Goal: Task Accomplishment & Management: Manage account settings

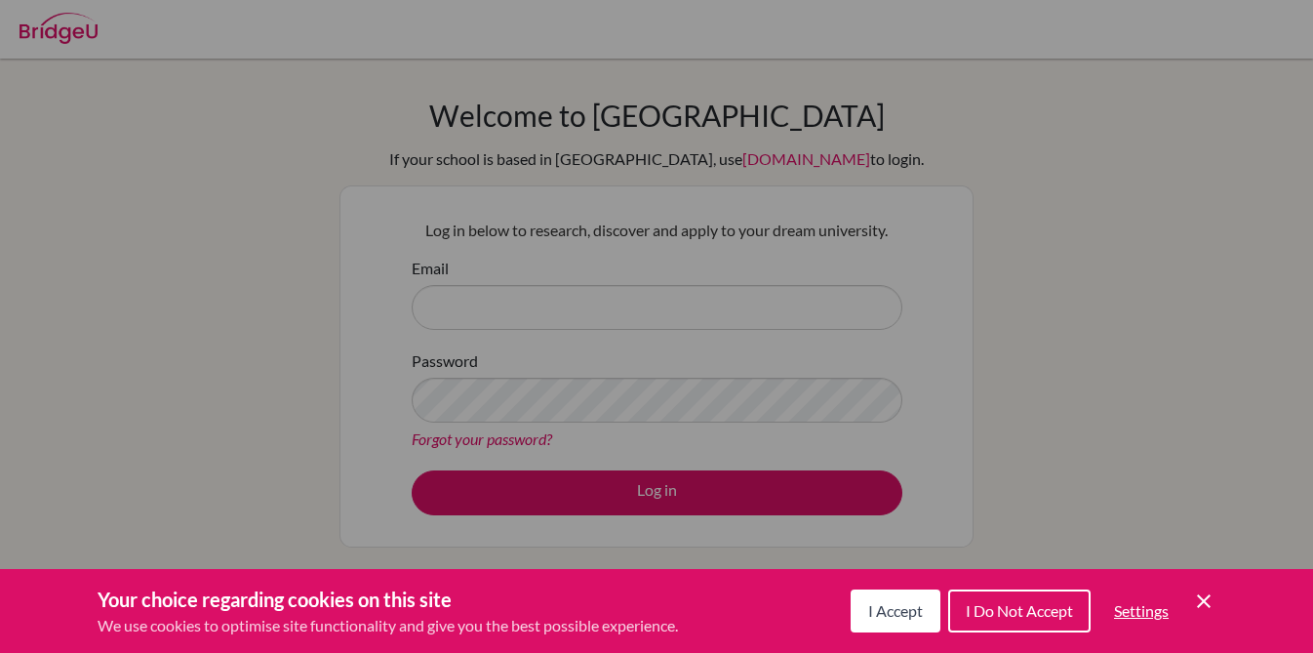
click at [1203, 602] on icon "Save and close" at bounding box center [1204, 601] width 14 height 14
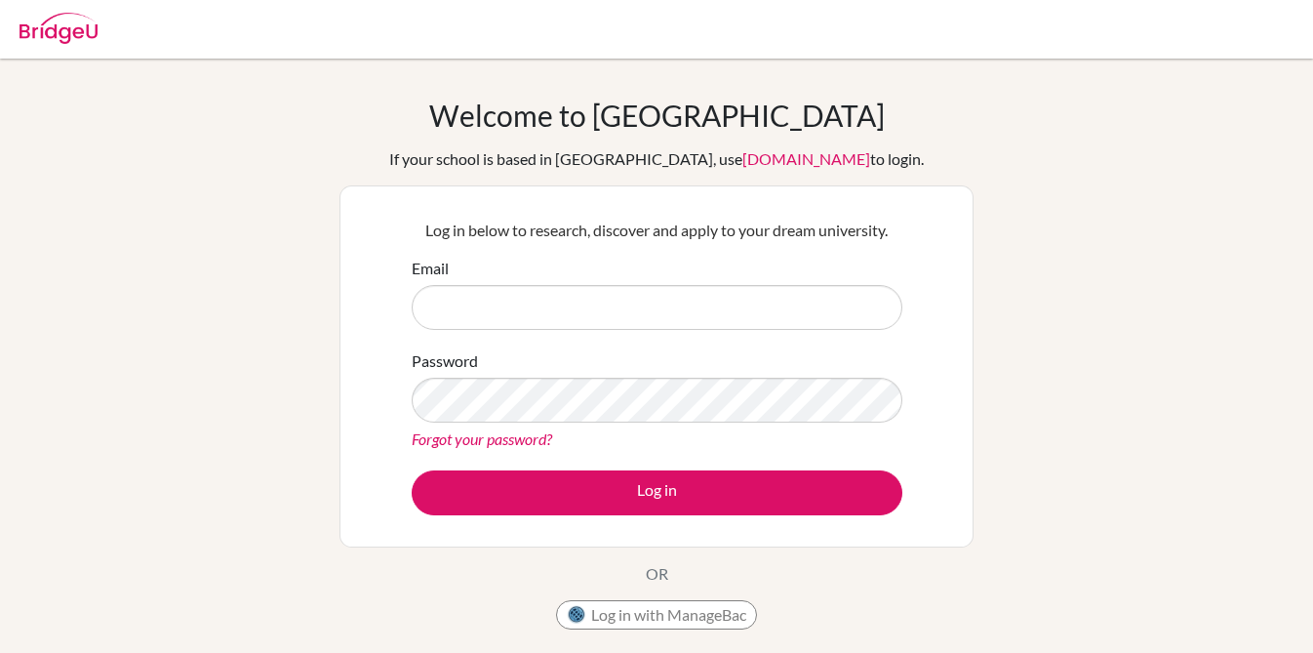
click at [576, 345] on form "Email Password Forgot your password? Log in" at bounding box center [657, 386] width 491 height 259
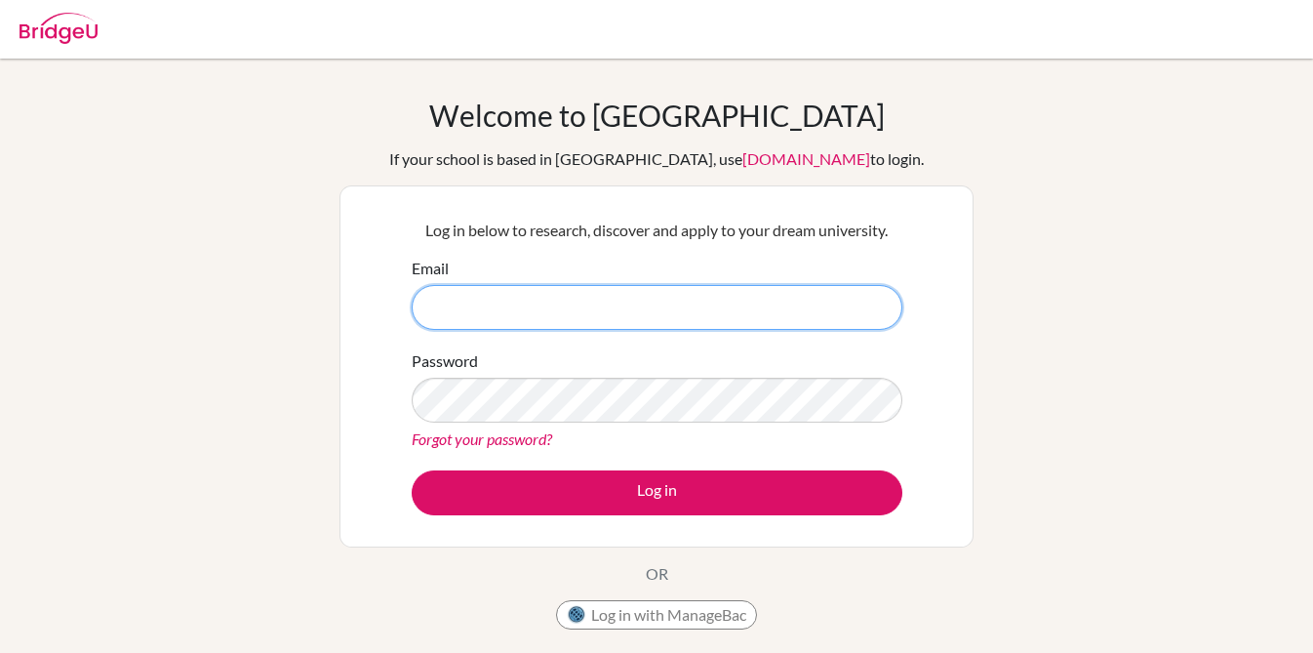
click at [579, 327] on input "Email" at bounding box center [657, 307] width 491 height 45
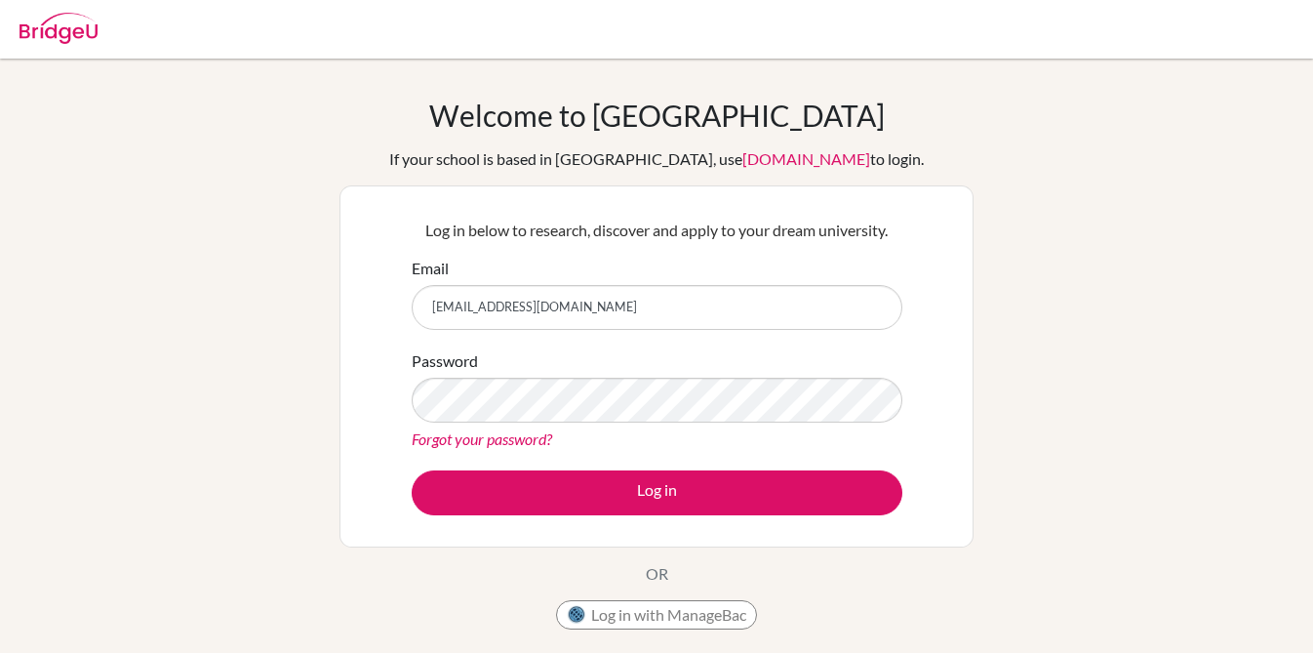
click at [590, 317] on input "mpbrennan37@gmail.com" at bounding box center [657, 307] width 491 height 45
type input "brennanm@ebv.org.ve"
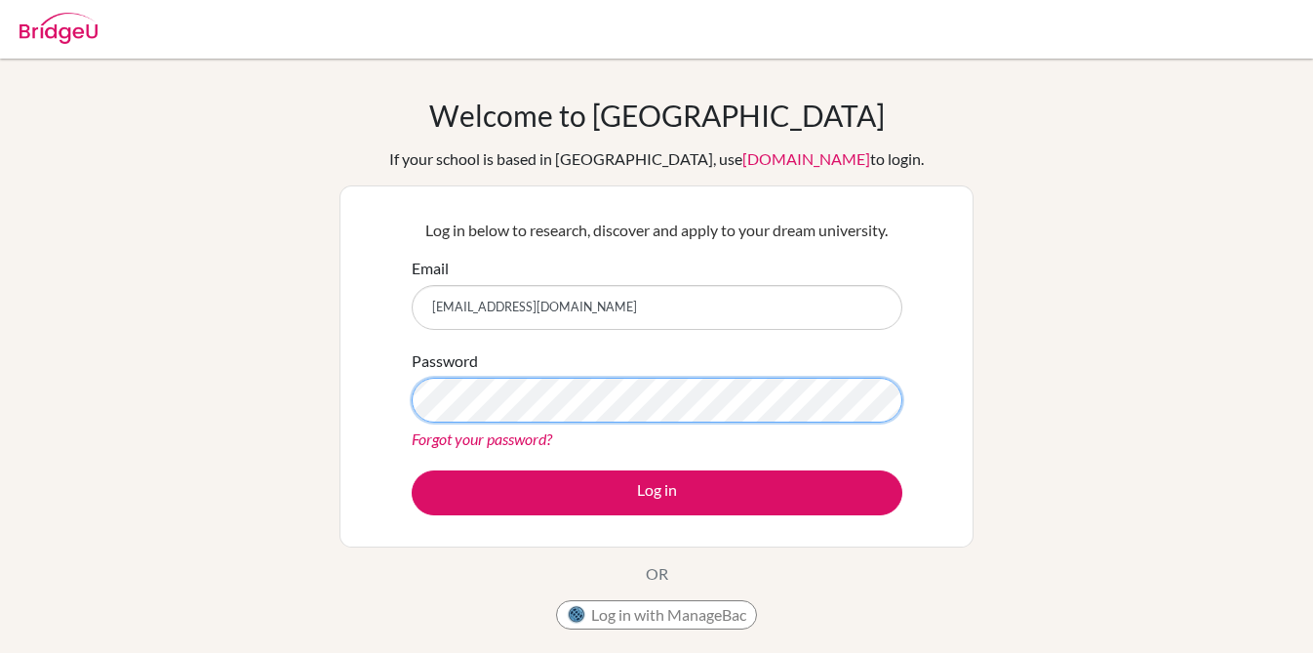
click at [412, 470] on button "Log in" at bounding box center [657, 492] width 491 height 45
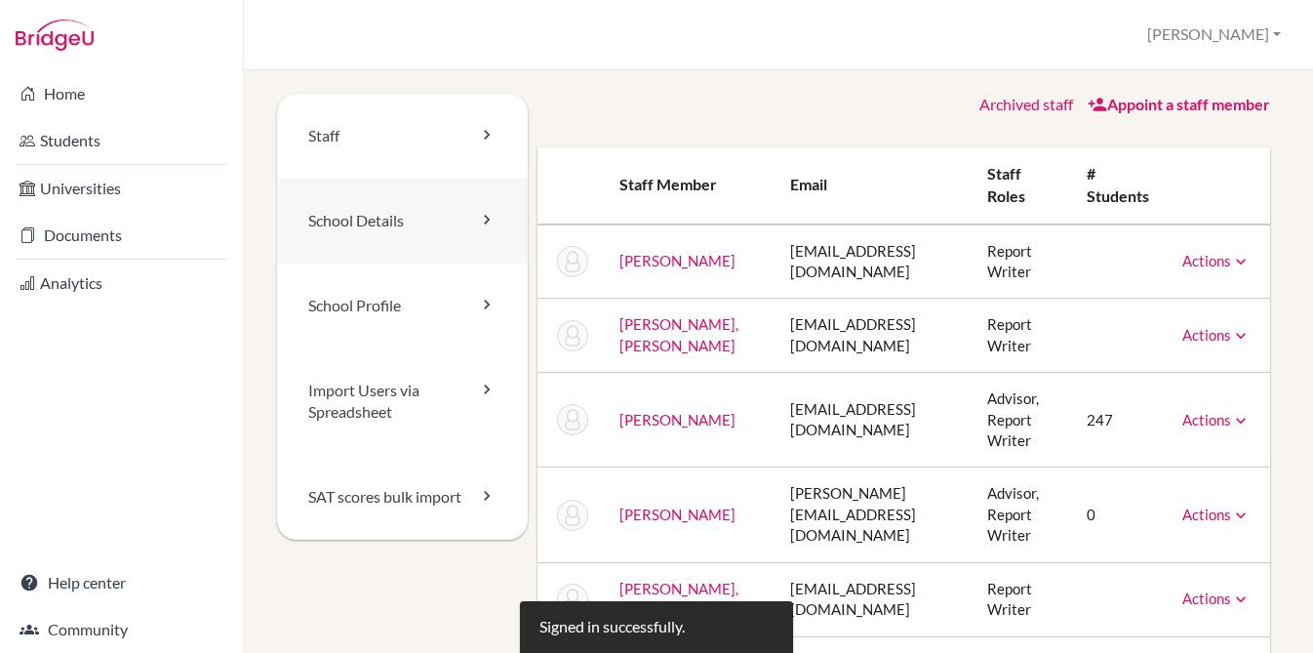
click at [379, 224] on link "School Details" at bounding box center [402, 221] width 251 height 85
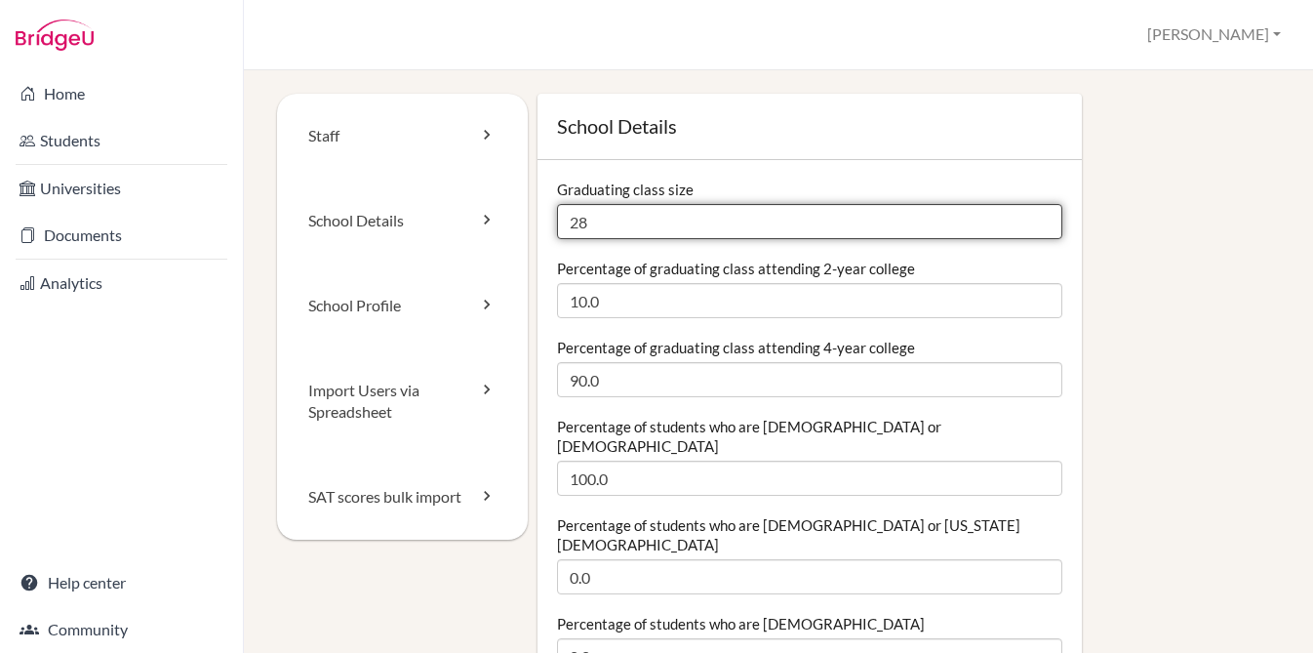
click at [617, 224] on input "28" at bounding box center [809, 221] width 505 height 35
click at [600, 223] on input "28" at bounding box center [809, 221] width 505 height 35
click at [599, 223] on input "28" at bounding box center [809, 221] width 505 height 35
click at [577, 216] on input "28" at bounding box center [809, 221] width 505 height 35
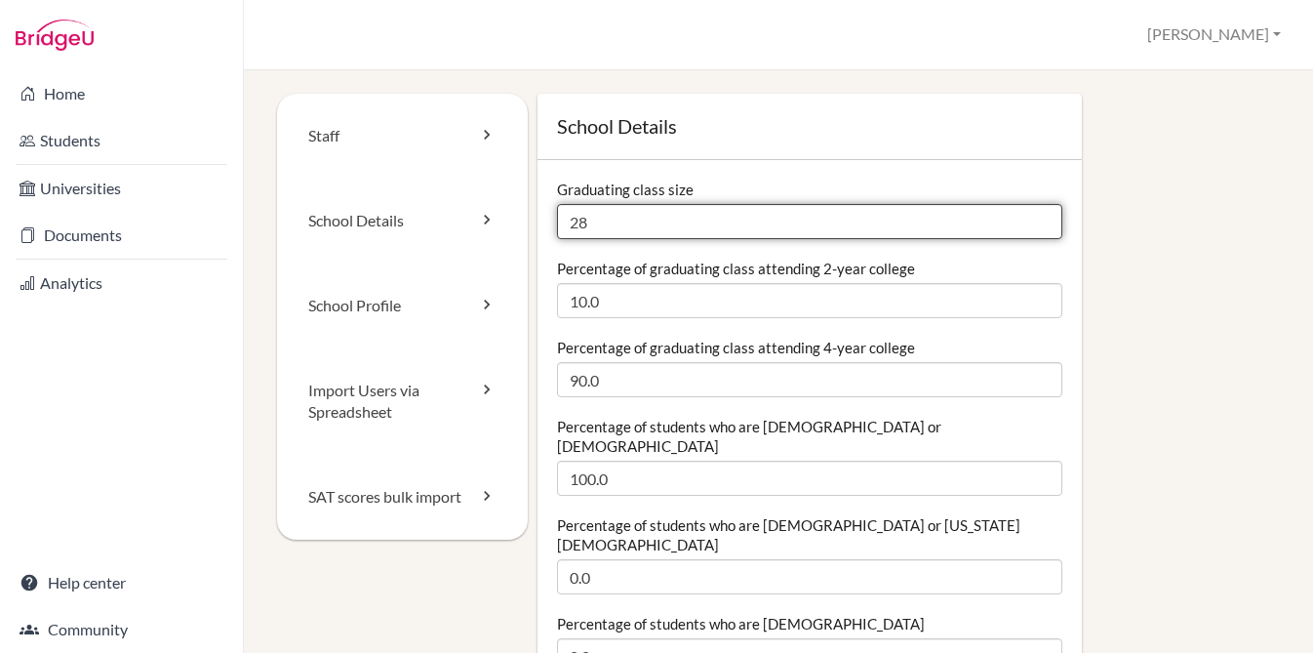
click at [577, 216] on input "28" at bounding box center [809, 221] width 505 height 35
type input "12"
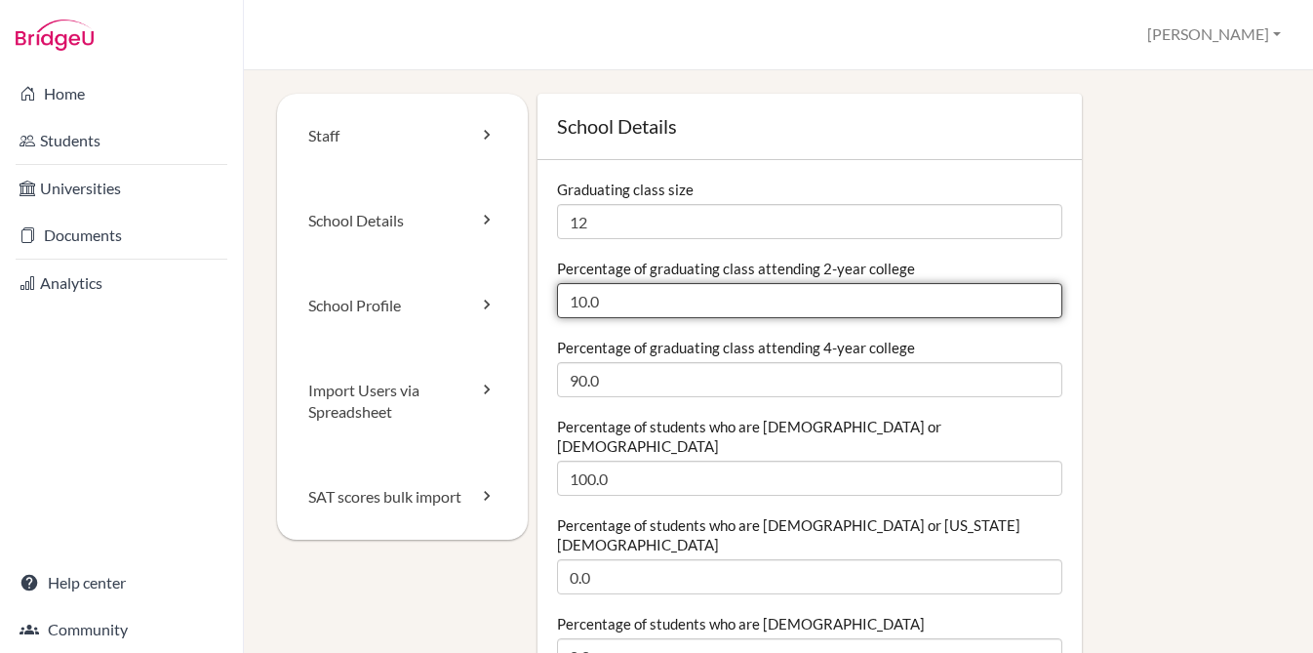
click at [582, 292] on input "10.0" at bounding box center [809, 300] width 505 height 35
click at [582, 293] on input "10.0" at bounding box center [809, 300] width 505 height 35
type input "0"
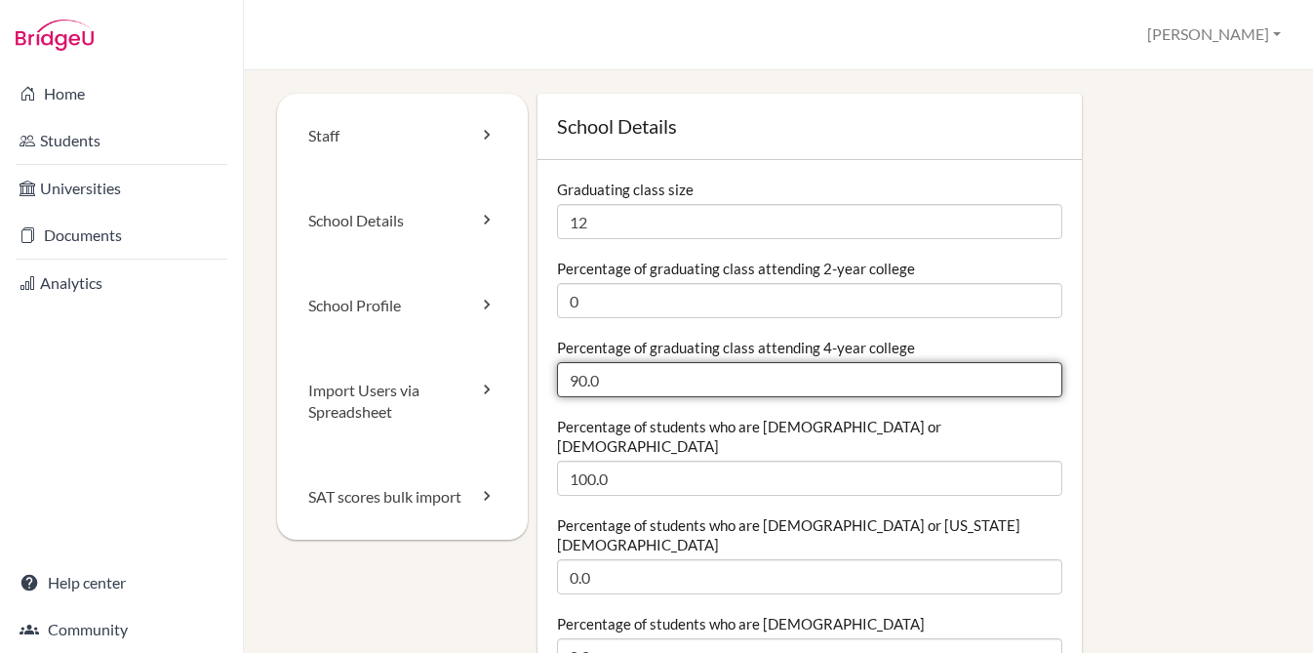
click at [575, 383] on input "90.0" at bounding box center [809, 379] width 505 height 35
click at [575, 384] on input "90.0" at bounding box center [809, 379] width 505 height 35
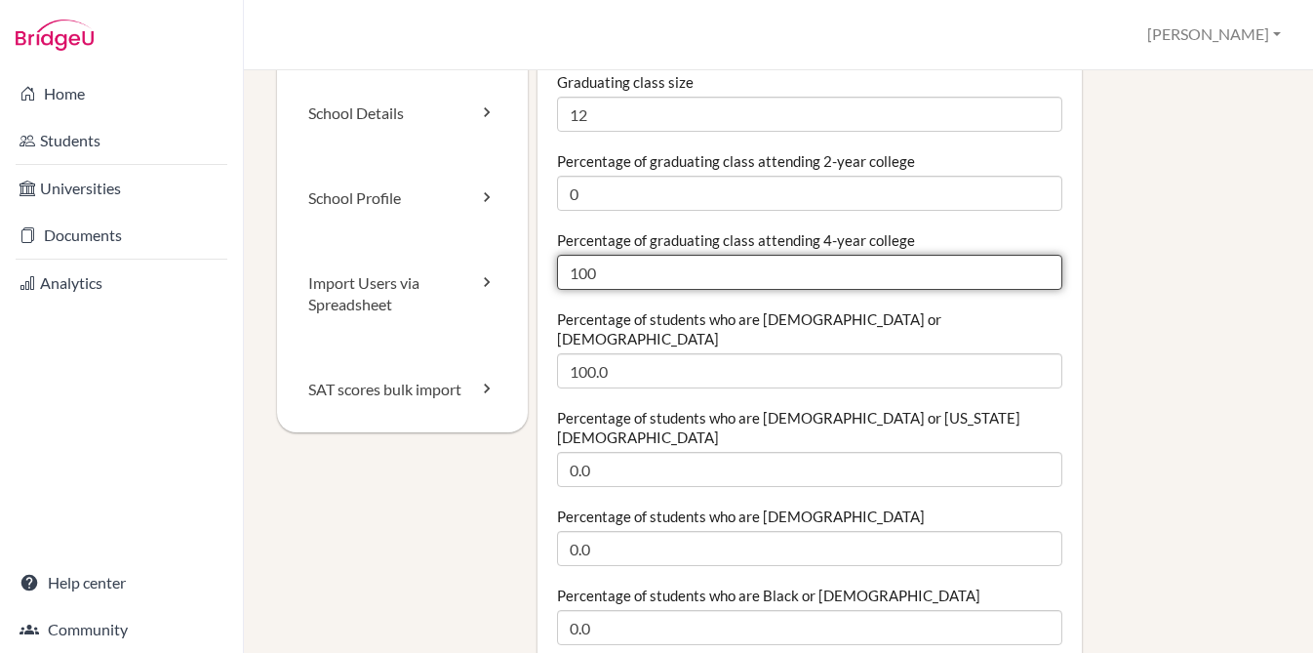
scroll to position [145, 0]
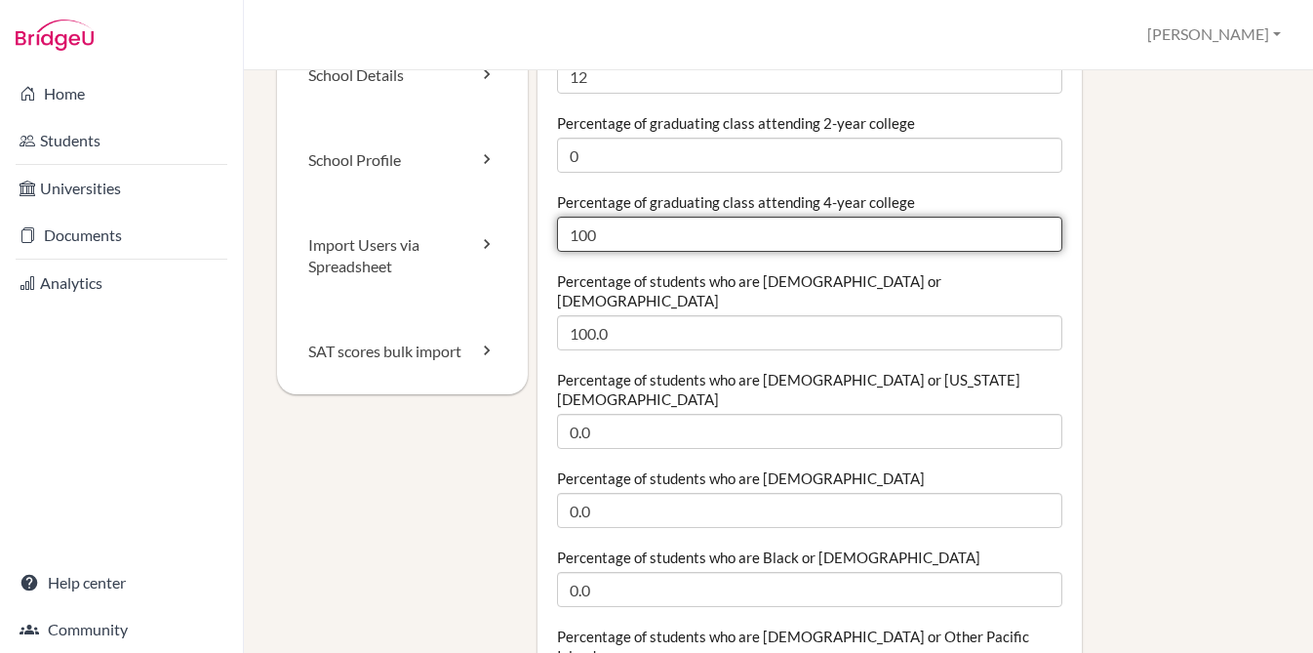
type input "100"
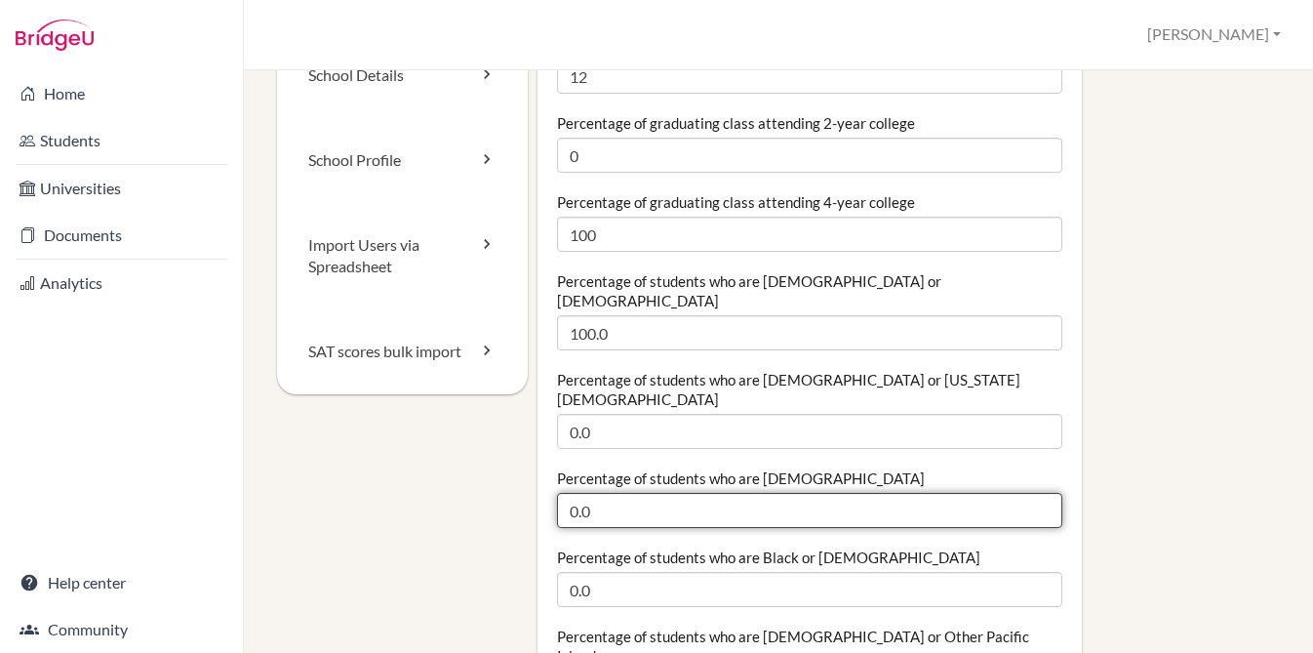
click at [622, 493] on input "0.0" at bounding box center [809, 510] width 505 height 35
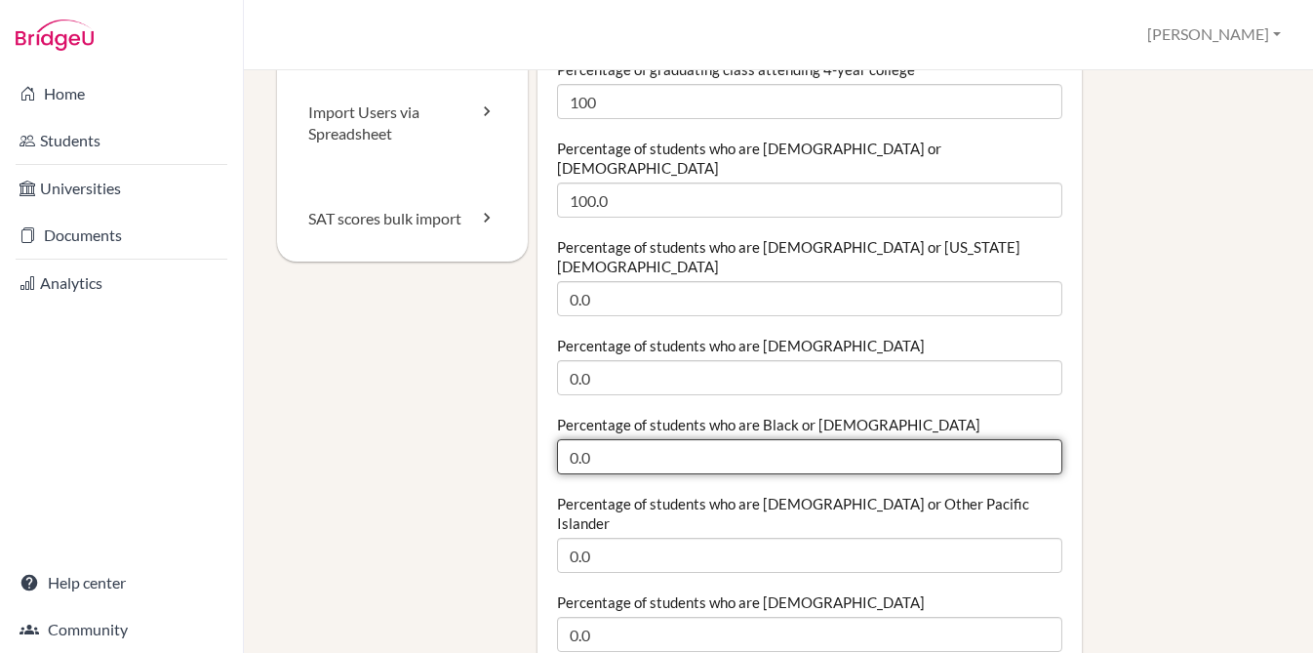
click at [607, 439] on input "0.0" at bounding box center [809, 456] width 505 height 35
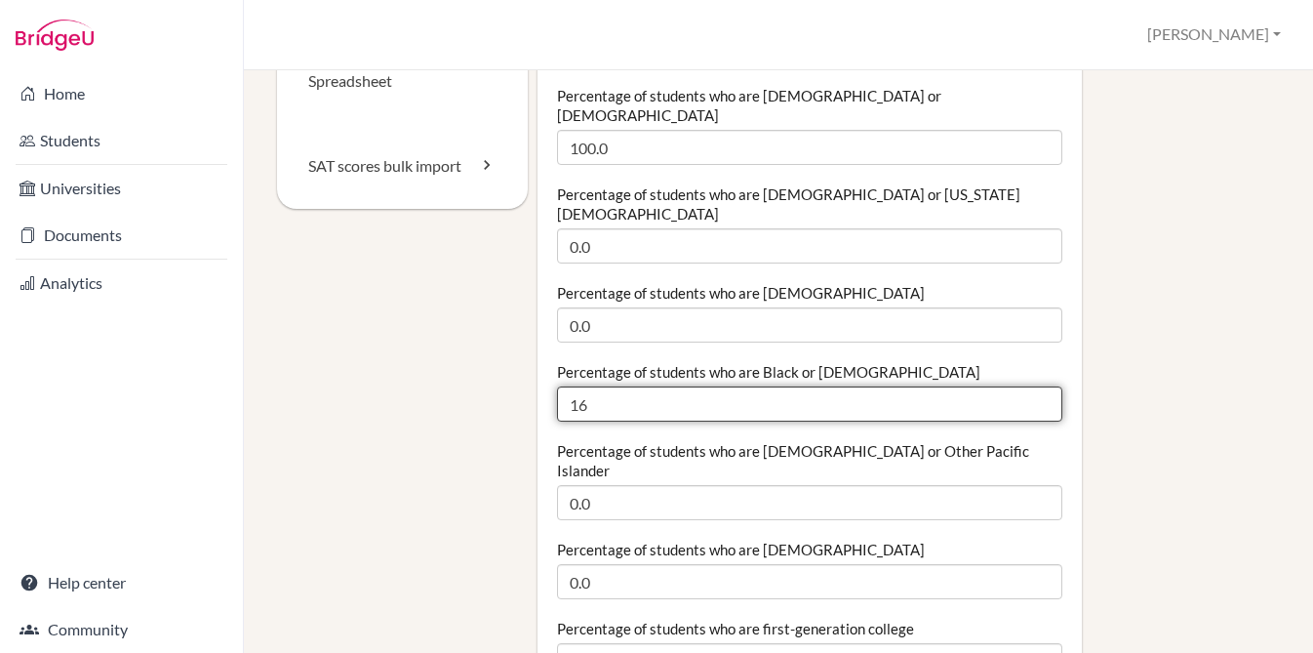
scroll to position [333, 0]
type input "16"
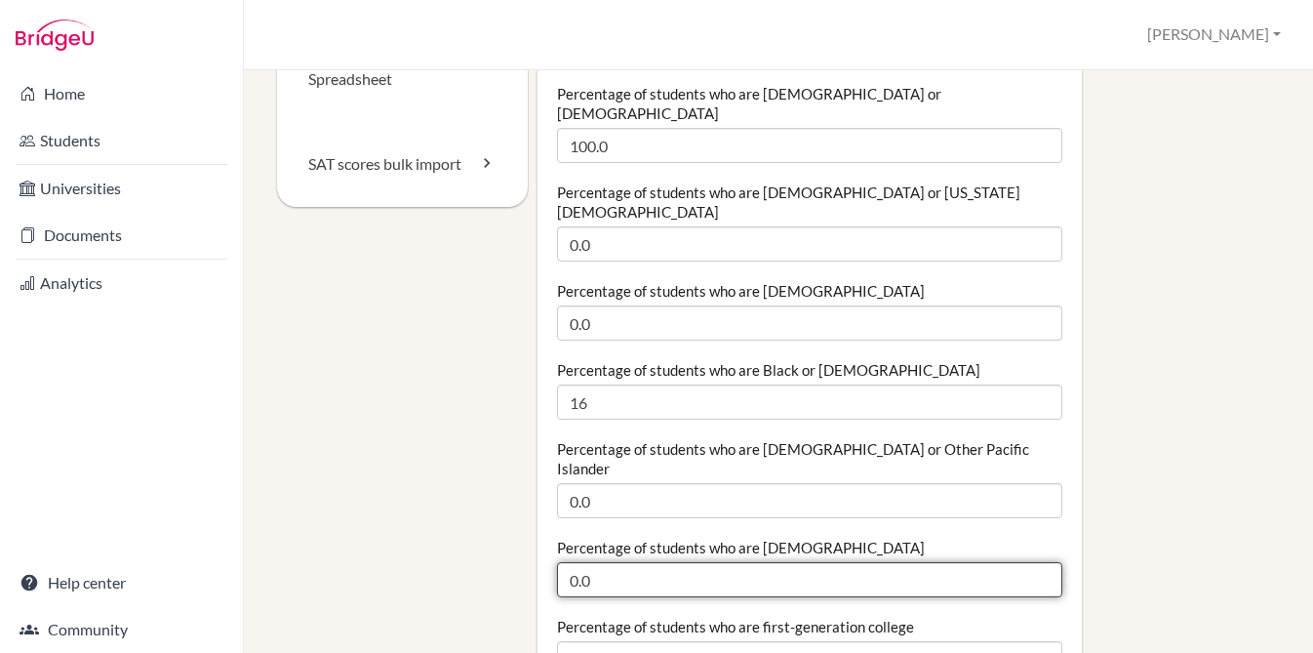
click at [665, 562] on input "0.0" at bounding box center [809, 579] width 505 height 35
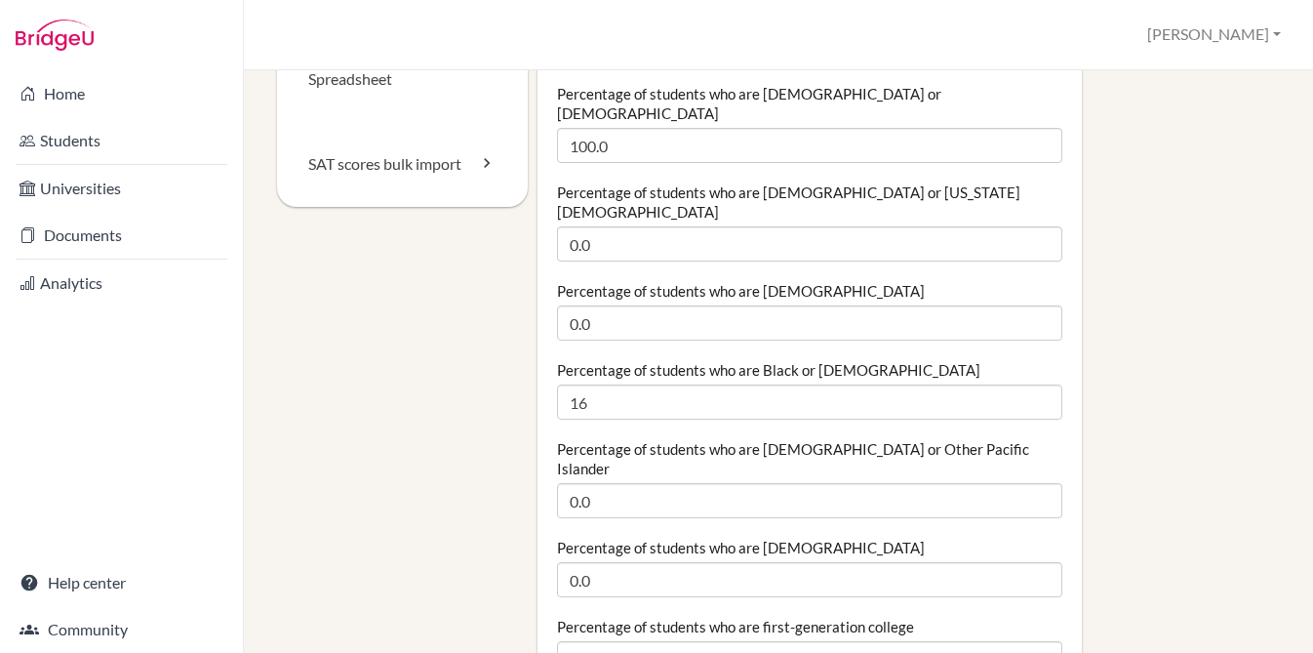
click at [672, 538] on label "Percentage of students who are White" at bounding box center [741, 548] width 368 height 20
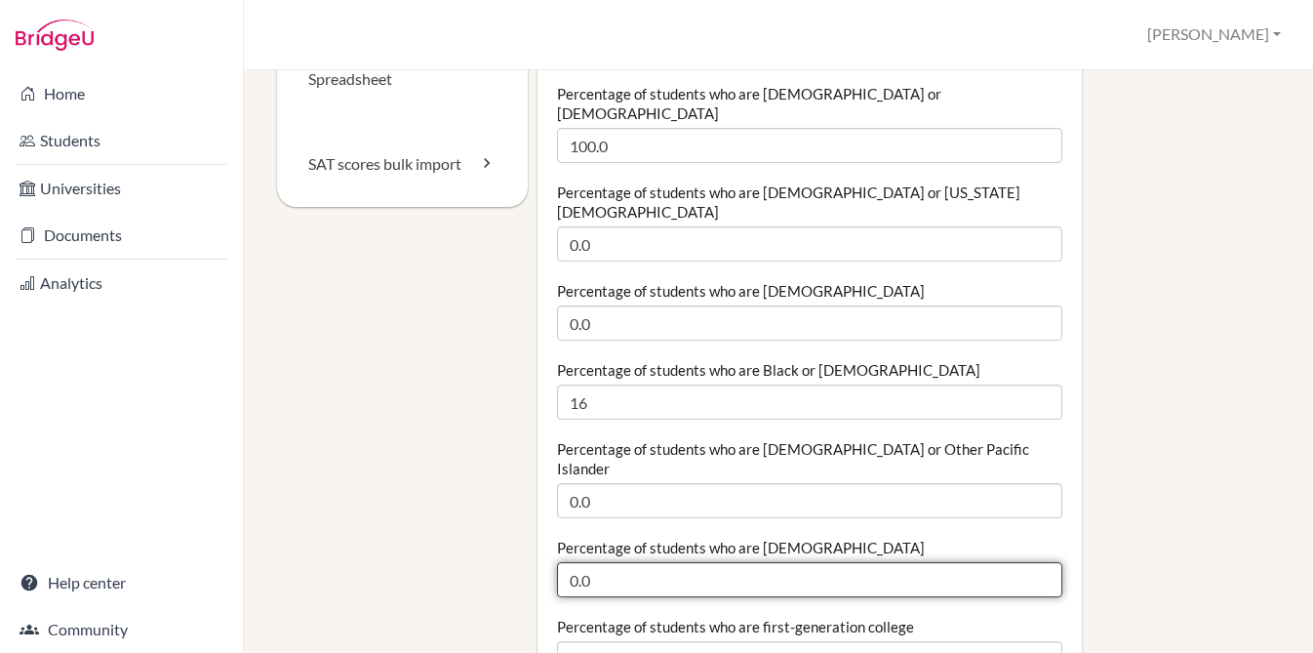
click at [672, 562] on input "0.0" at bounding box center [809, 579] width 505 height 35
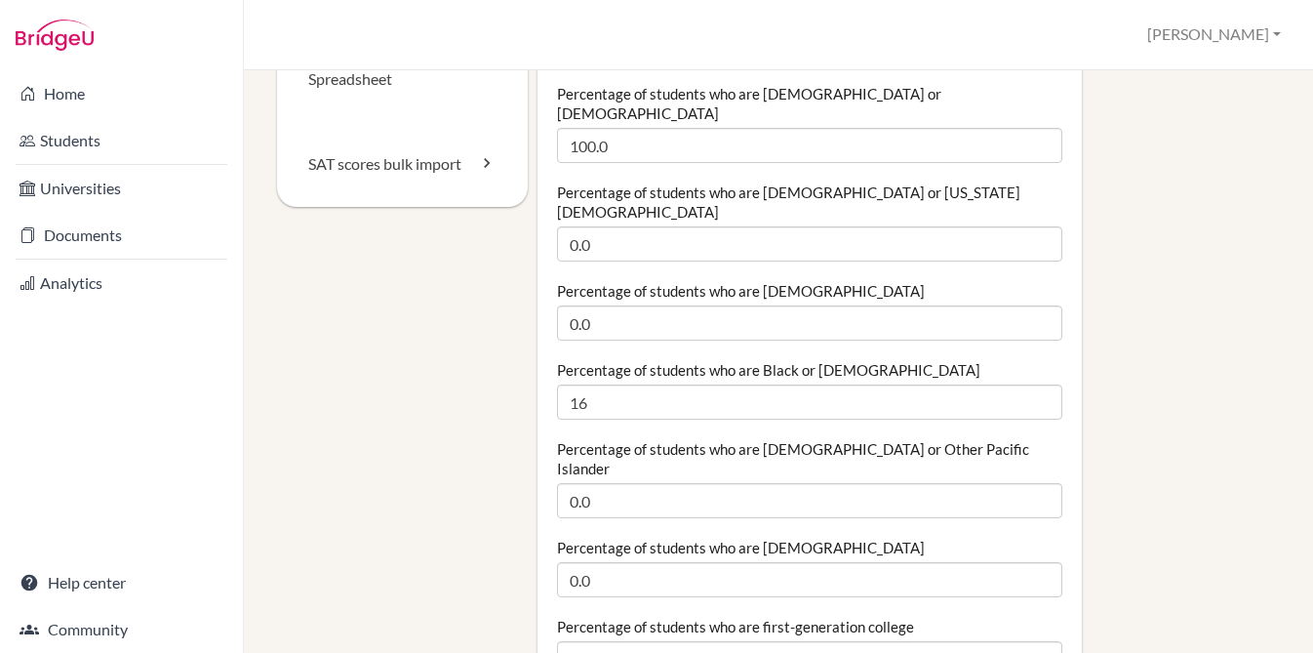
click at [672, 538] on label "Percentage of students who are White" at bounding box center [741, 548] width 368 height 20
click at [672, 562] on input "0.0" at bounding box center [809, 579] width 505 height 35
click at [672, 538] on label "Percentage of students who are White" at bounding box center [741, 548] width 368 height 20
click at [672, 562] on input "0.0" at bounding box center [809, 579] width 505 height 35
click at [672, 538] on label "Percentage of students who are White" at bounding box center [741, 548] width 368 height 20
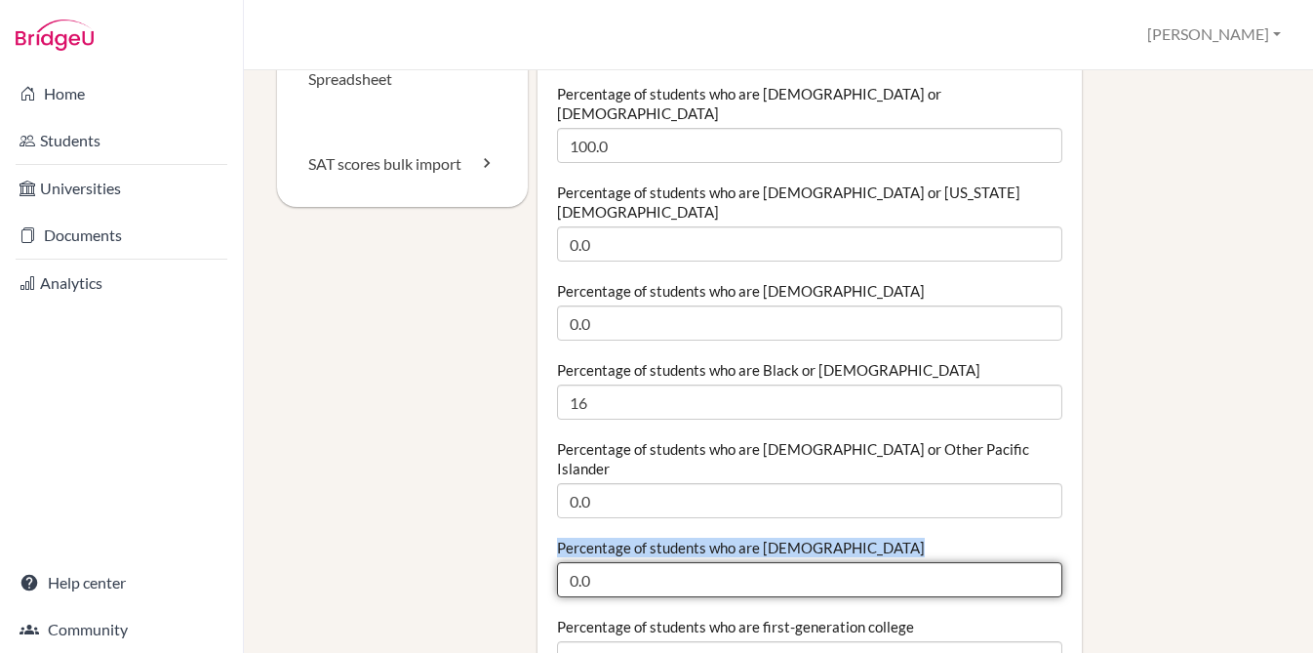
click at [672, 562] on input "0.0" at bounding box center [809, 579] width 505 height 35
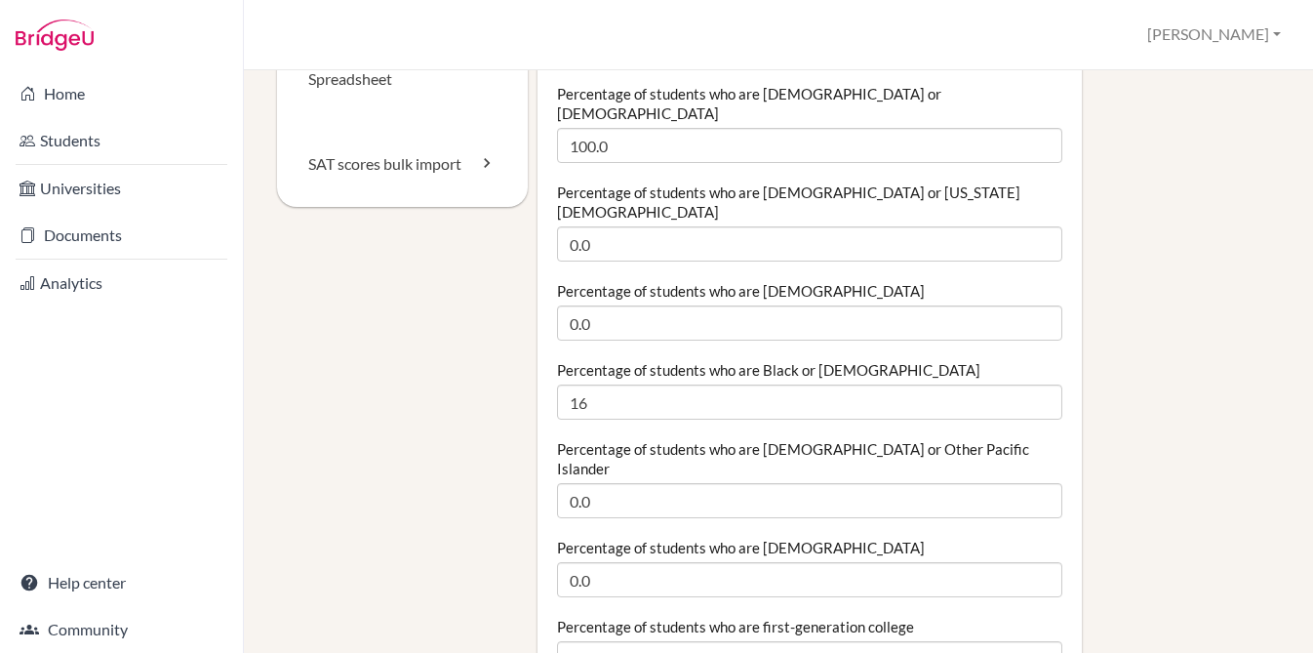
click at [672, 538] on label "Percentage of students who are White" at bounding box center [741, 548] width 368 height 20
click at [672, 562] on input "0.0" at bounding box center [809, 579] width 505 height 35
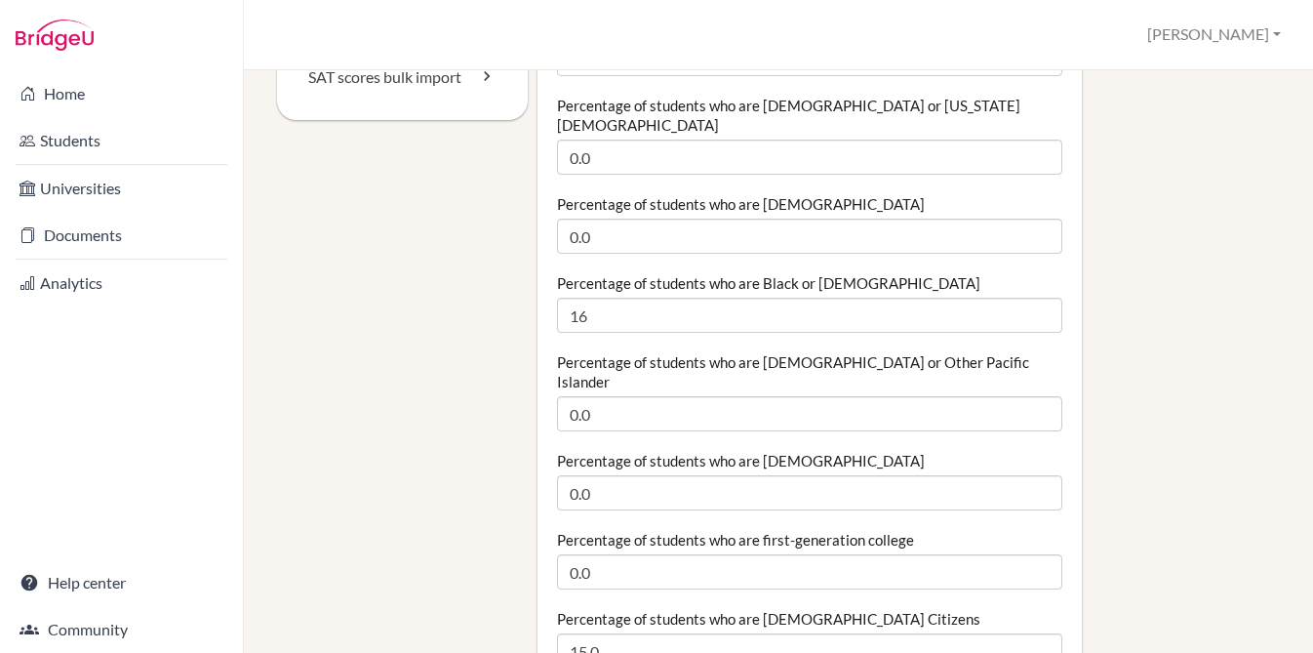
scroll to position [431, 0]
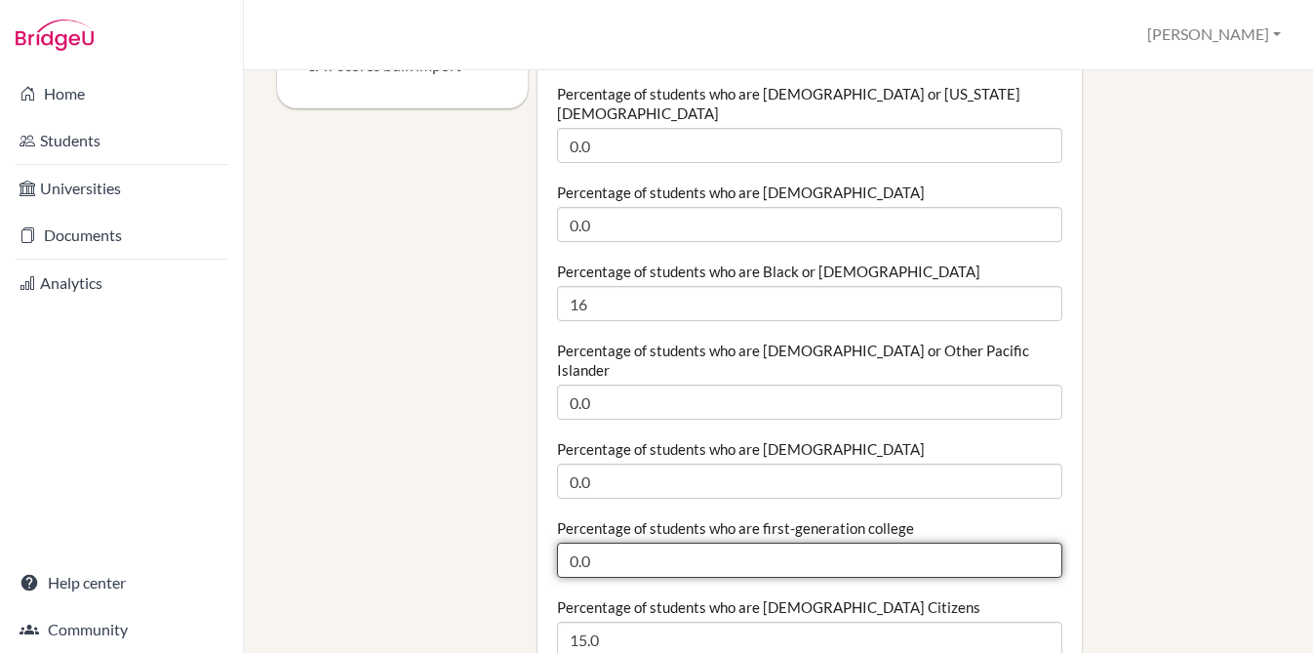
click at [672, 543] on input "0.0" at bounding box center [809, 560] width 505 height 35
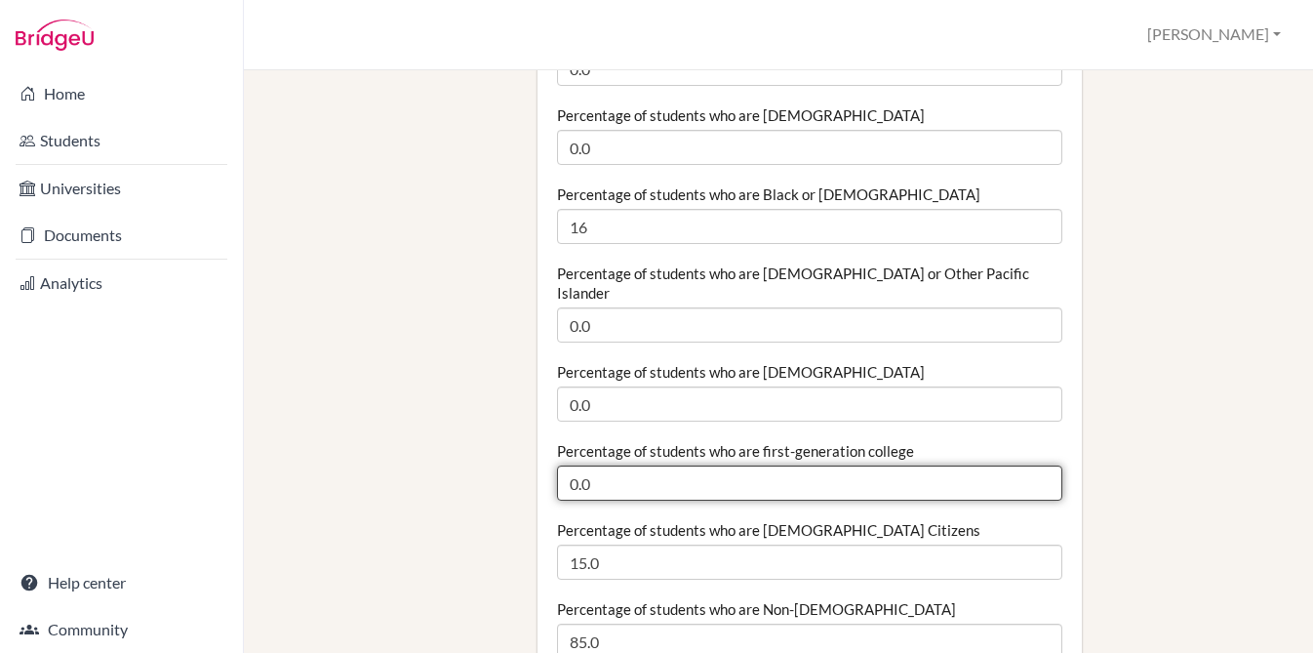
scroll to position [522, 0]
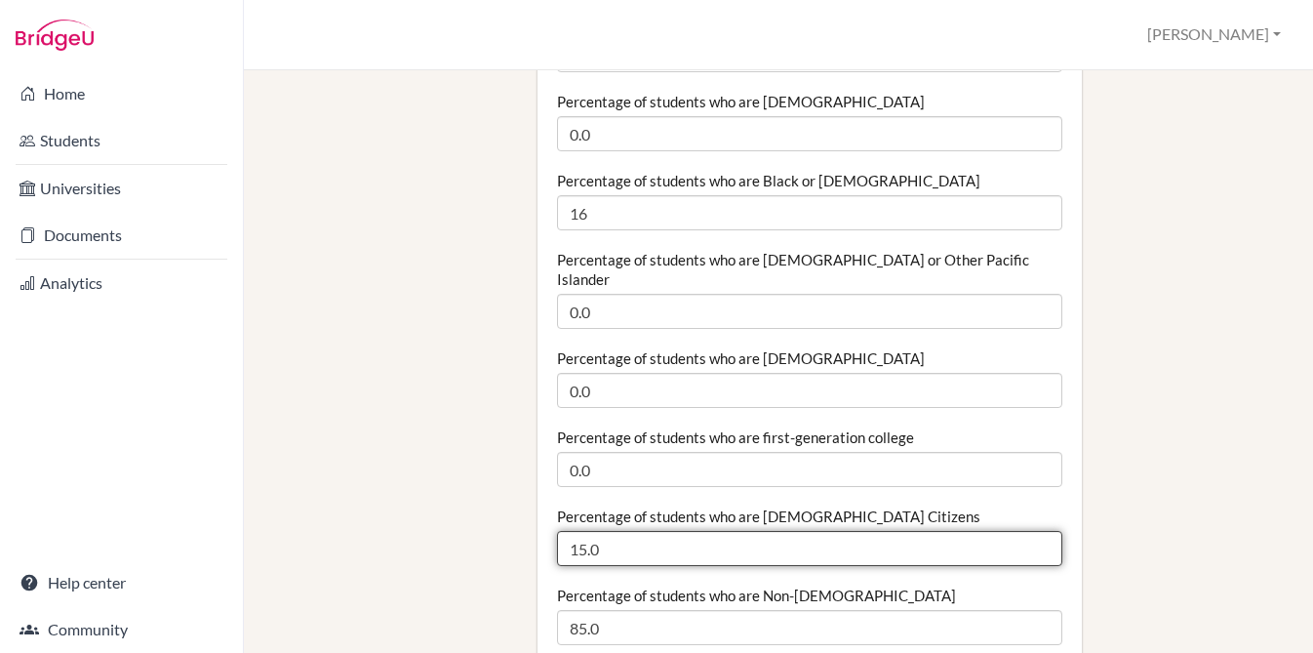
click at [672, 531] on input "15.0" at bounding box center [809, 548] width 505 height 35
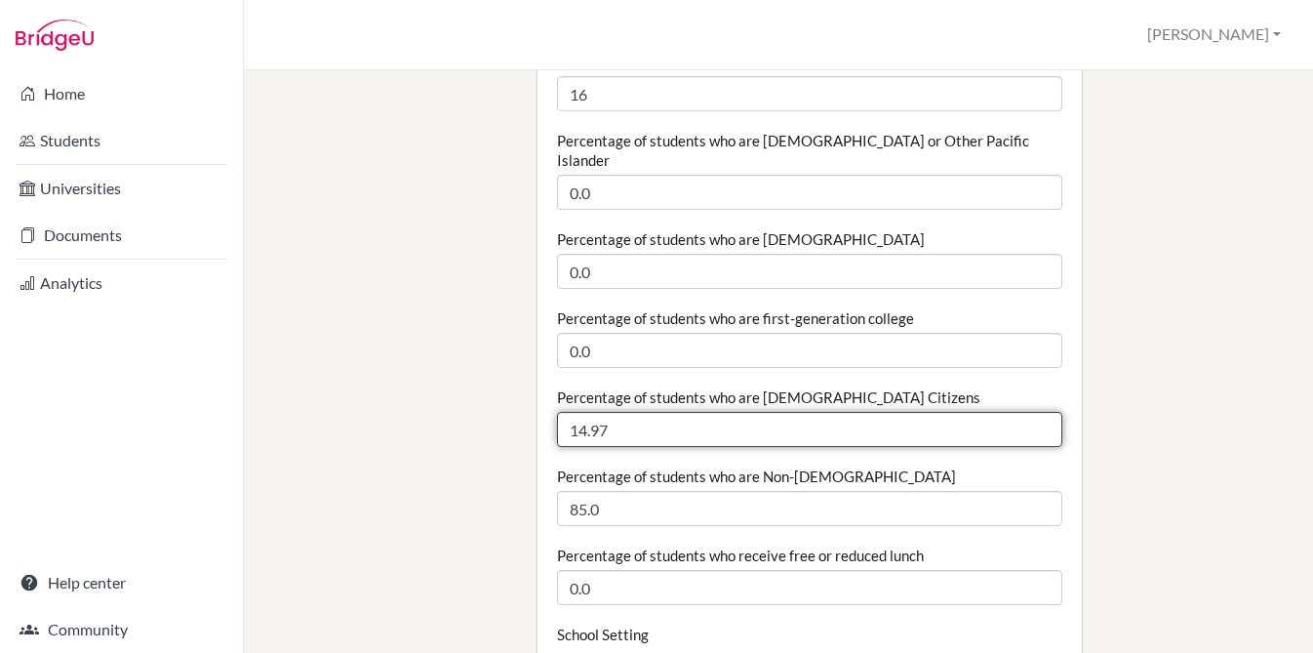
type input "14.97"
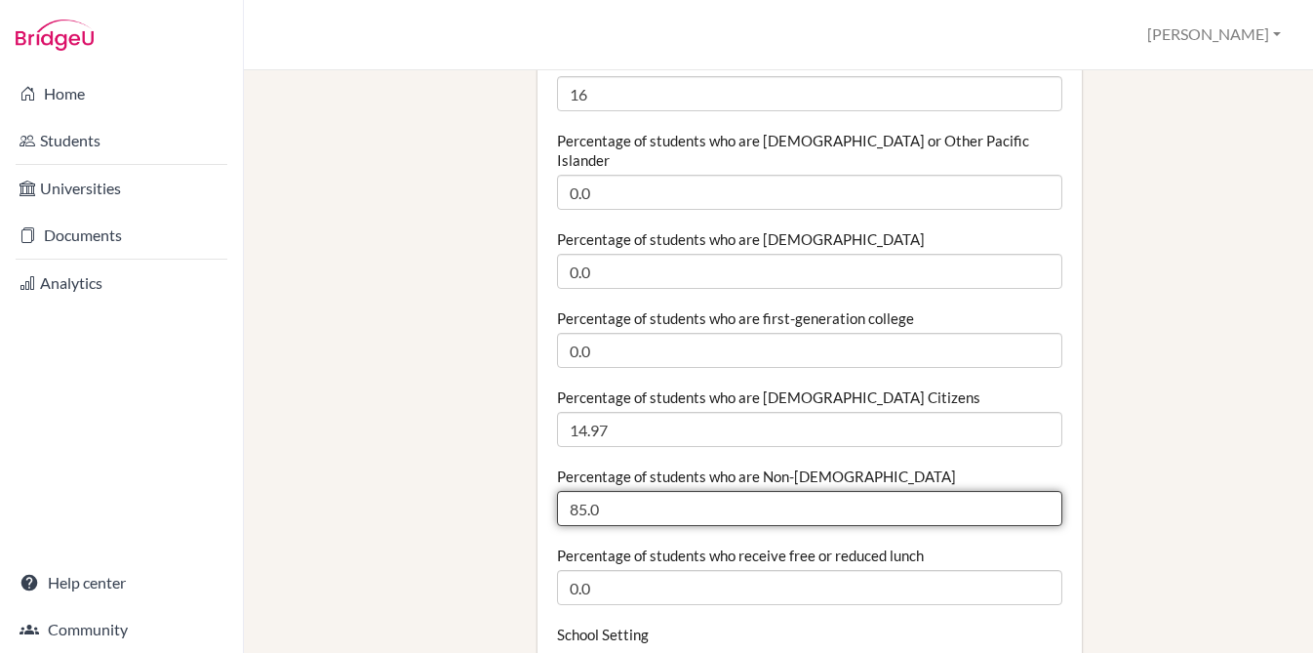
click at [668, 491] on input "85.0" at bounding box center [809, 508] width 505 height 35
type input "67"
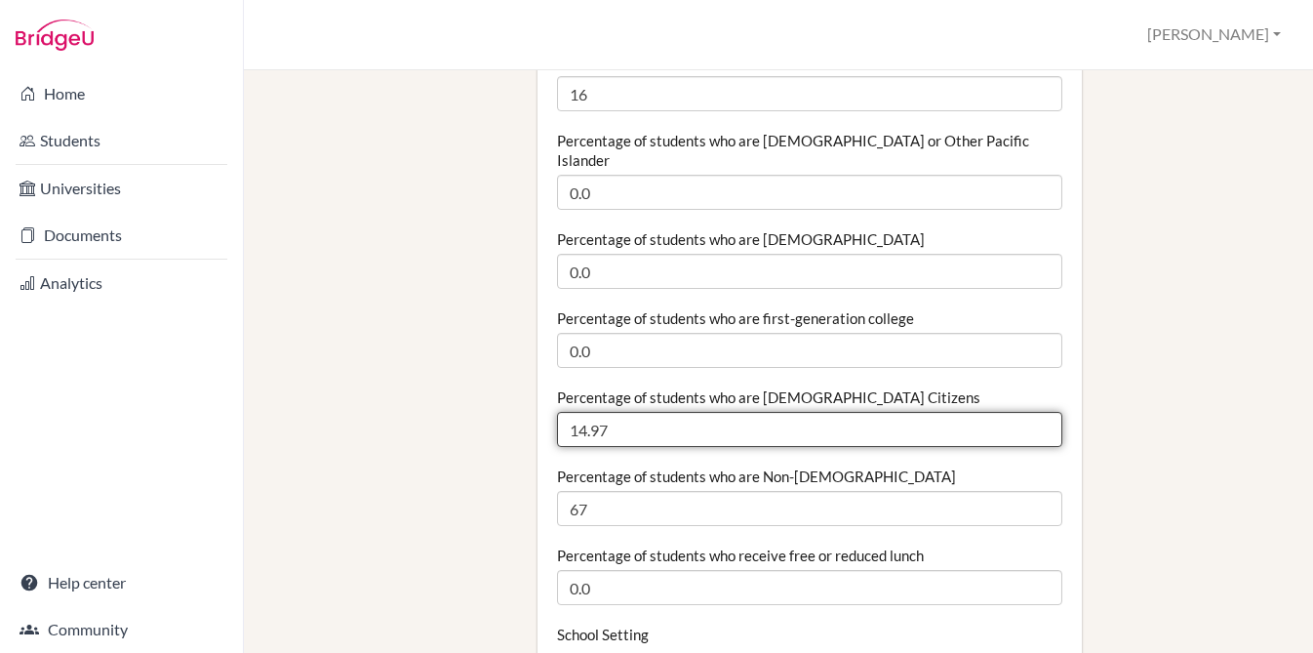
click at [620, 412] on input "14.97" at bounding box center [809, 429] width 505 height 35
type input "33"
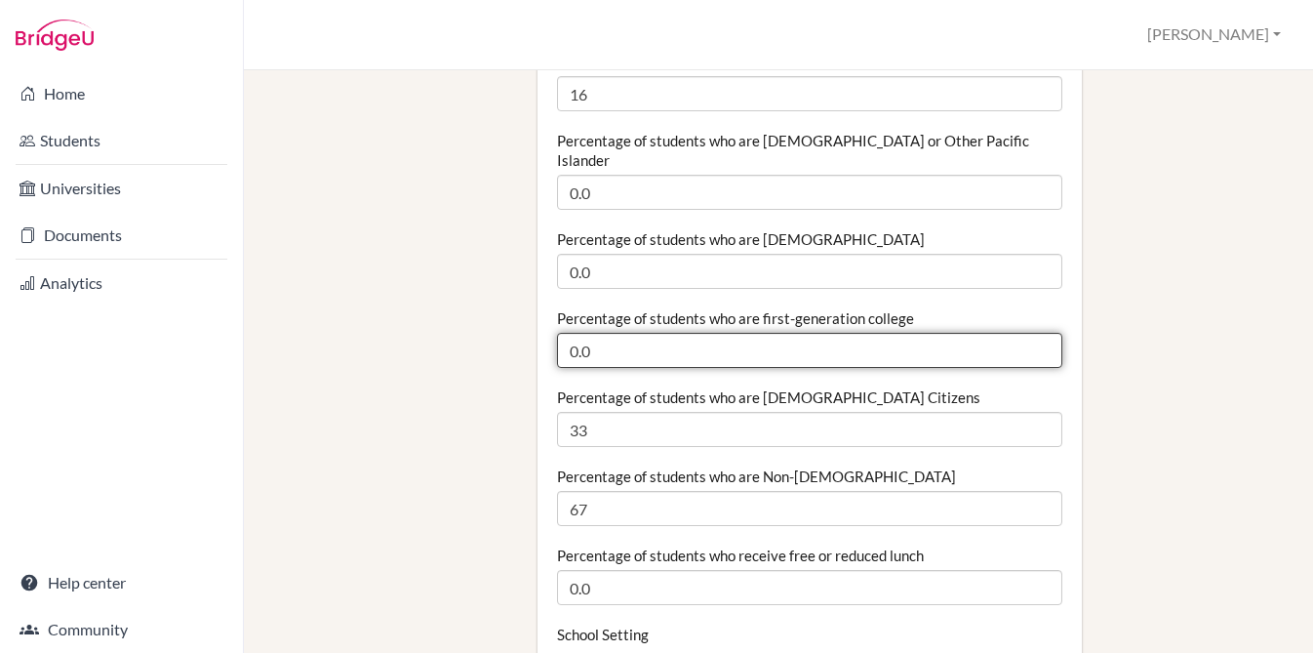
click at [619, 333] on input "0.0" at bounding box center [809, 350] width 505 height 35
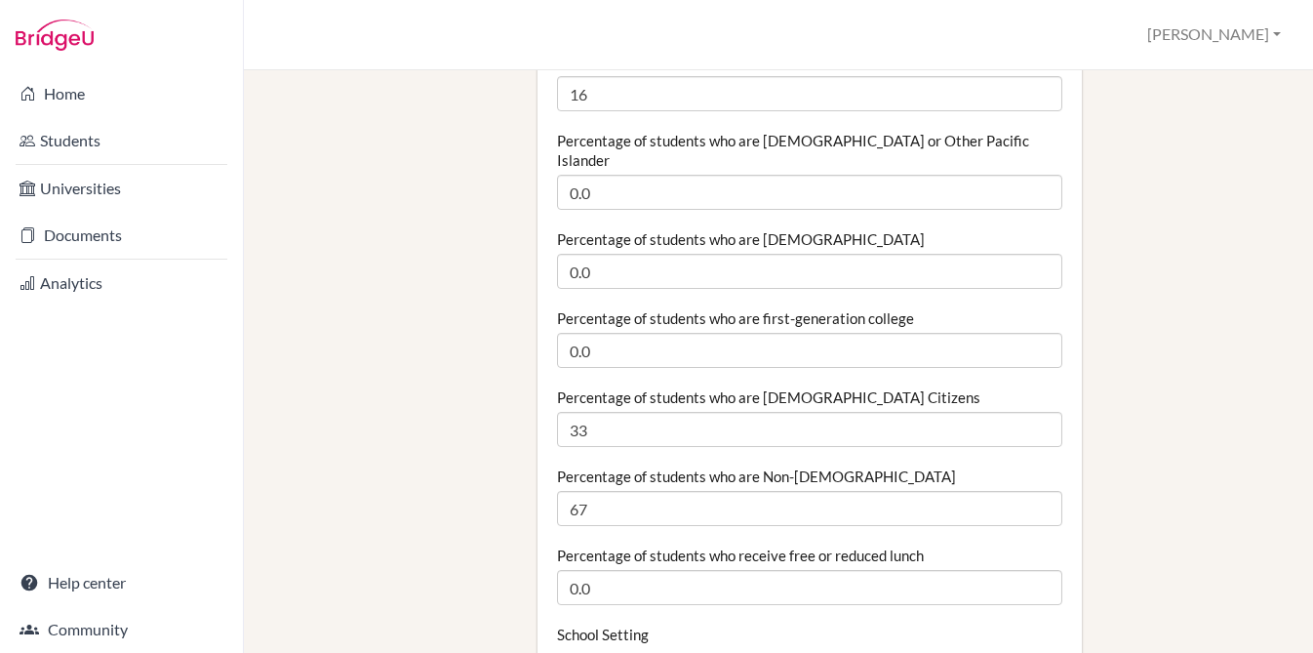
click at [625, 308] on label "Percentage of students who are first-generation college" at bounding box center [735, 318] width 357 height 20
click at [625, 333] on input "0.0" at bounding box center [809, 350] width 505 height 35
click at [625, 308] on label "Percentage of students who are first-generation college" at bounding box center [735, 318] width 357 height 20
click at [625, 333] on input "0.0" at bounding box center [809, 350] width 505 height 35
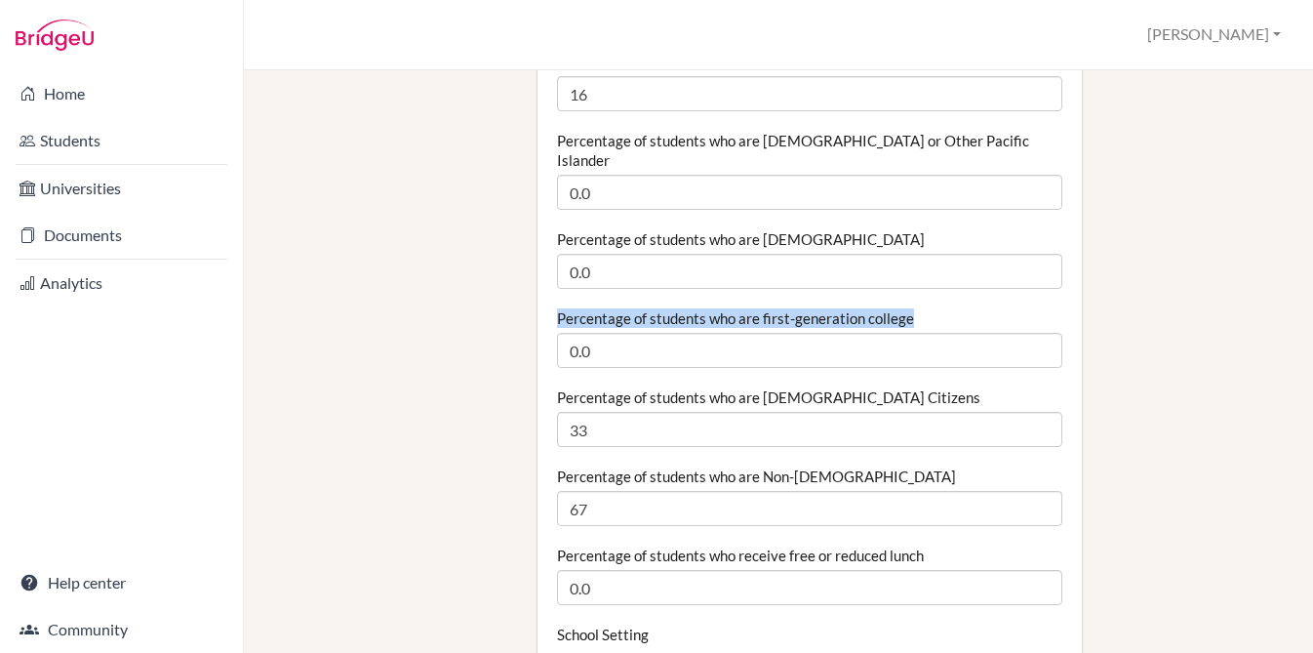
click at [625, 308] on label "Percentage of students who are first-generation college" at bounding box center [735, 318] width 357 height 20
click at [625, 333] on input "0.0" at bounding box center [809, 350] width 505 height 35
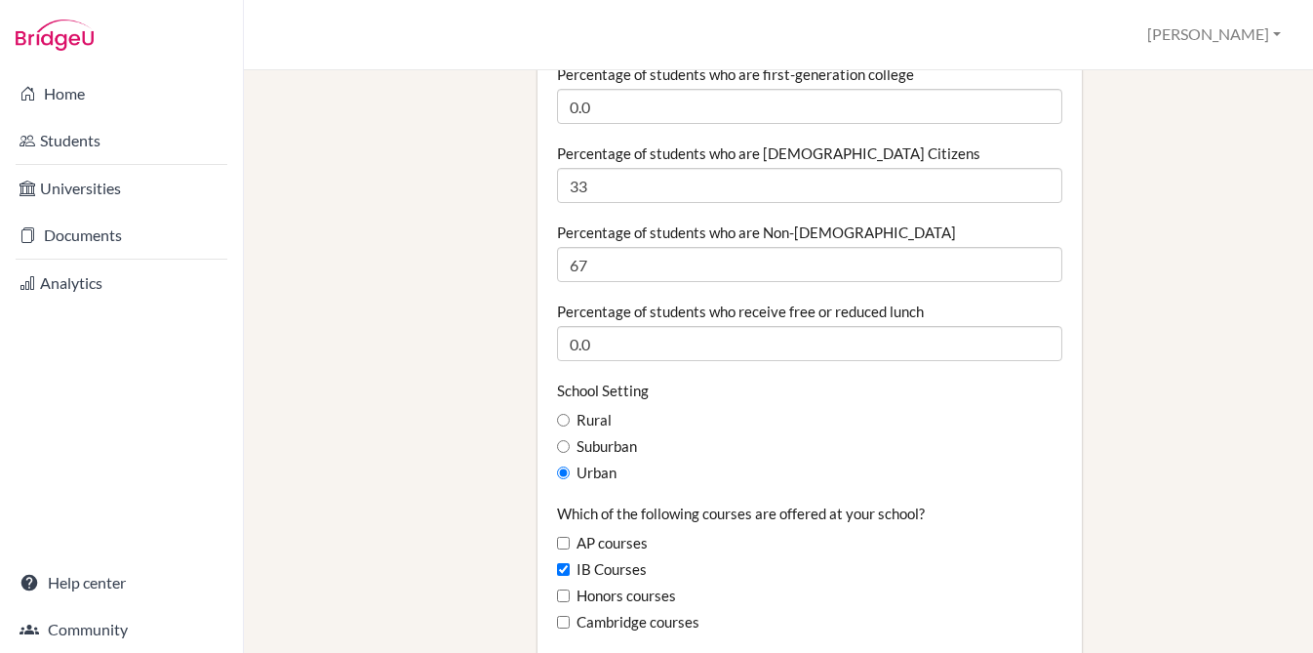
scroll to position [1068, 0]
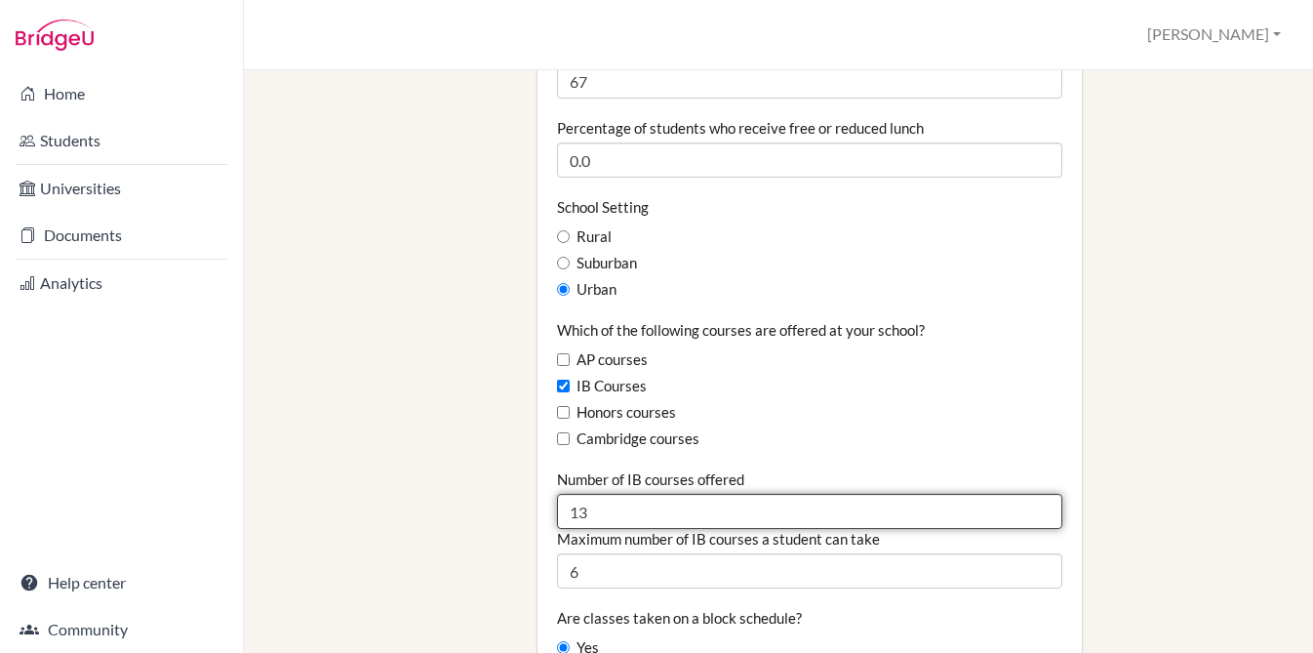
click at [626, 494] on input "13" at bounding box center [809, 511] width 505 height 35
click at [1041, 494] on input "14" at bounding box center [809, 511] width 505 height 35
type input "15"
click at [1041, 494] on input "15" at bounding box center [809, 511] width 505 height 35
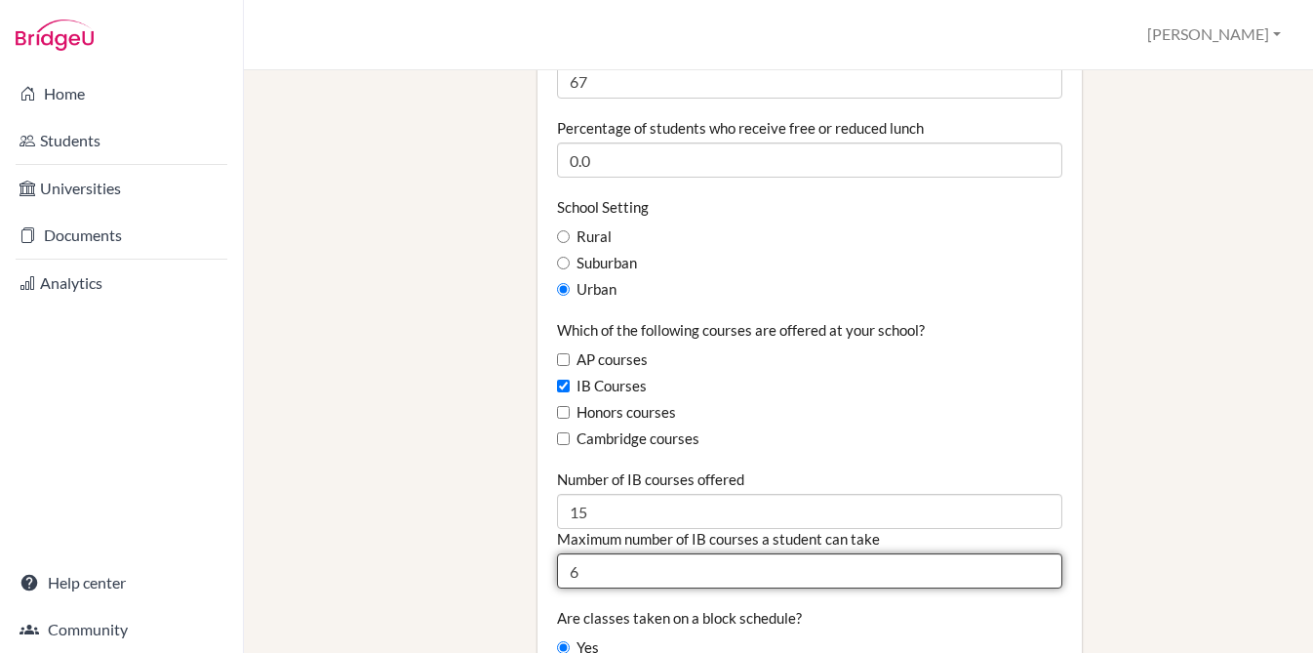
click at [627, 553] on input "6" at bounding box center [809, 570] width 505 height 35
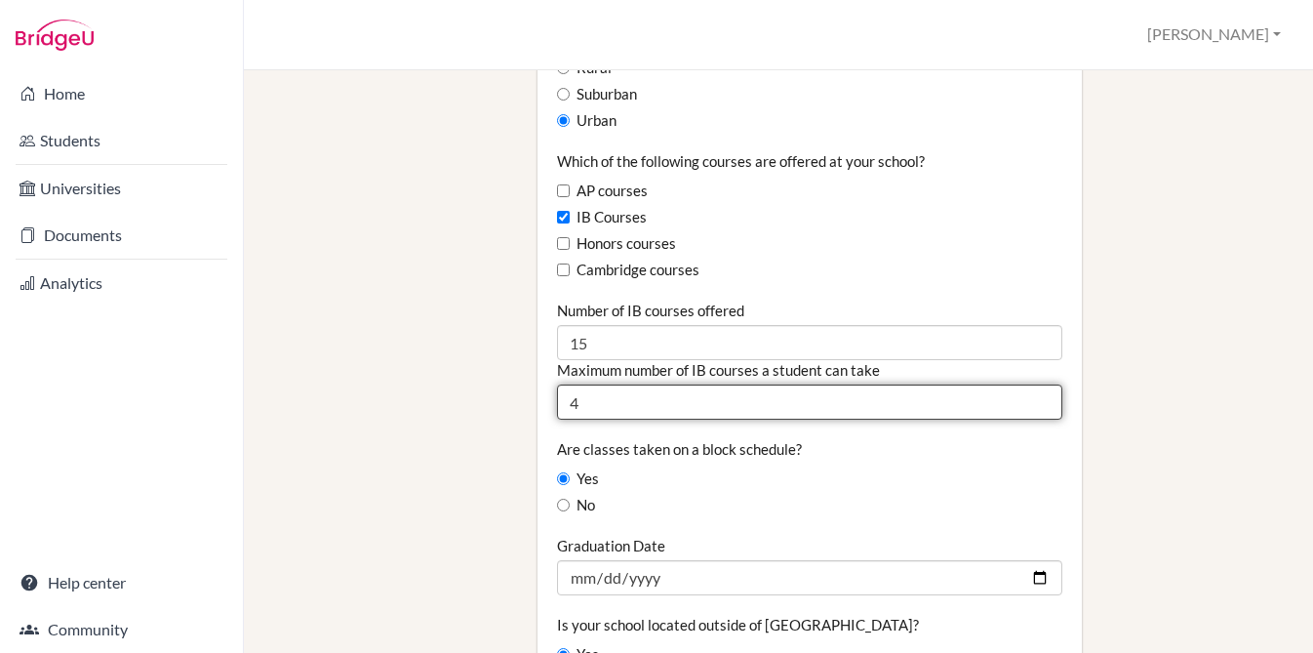
scroll to position [1239, 0]
type input "4"
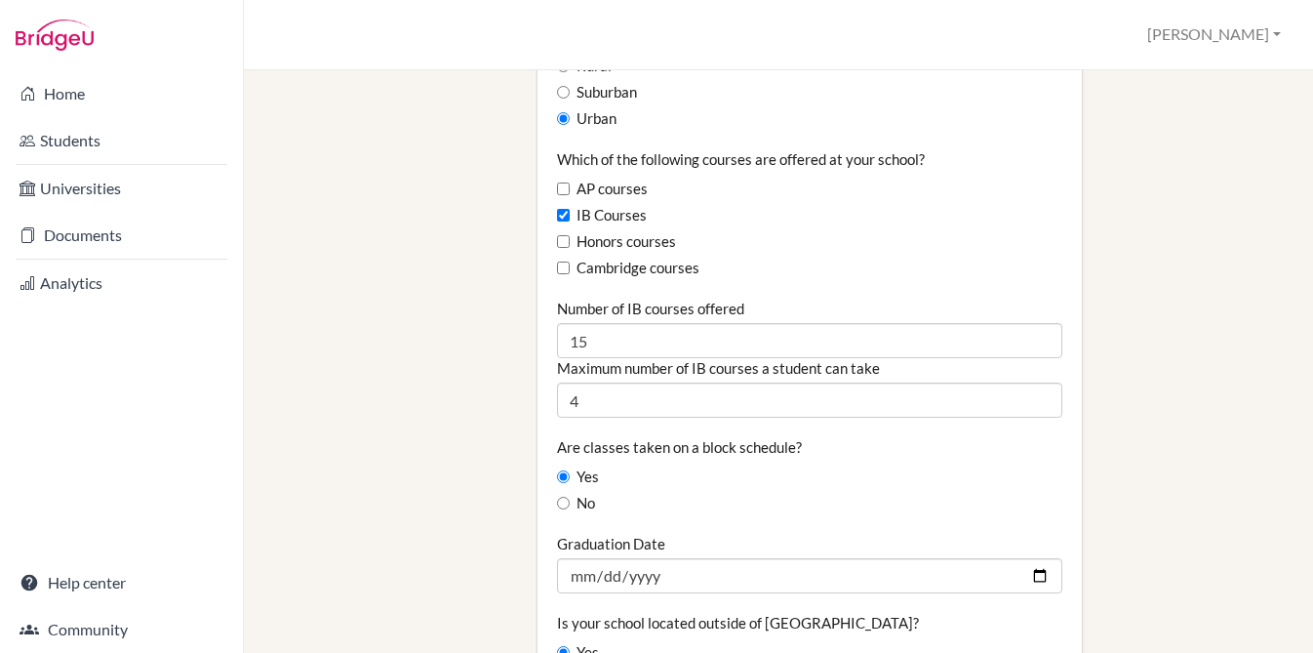
click at [590, 493] on label "No" at bounding box center [576, 503] width 38 height 21
click at [570, 497] on input "No" at bounding box center [563, 503] width 13 height 13
radio input "true"
click at [590, 466] on label "Yes" at bounding box center [578, 476] width 42 height 21
click at [570, 470] on input "Yes" at bounding box center [563, 476] width 13 height 13
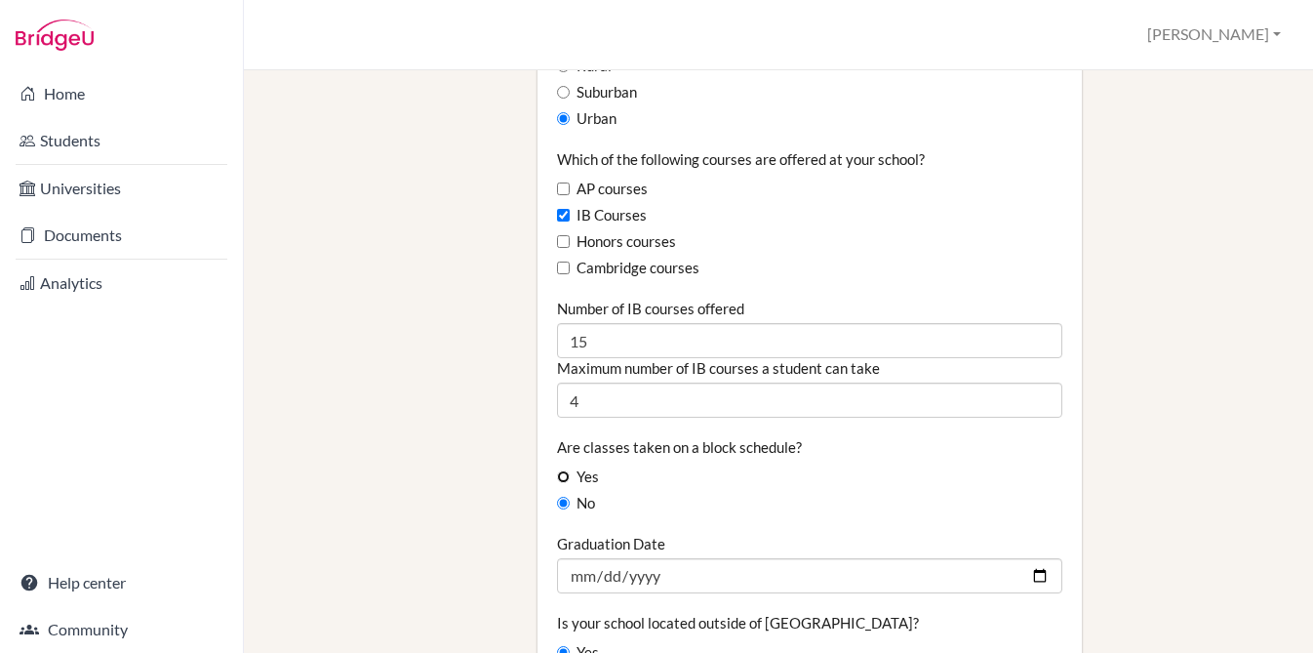
radio input "true"
click at [583, 493] on label "No" at bounding box center [576, 503] width 38 height 21
click at [570, 497] on input "No" at bounding box center [563, 503] width 13 height 13
radio input "true"
click at [583, 466] on label "Yes" at bounding box center [578, 476] width 42 height 21
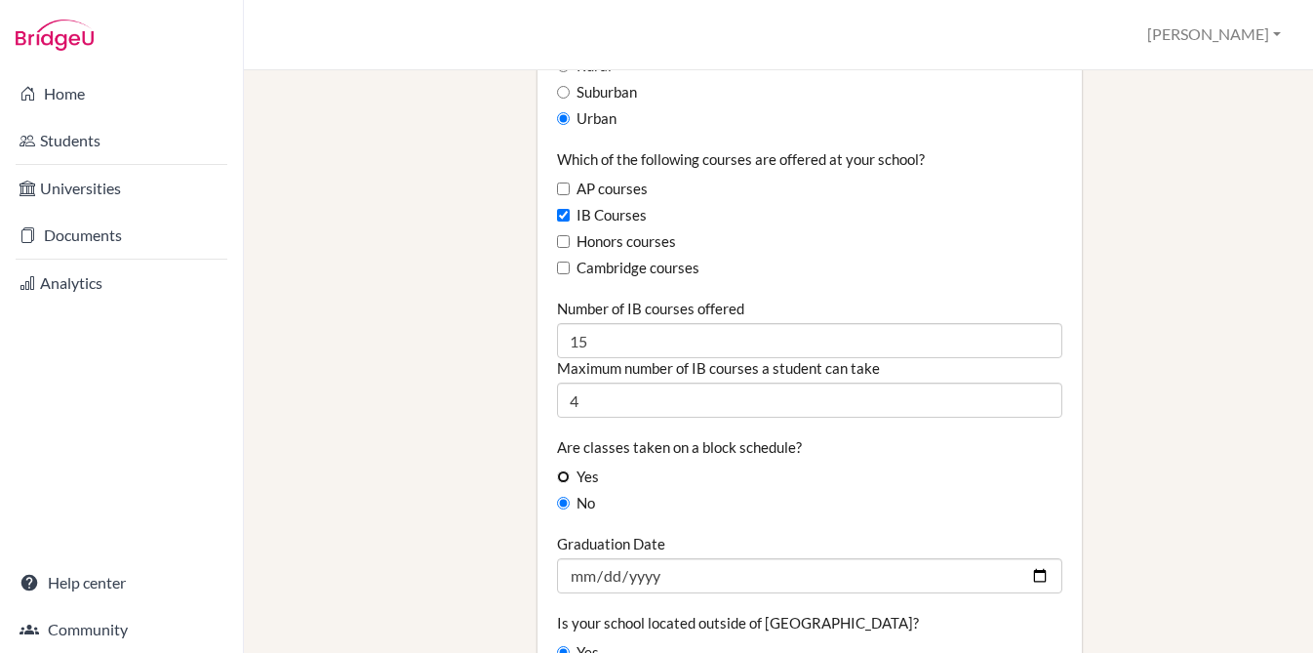
click at [570, 470] on input "Yes" at bounding box center [563, 476] width 13 height 13
radio input "true"
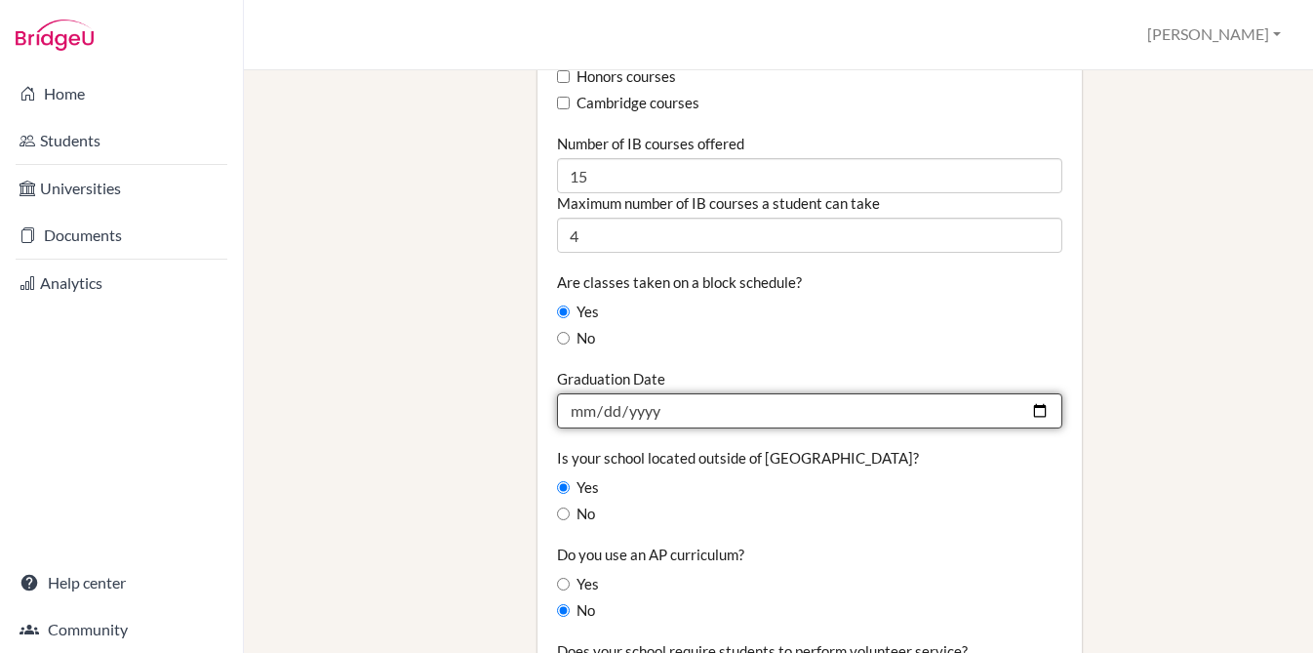
click at [663, 393] on input "2025-06-07" at bounding box center [809, 410] width 505 height 35
click at [610, 393] on input "2025-06-07" at bounding box center [809, 410] width 505 height 35
type input "2026-06-13"
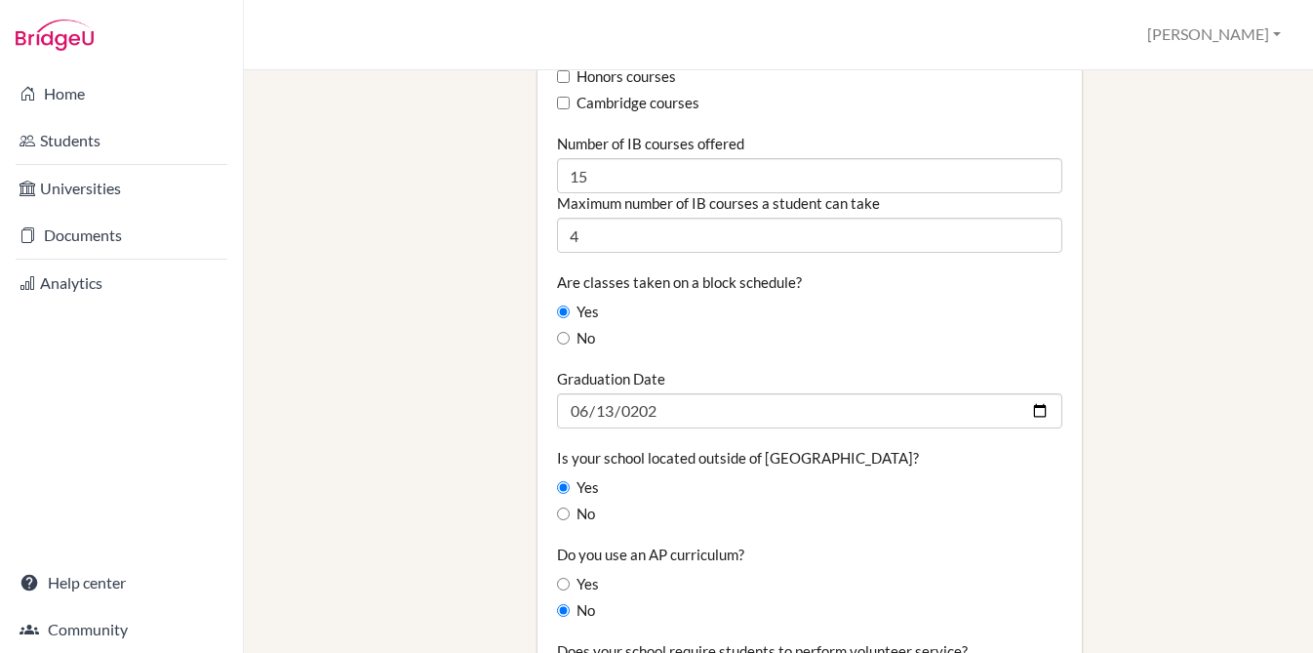
click at [684, 448] on label "Is your school located outside of the United States?" at bounding box center [738, 458] width 362 height 20
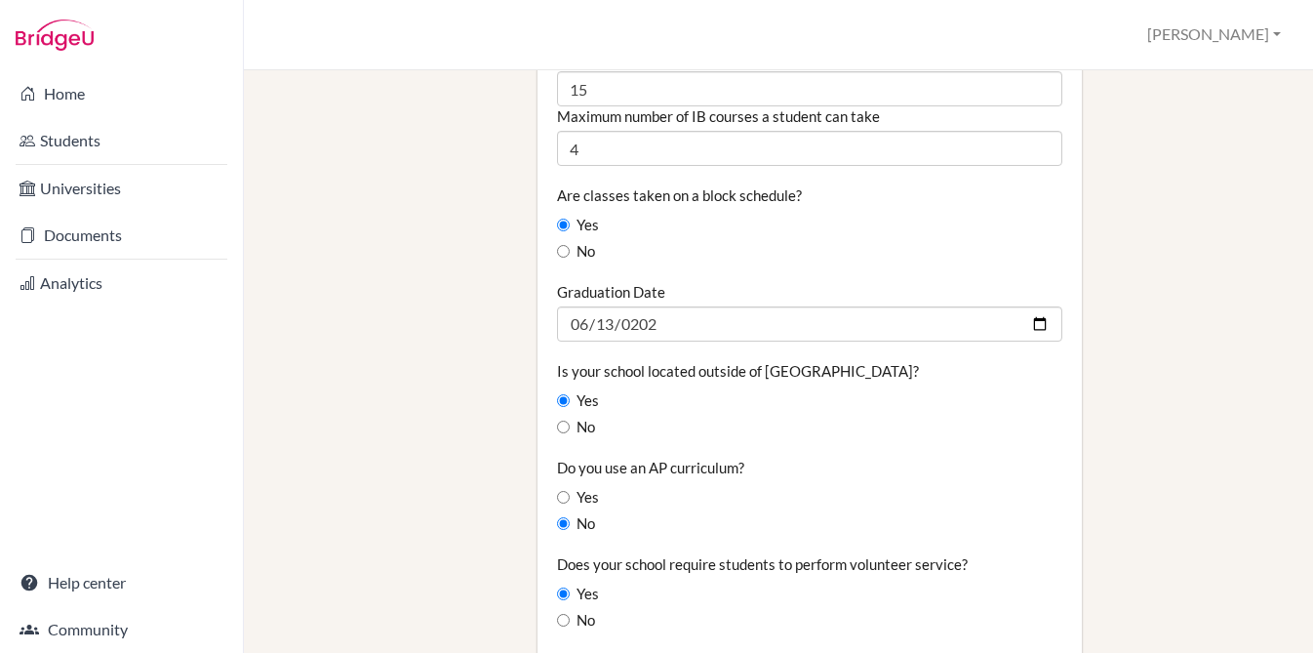
scroll to position [1515, 0]
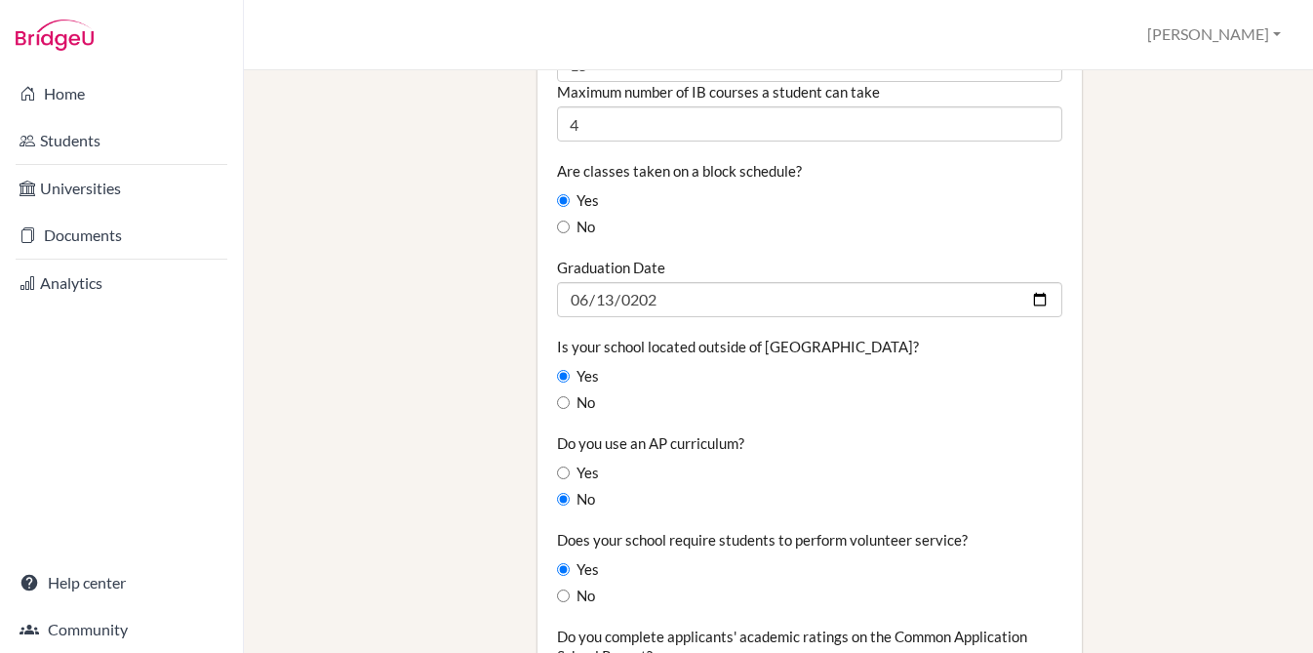
click at [712, 530] on label "Does your school require students to perform volunteer service?" at bounding box center [762, 540] width 411 height 20
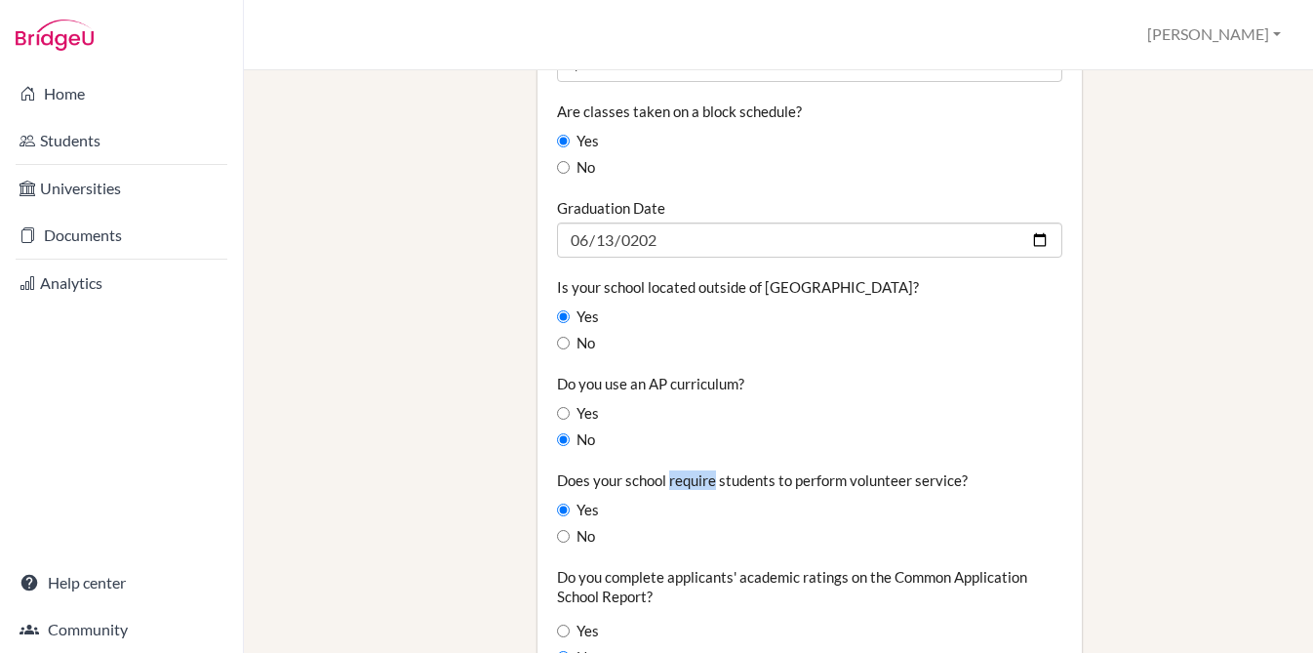
scroll to position [1595, 0]
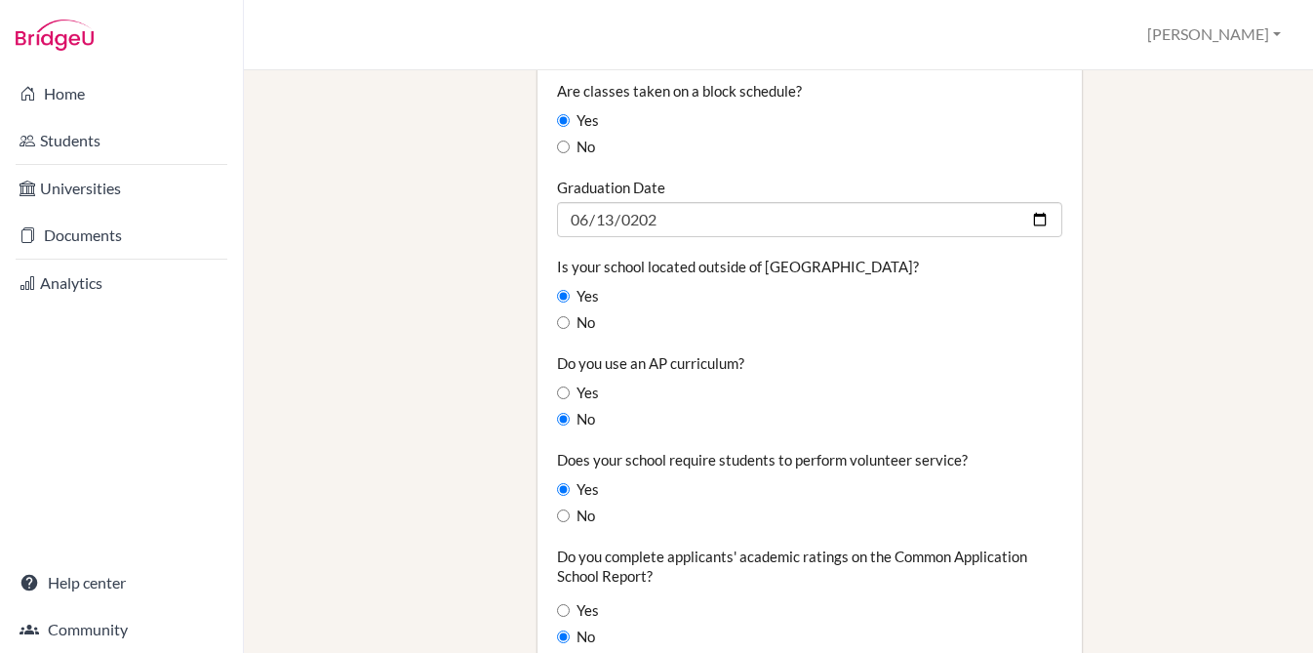
click at [690, 546] on label "Do you complete applicants' academic ratings on the Common Application School R…" at bounding box center [809, 565] width 505 height 39
click at [588, 600] on label "Yes" at bounding box center [578, 610] width 42 height 21
click at [570, 604] on input "Yes" at bounding box center [563, 610] width 13 height 13
radio input "true"
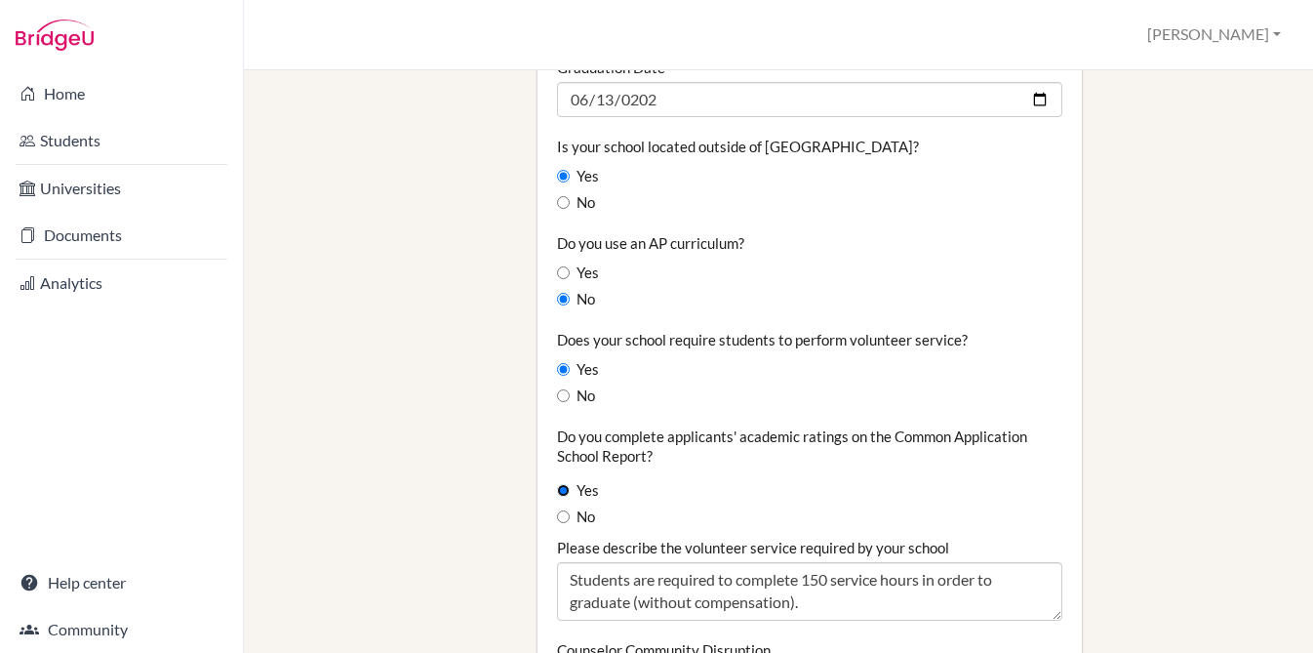
scroll to position [1827, 0]
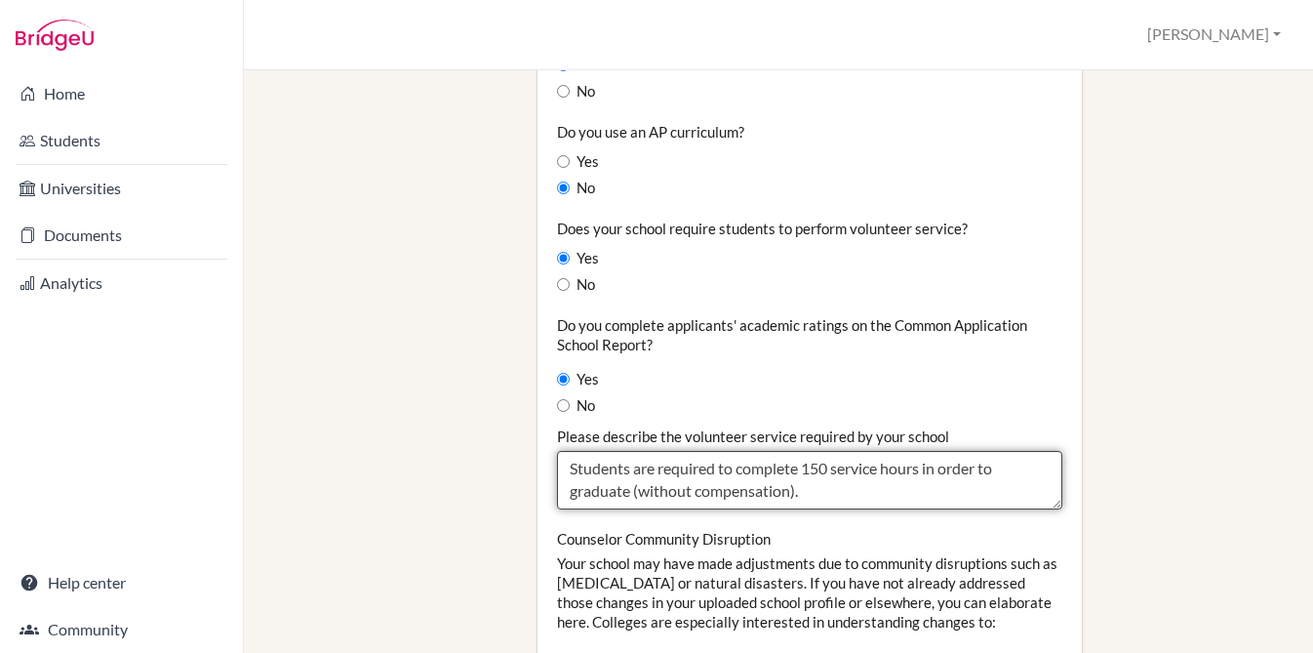
click at [816, 451] on textarea "Students are required to complete 150 service hours in order to graduate (witho…" at bounding box center [809, 480] width 505 height 59
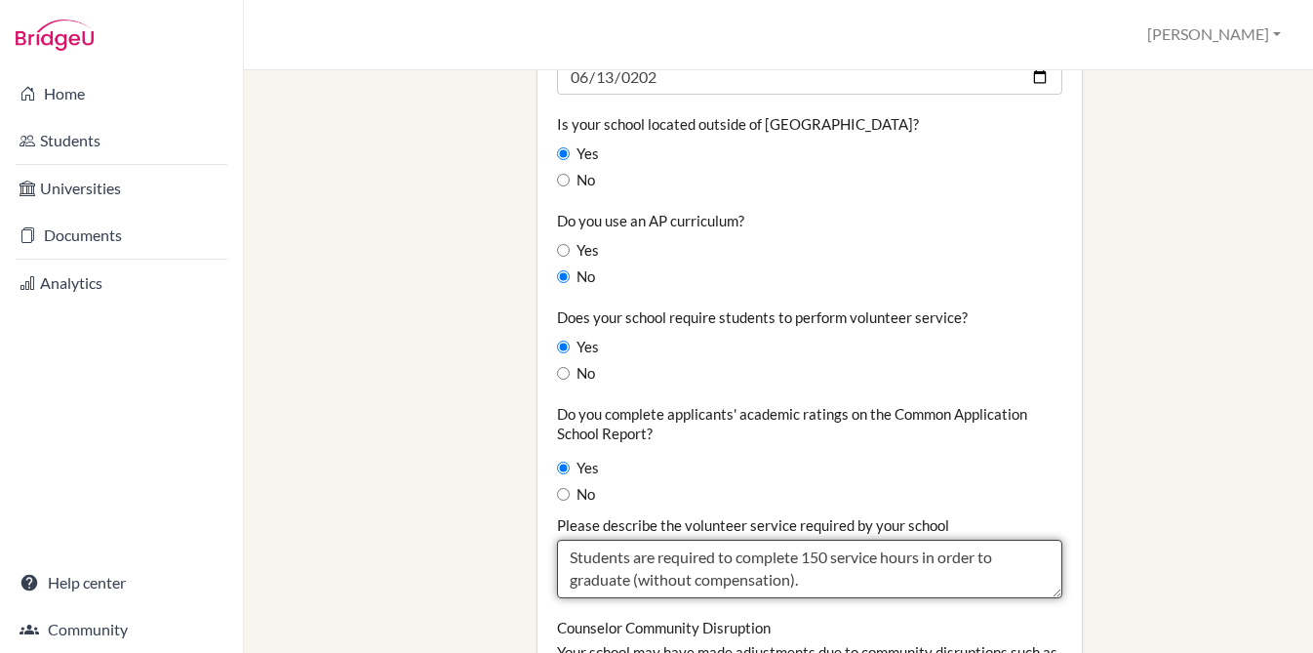
scroll to position [1906, 0]
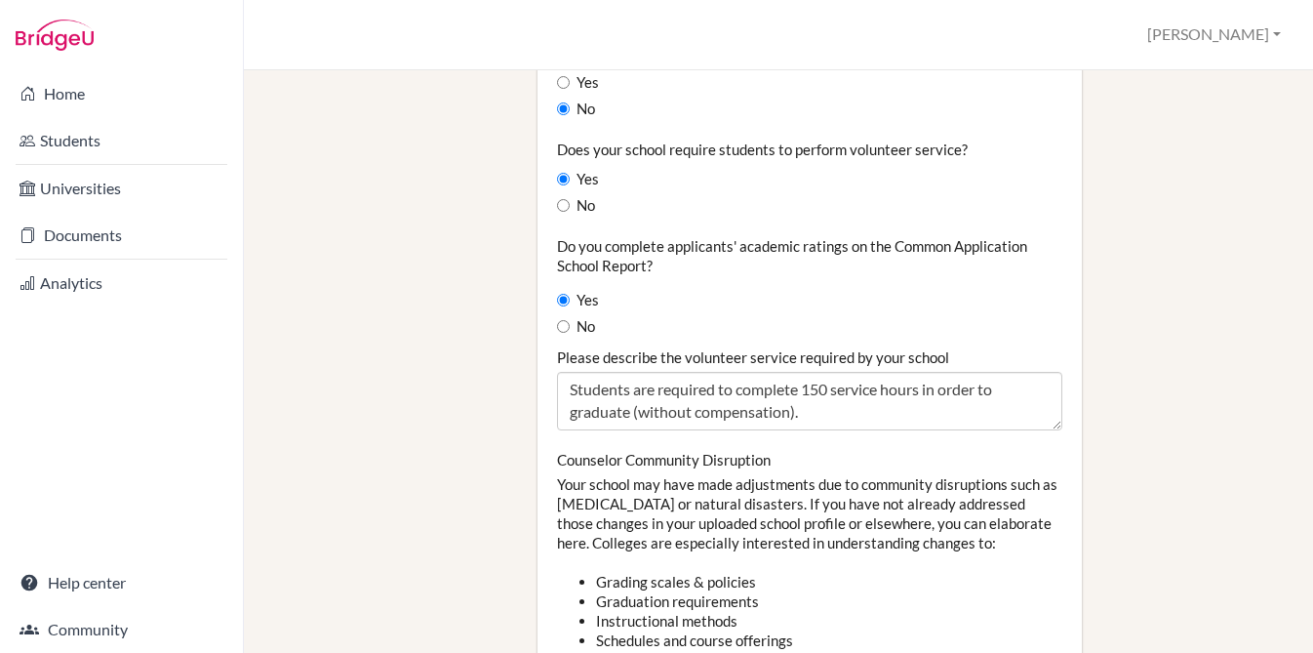
click at [705, 450] on div "Counselor Community Disruption Your school may have made adjustments due to com…" at bounding box center [809, 655] width 505 height 411
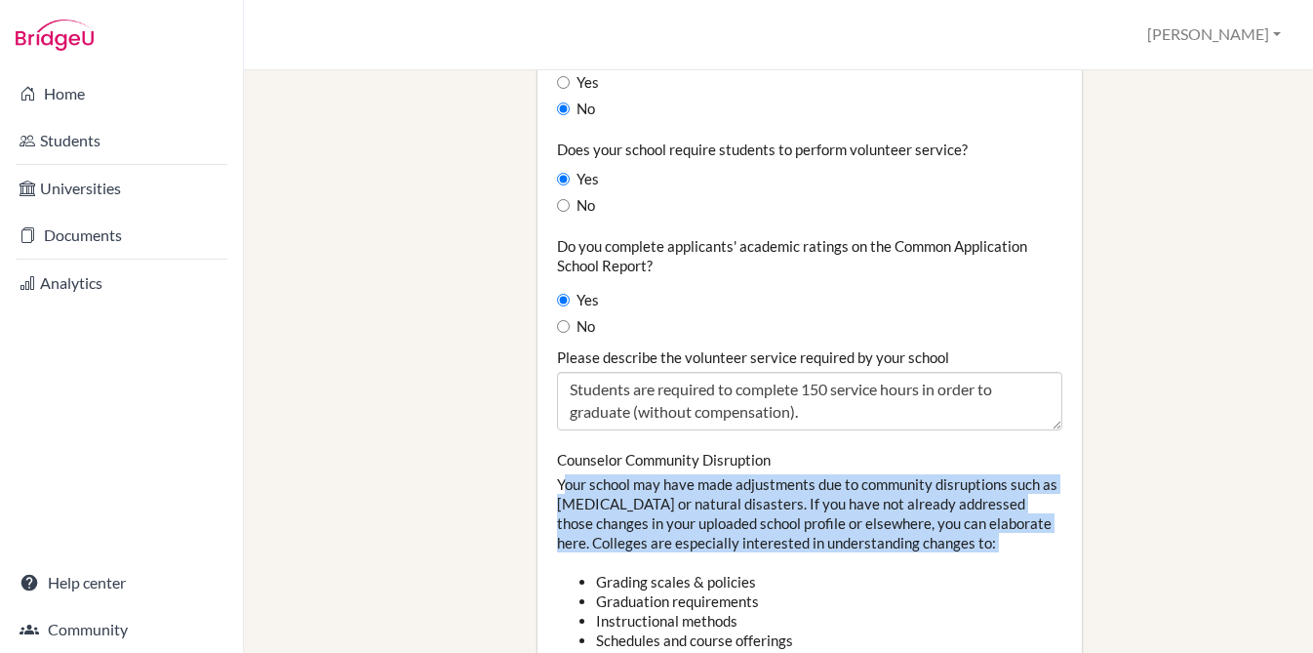
click at [705, 450] on div "Counselor Community Disruption Your school may have made adjustments due to com…" at bounding box center [809, 655] width 505 height 411
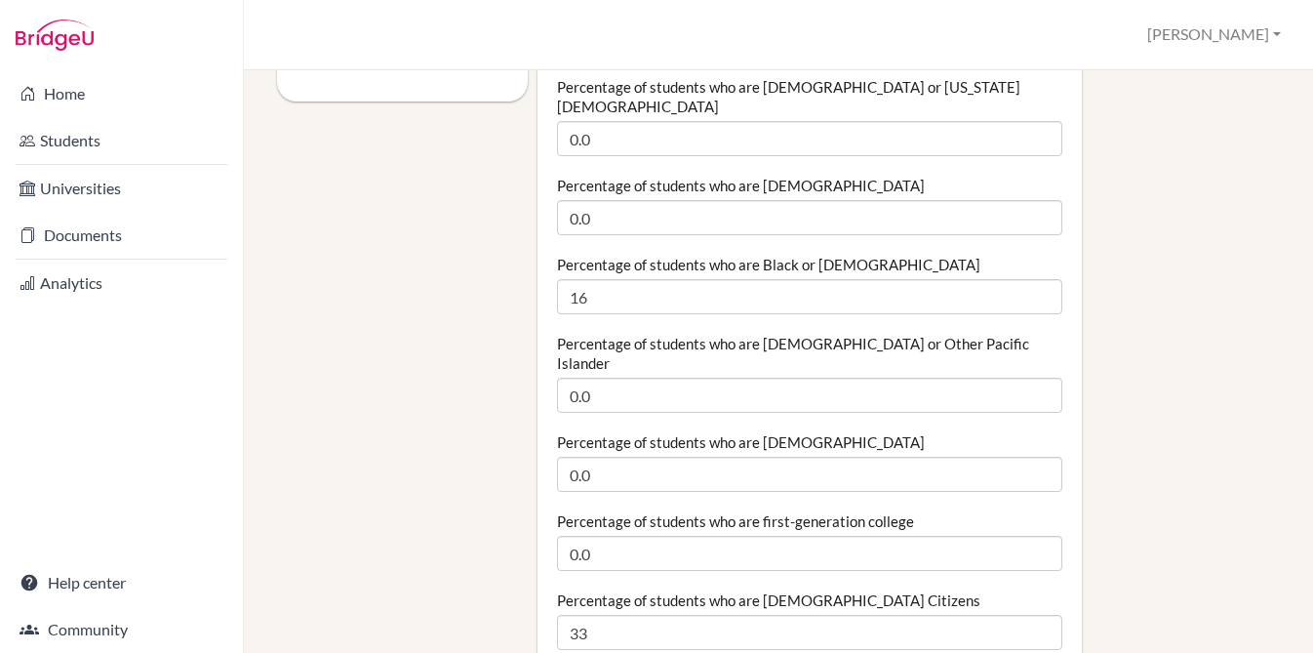
scroll to position [428, 0]
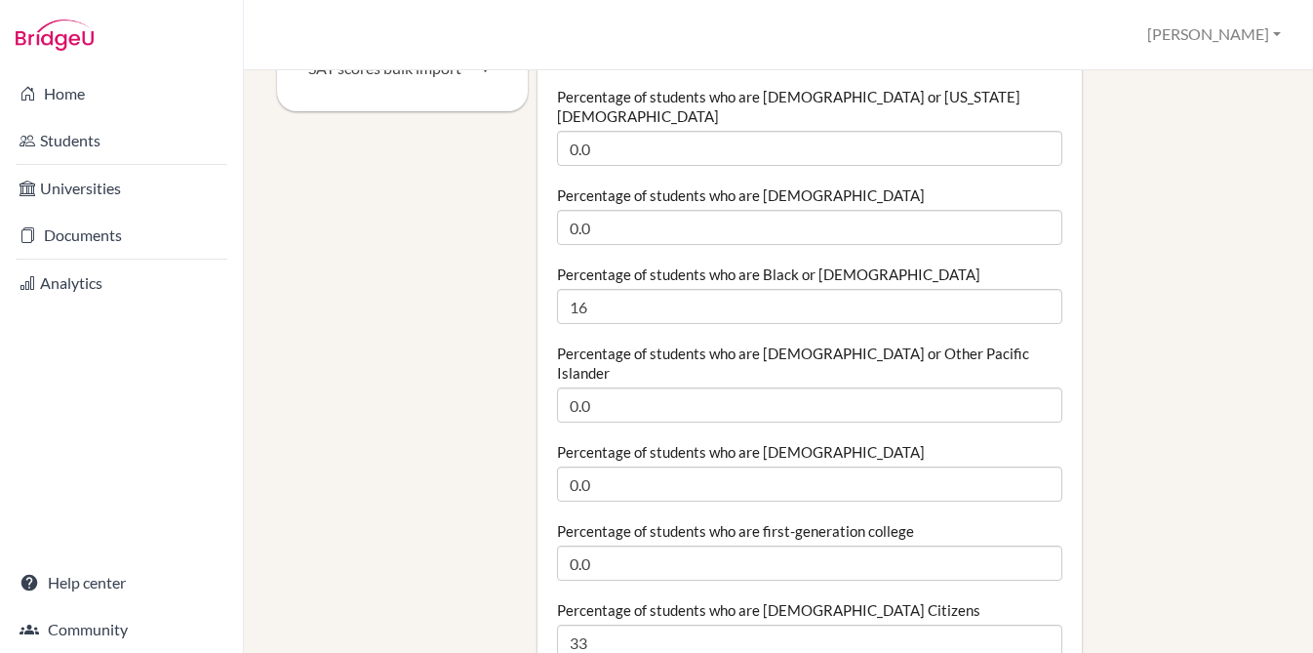
click at [721, 442] on label "Percentage of students who are White" at bounding box center [741, 452] width 368 height 20
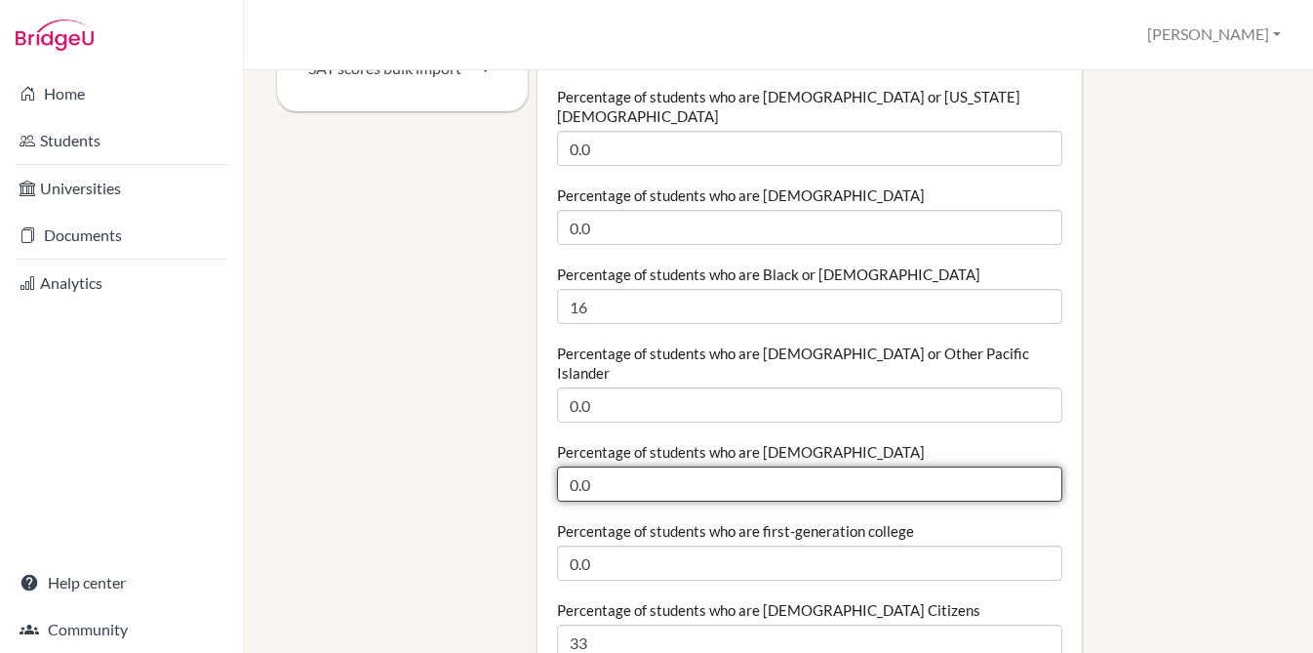
click at [721, 466] on input "0.0" at bounding box center [809, 483] width 505 height 35
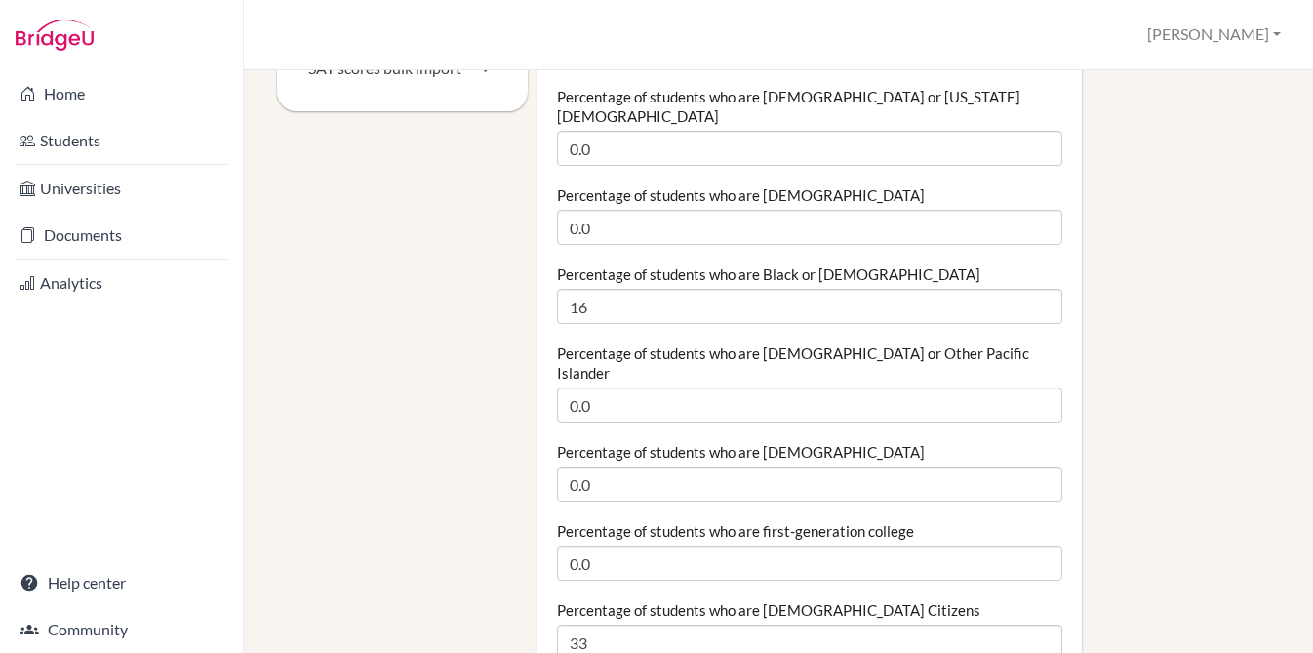
click at [721, 442] on label "Percentage of students who are White" at bounding box center [741, 452] width 368 height 20
click at [721, 466] on input "0.0" at bounding box center [809, 483] width 505 height 35
click at [721, 442] on label "Percentage of students who are White" at bounding box center [741, 452] width 368 height 20
click at [721, 466] on input "0.0" at bounding box center [809, 483] width 505 height 35
click at [656, 343] on label "Percentage of students who are Native Hawaiian or Other Pacific Islander" at bounding box center [809, 362] width 505 height 39
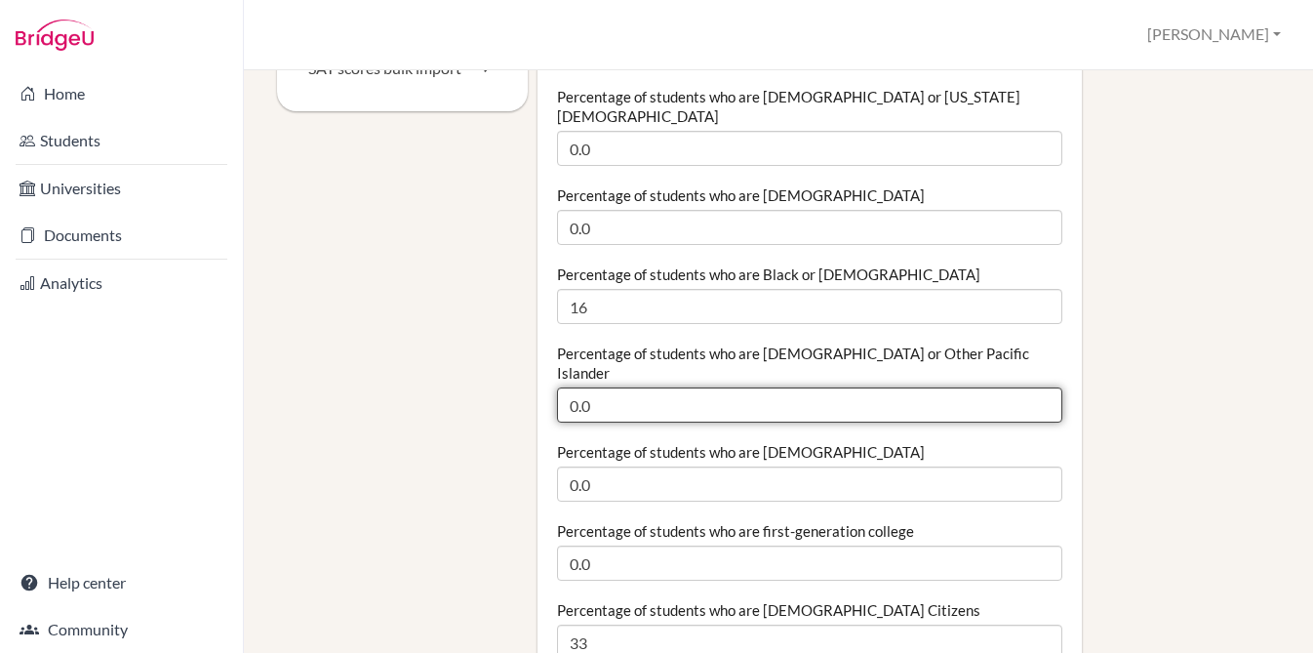
click at [656, 387] on input "0.0" at bounding box center [809, 404] width 505 height 35
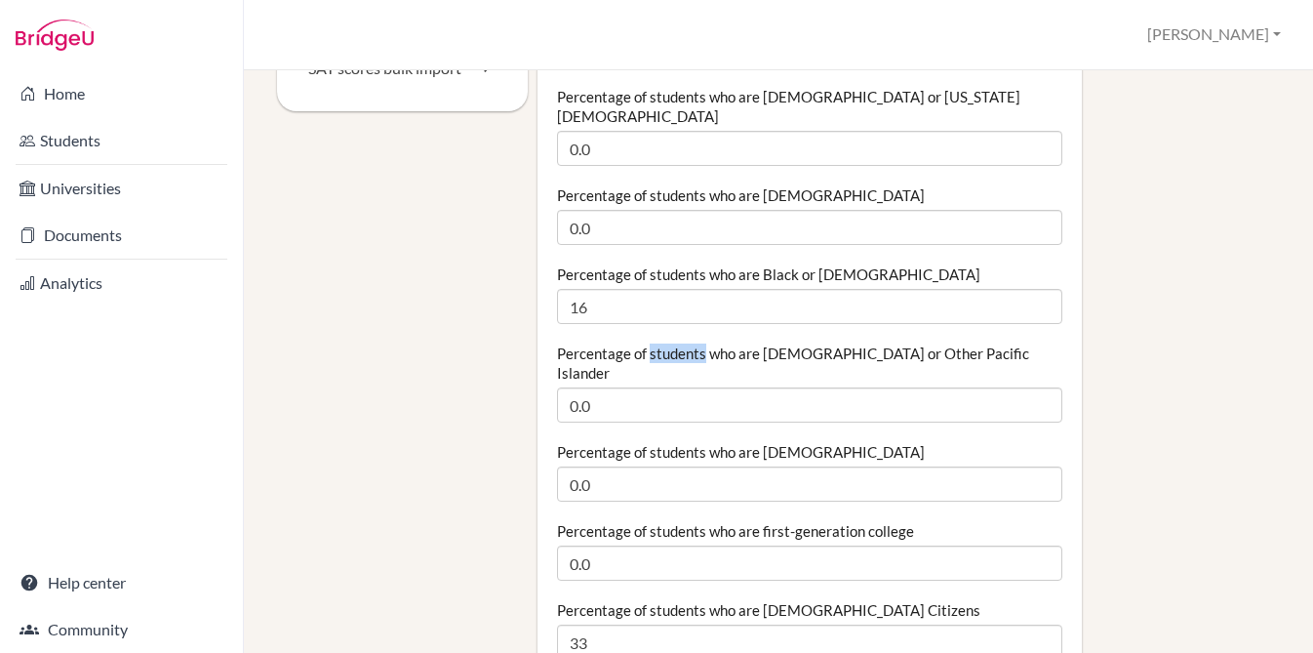
click at [656, 343] on label "Percentage of students who are Native Hawaiian or Other Pacific Islander" at bounding box center [809, 362] width 505 height 39
click at [656, 387] on input "0.0" at bounding box center [809, 404] width 505 height 35
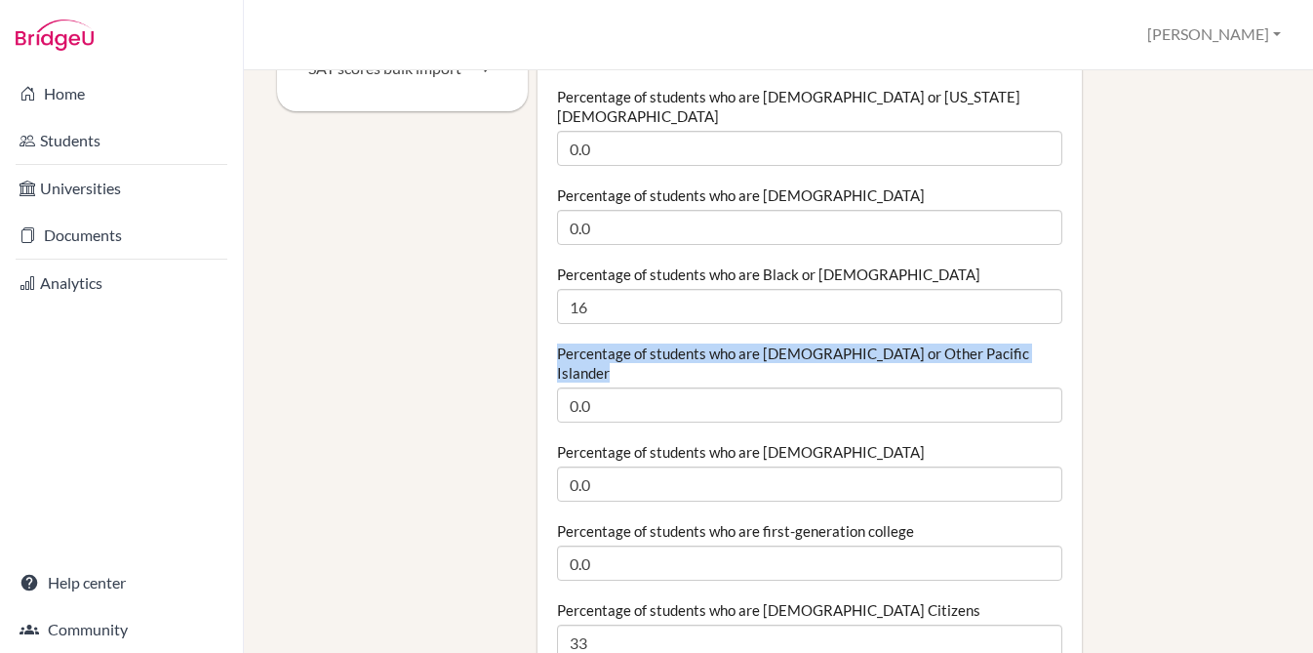
click at [656, 343] on label "Percentage of students who are Native Hawaiian or Other Pacific Islander" at bounding box center [809, 362] width 505 height 39
click at [656, 387] on input "0.0" at bounding box center [809, 404] width 505 height 35
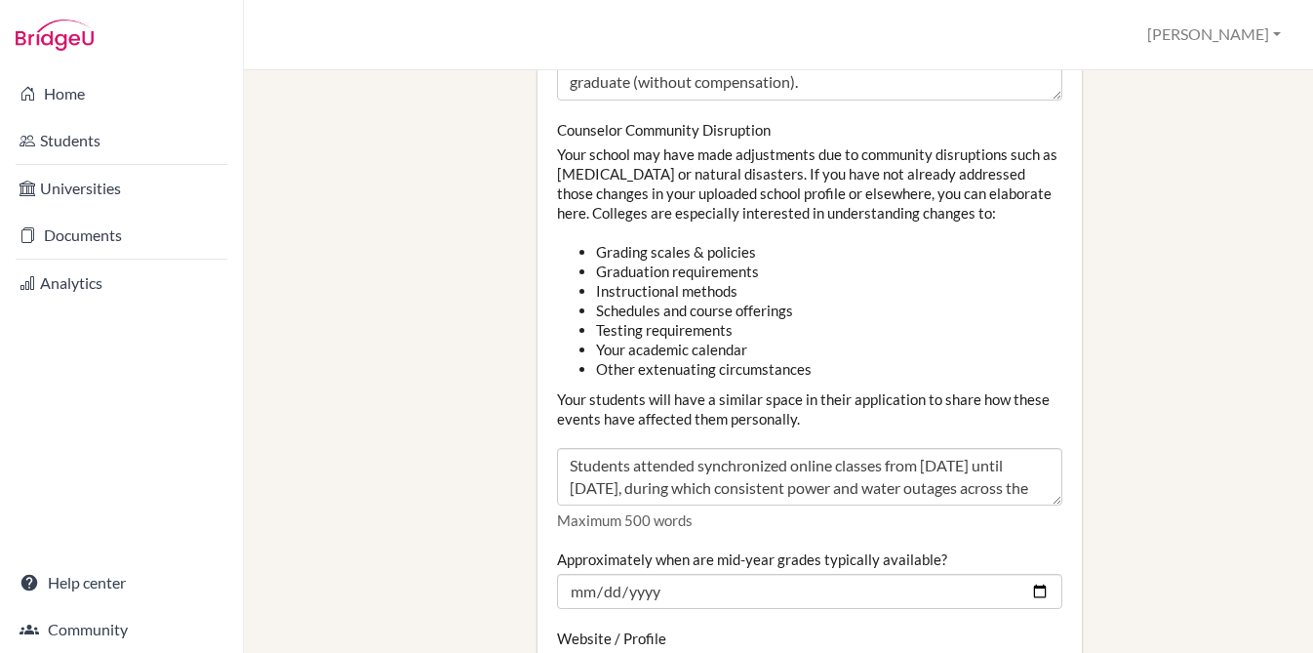
scroll to position [2212, 0]
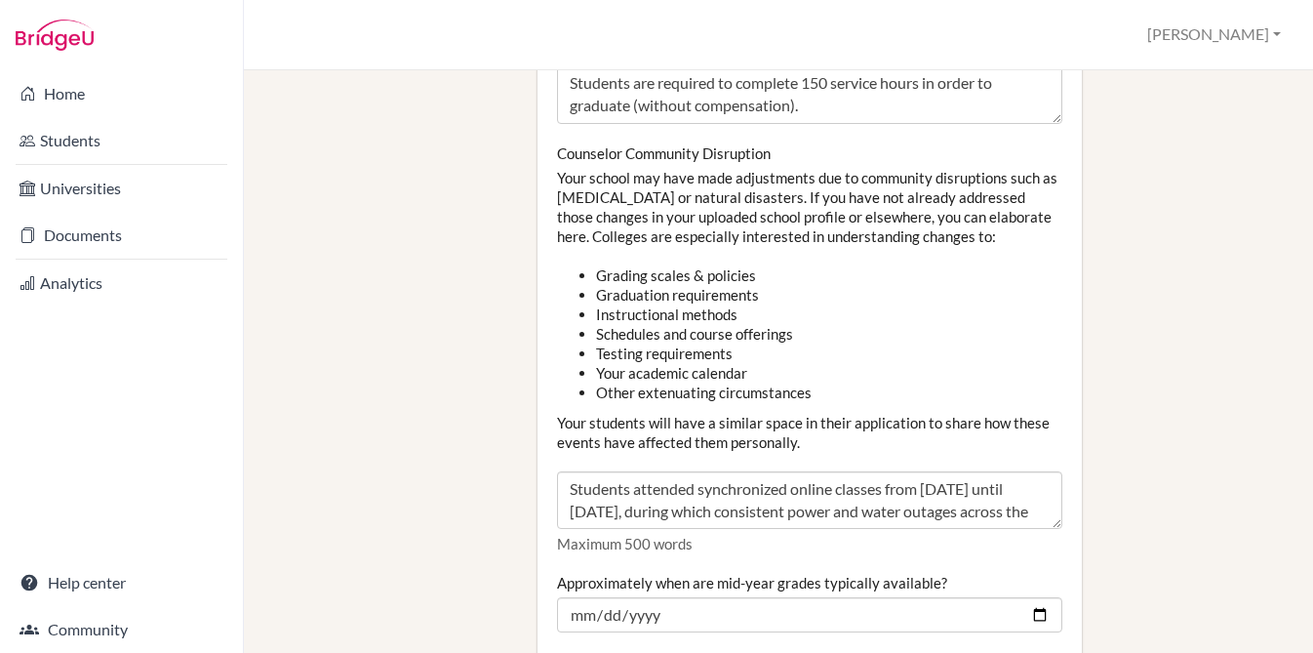
click at [657, 156] on div "Counselor Community Disruption Your school may have made adjustments due to com…" at bounding box center [809, 348] width 505 height 411
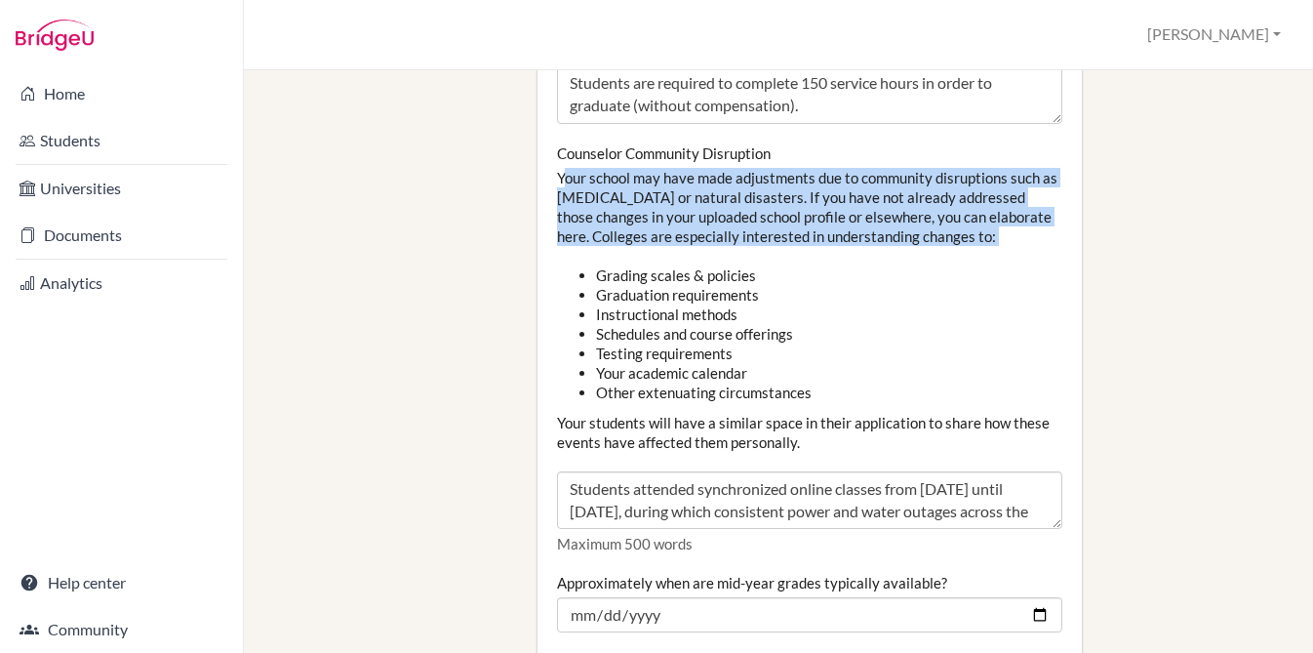
click at [657, 156] on div "Counselor Community Disruption Your school may have made adjustments due to com…" at bounding box center [809, 348] width 505 height 411
click at [649, 151] on div "Counselor Community Disruption Your school may have made adjustments due to com…" at bounding box center [809, 348] width 505 height 411
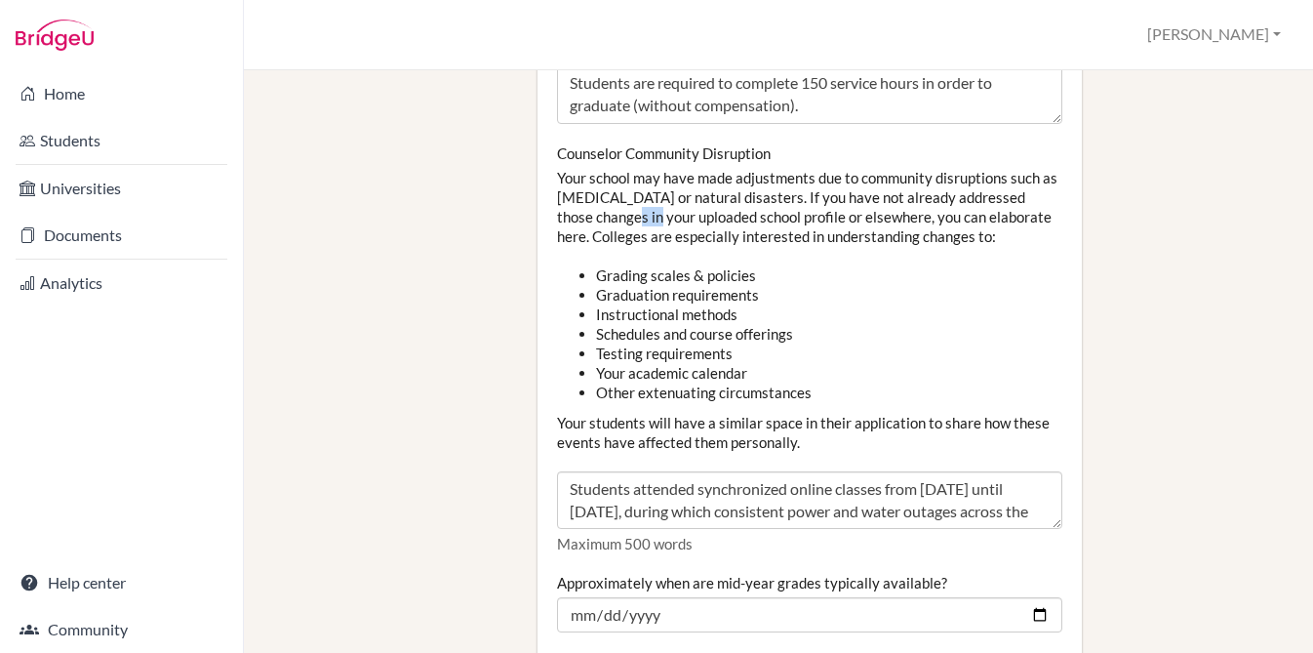
click at [649, 151] on div "Counselor Community Disruption Your school may have made adjustments due to com…" at bounding box center [809, 348] width 505 height 411
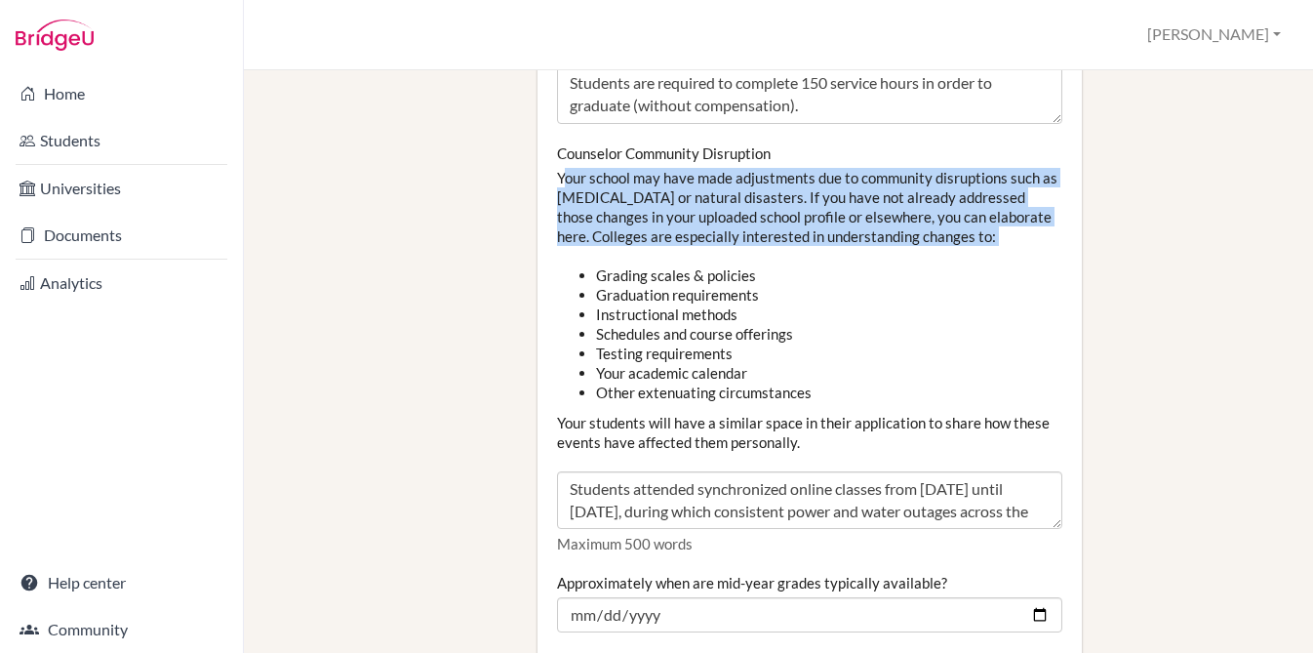
click at [649, 151] on div "Counselor Community Disruption Your school may have made adjustments due to com…" at bounding box center [809, 348] width 505 height 411
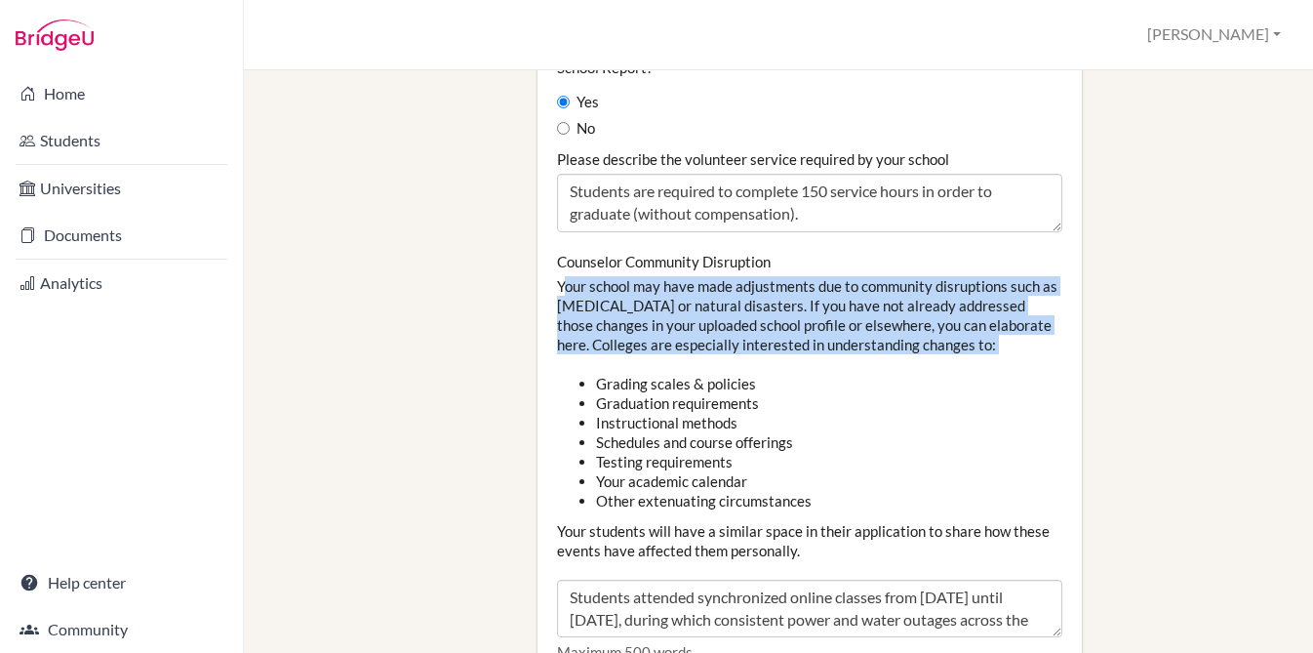
scroll to position [2102, 0]
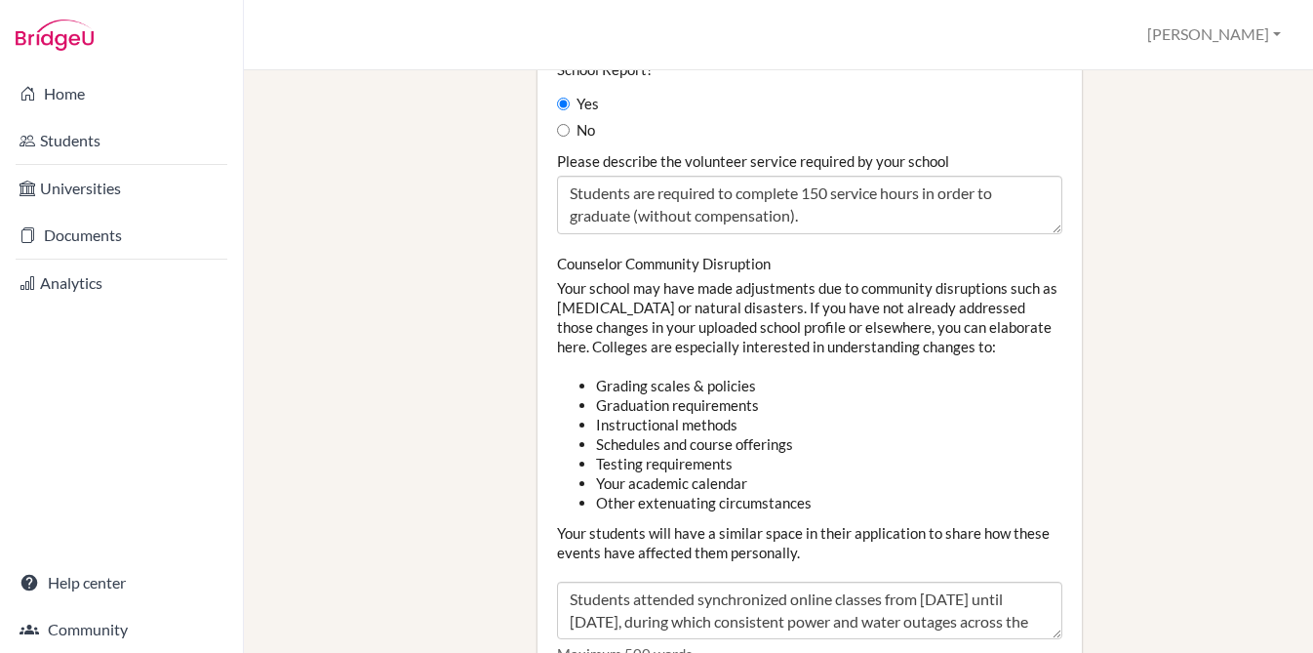
click at [636, 254] on label "Counselor Community Disruption" at bounding box center [664, 264] width 214 height 20
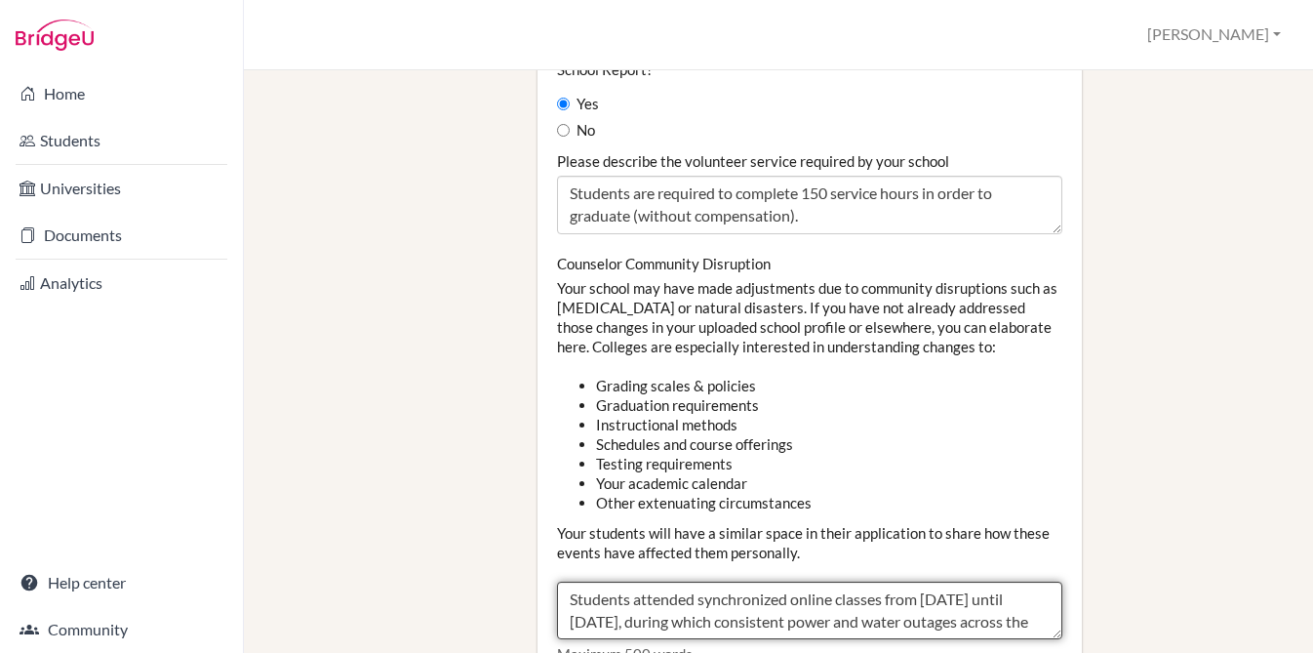
click at [636, 582] on textarea "Students attended synchronized online classes from April 2020 until June 2021, …" at bounding box center [809, 611] width 505 height 59
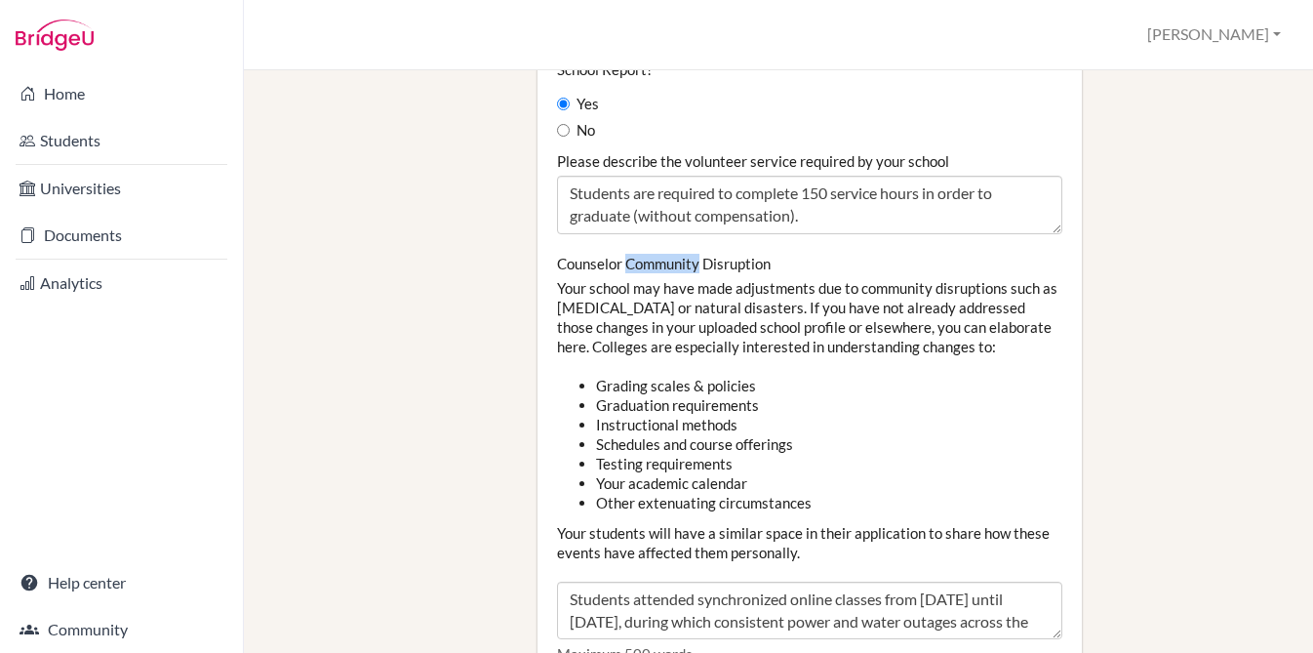
click at [636, 254] on label "Counselor Community Disruption" at bounding box center [664, 264] width 214 height 20
click at [636, 582] on textarea "Students attended synchronized online classes from April 2020 until June 2021, …" at bounding box center [809, 611] width 505 height 59
click at [636, 254] on label "Counselor Community Disruption" at bounding box center [664, 264] width 214 height 20
click at [636, 582] on textarea "Students attended synchronized online classes from April 2020 until June 2021, …" at bounding box center [809, 611] width 505 height 59
click at [660, 265] on div "Counselor Community Disruption Your school may have made adjustments due to com…" at bounding box center [809, 459] width 505 height 411
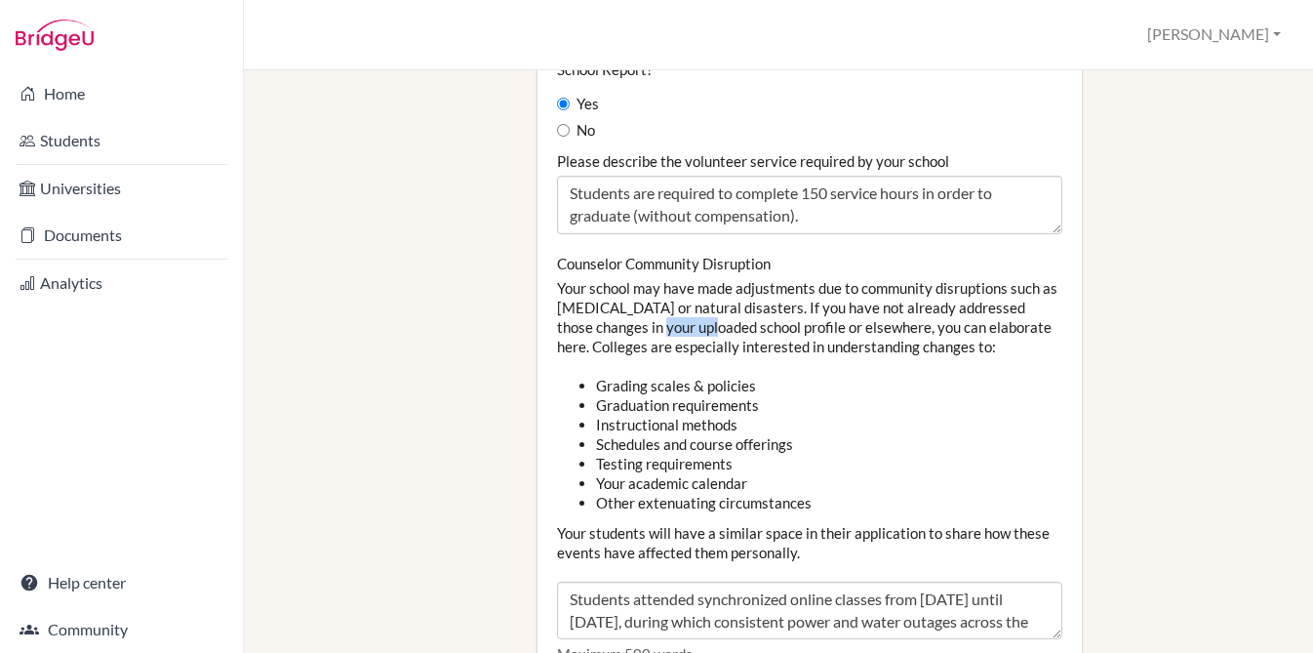
click at [660, 265] on div "Counselor Community Disruption Your school may have made adjustments due to com…" at bounding box center [809, 459] width 505 height 411
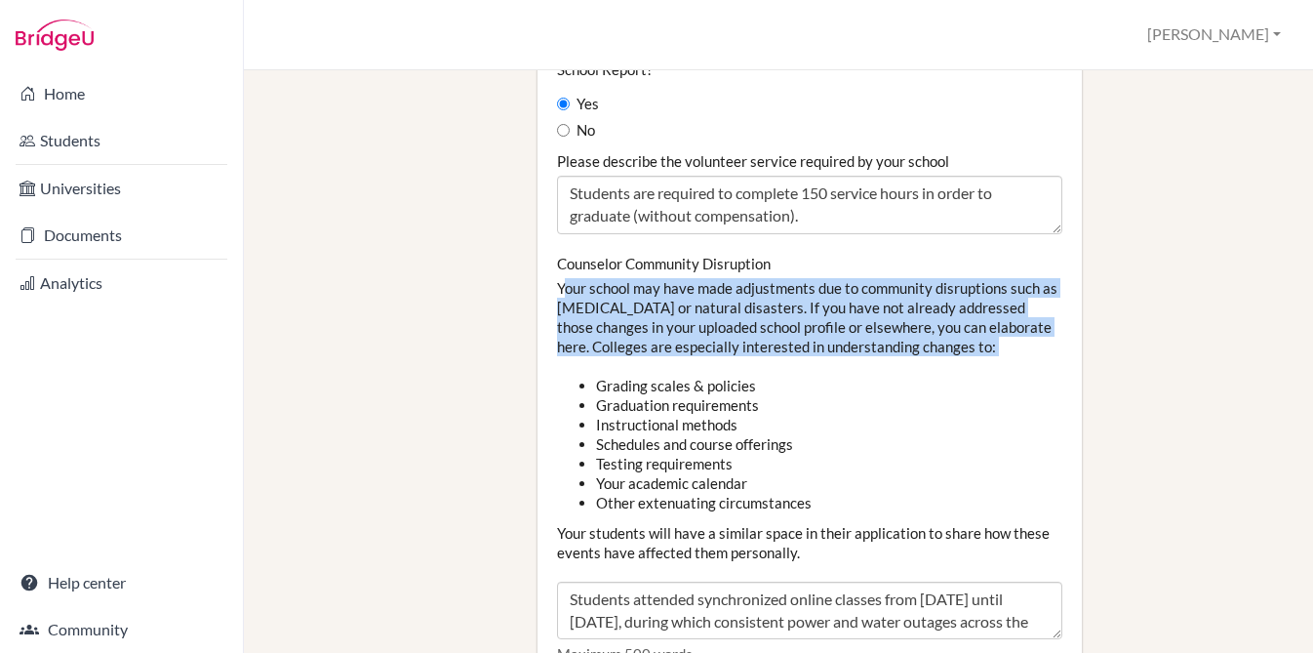
click at [660, 265] on div "Counselor Community Disruption Your school may have made adjustments due to com…" at bounding box center [809, 459] width 505 height 411
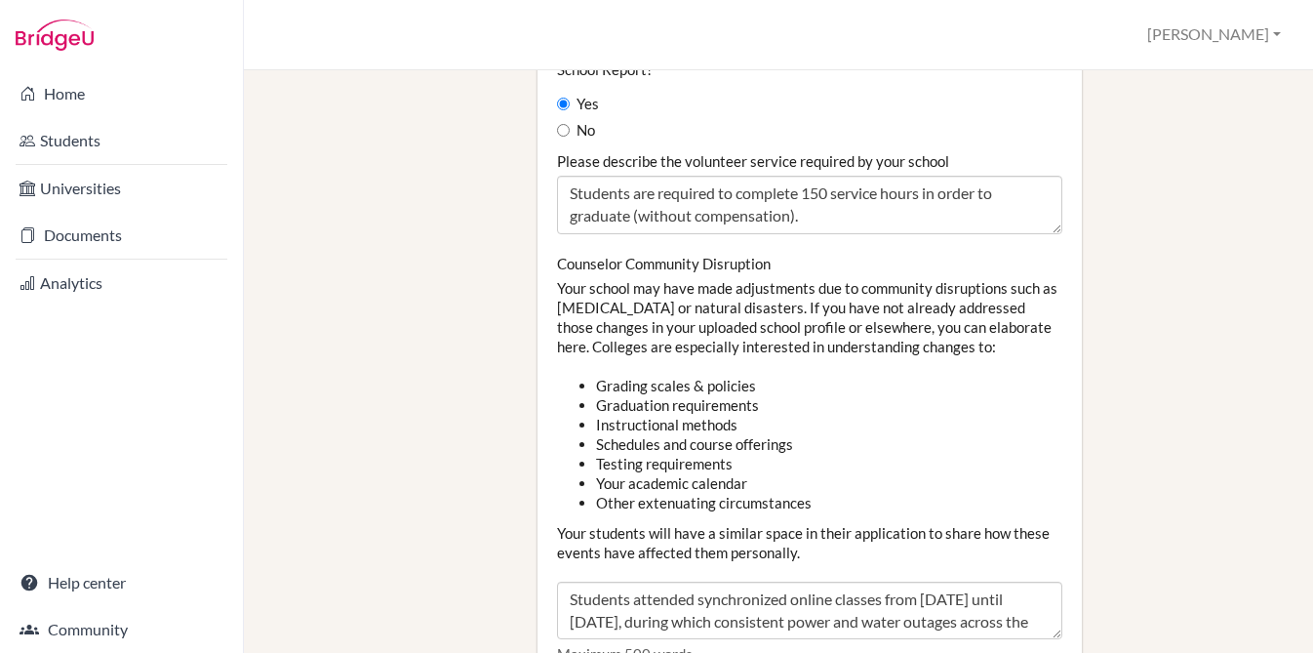
click at [652, 254] on label "Counselor Community Disruption" at bounding box center [664, 264] width 214 height 20
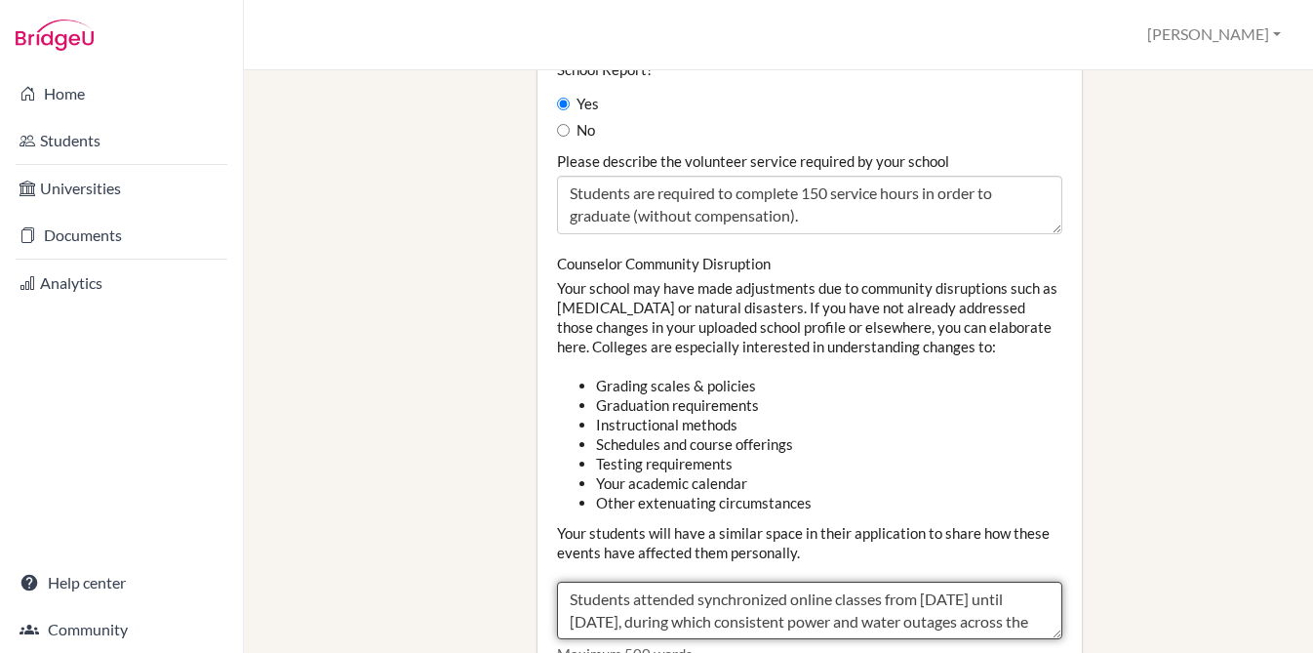
click at [652, 582] on textarea "Students attended synchronized online classes from April 2020 until June 2021, …" at bounding box center [809, 611] width 505 height 59
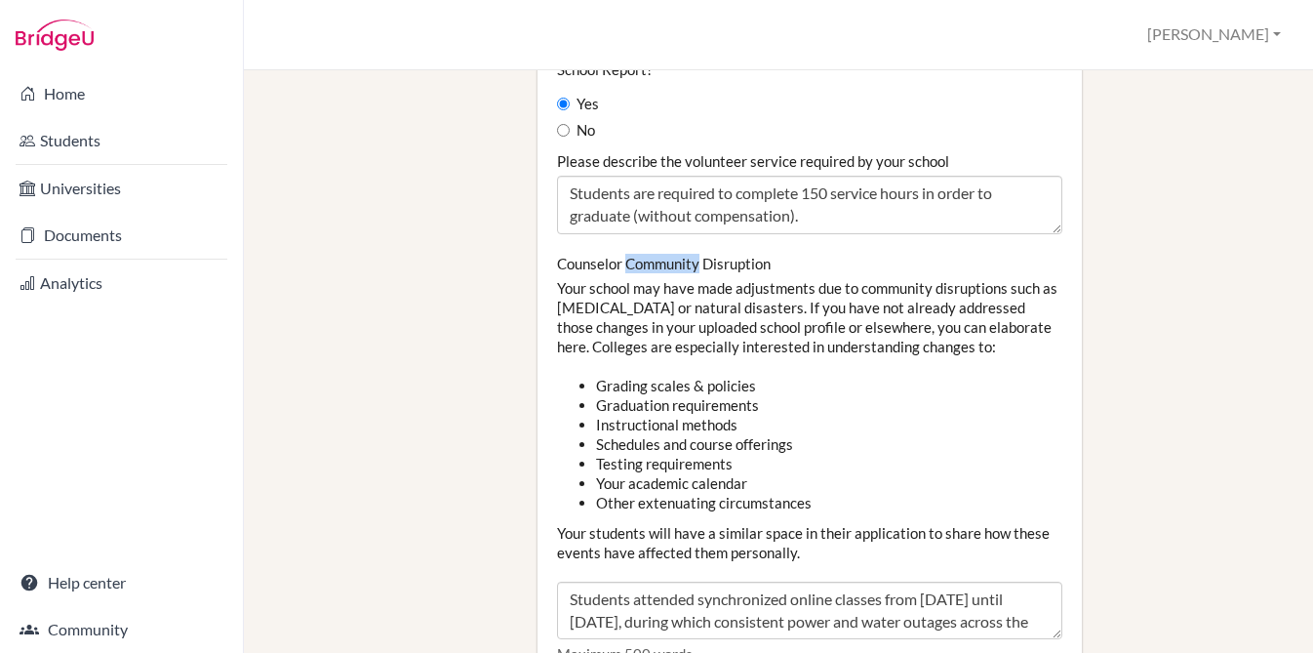
click at [652, 254] on label "Counselor Community Disruption" at bounding box center [664, 264] width 214 height 20
click at [652, 582] on textarea "Students attended synchronized online classes from April 2020 until June 2021, …" at bounding box center [809, 611] width 505 height 59
click at [652, 254] on label "Counselor Community Disruption" at bounding box center [664, 264] width 214 height 20
click at [652, 582] on textarea "Students attended synchronized online classes from April 2020 until June 2021, …" at bounding box center [809, 611] width 505 height 59
click at [652, 254] on div "Counselor Community Disruption Your school may have made adjustments due to com…" at bounding box center [809, 459] width 505 height 411
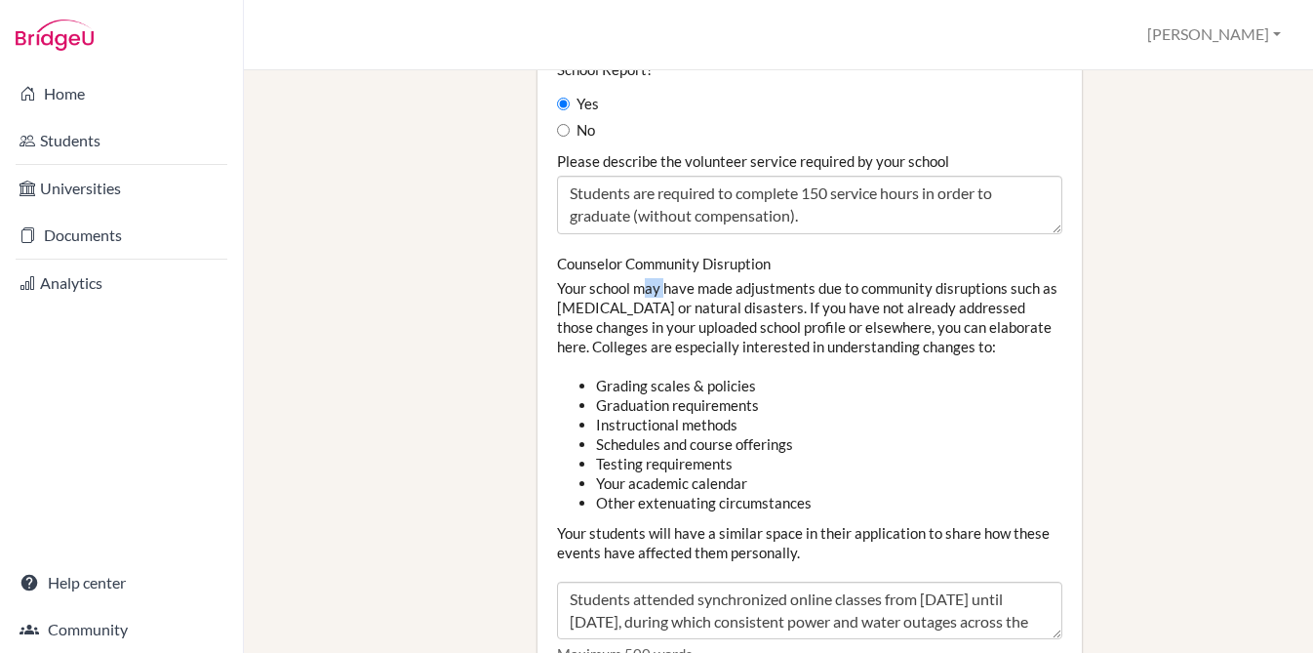
click at [652, 254] on div "Counselor Community Disruption Your school may have made adjustments due to com…" at bounding box center [809, 459] width 505 height 411
click at [633, 284] on div "Counselor Community Disruption Your school may have made adjustments due to com…" at bounding box center [809, 459] width 505 height 411
click at [633, 285] on div "Counselor Community Disruption Your school may have made adjustments due to com…" at bounding box center [809, 459] width 505 height 411
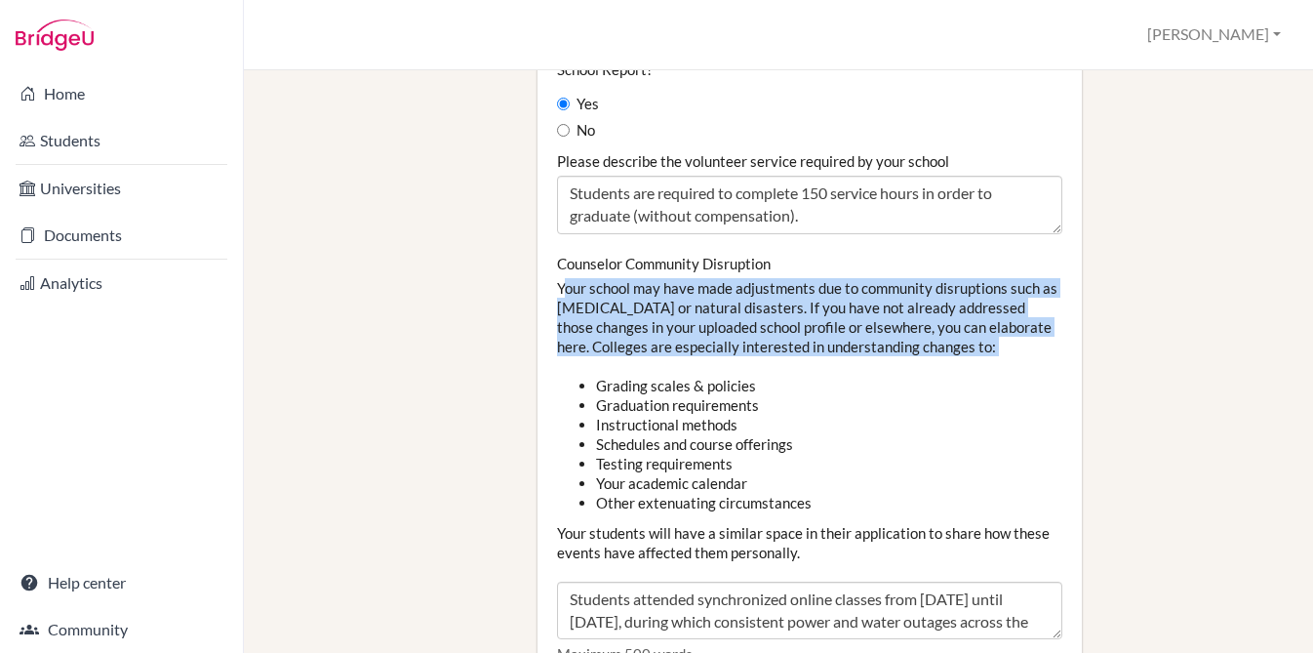
click at [633, 285] on div "Counselor Community Disruption Your school may have made adjustments due to com…" at bounding box center [809, 459] width 505 height 411
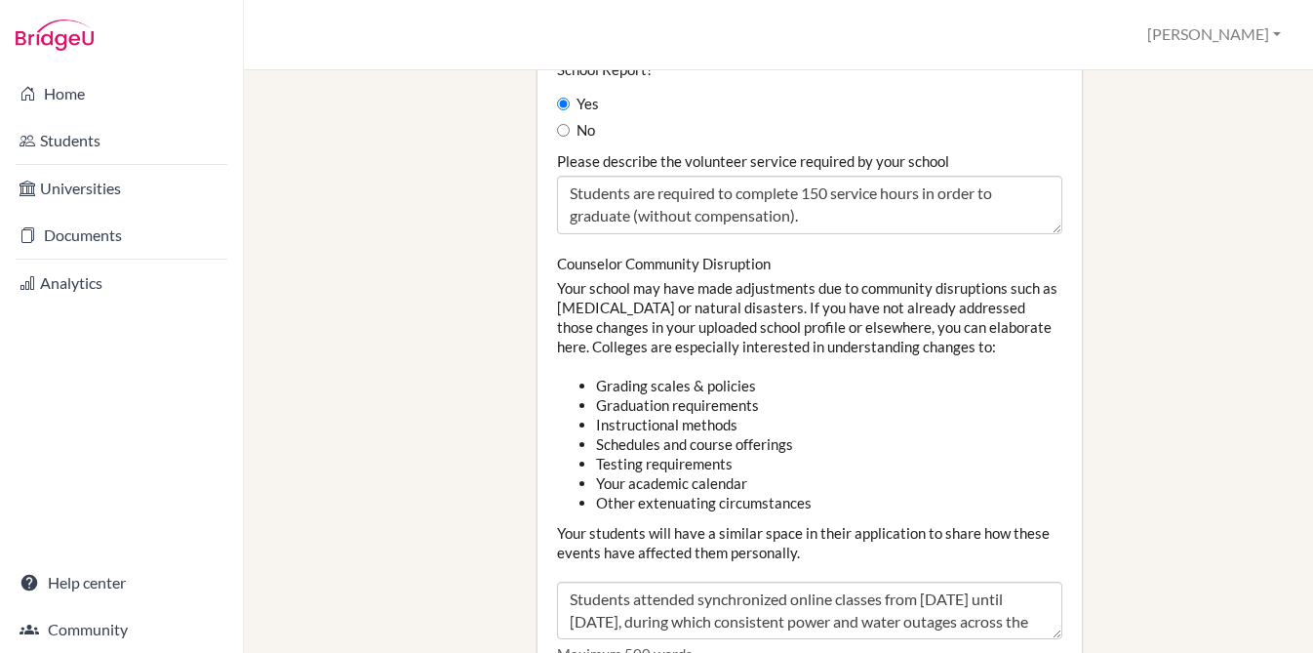
click at [673, 434] on li "Schedules and course offerings" at bounding box center [829, 444] width 466 height 20
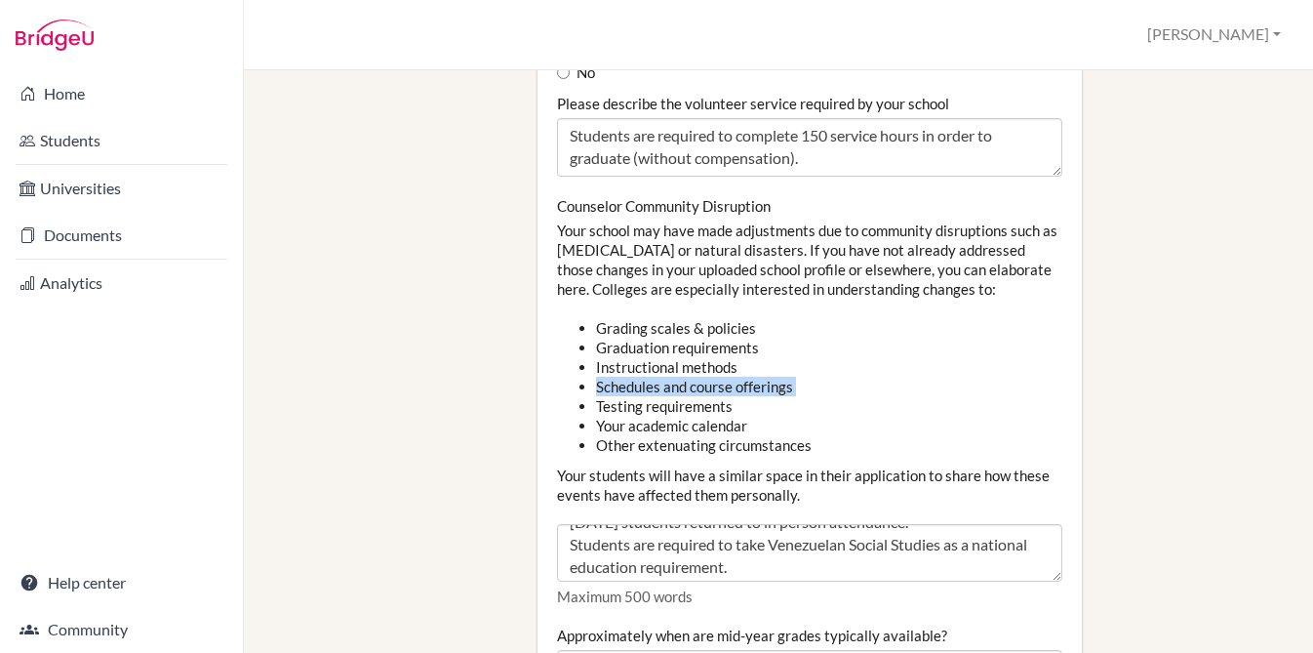
scroll to position [89, 0]
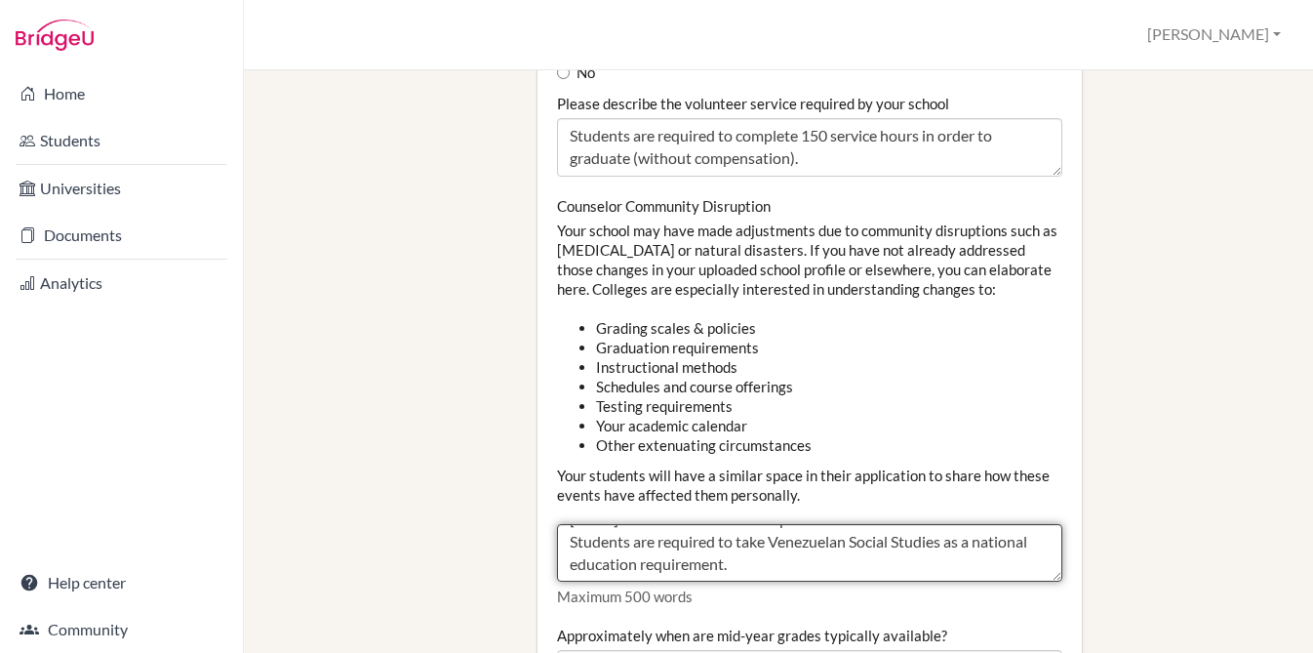
click at [738, 524] on textarea "Students attended synchronized online classes from April 2020 until June 2021, …" at bounding box center [809, 553] width 505 height 59
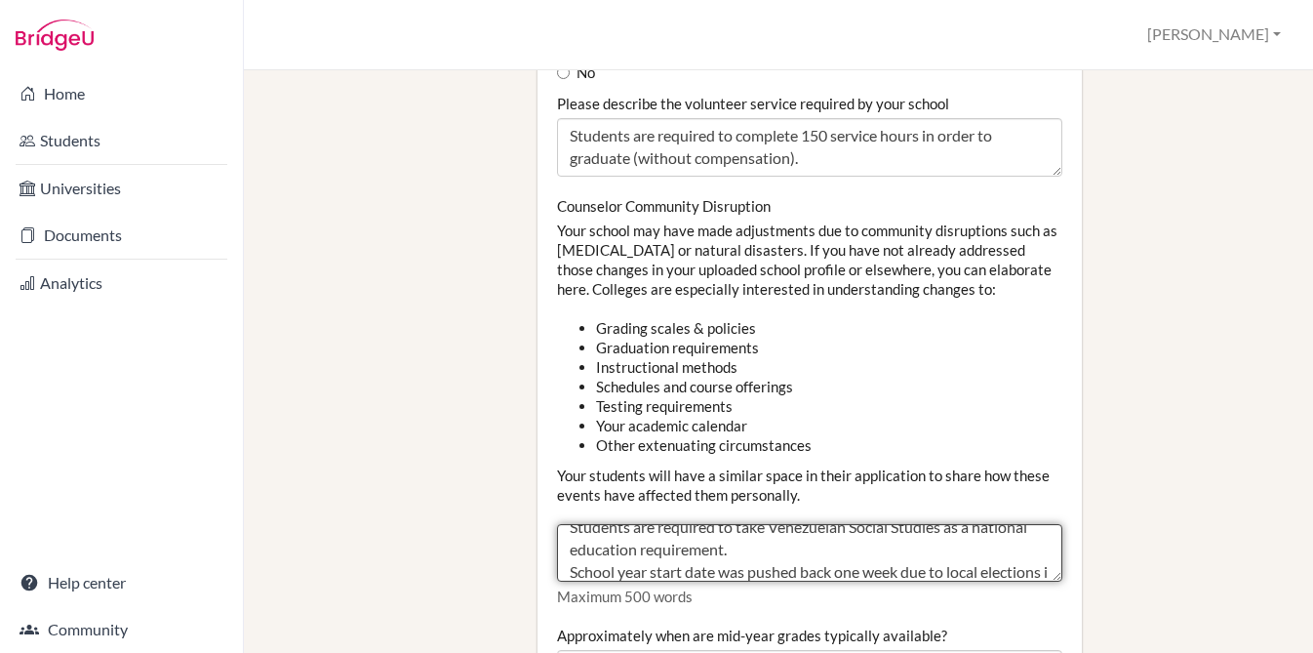
scroll to position [126, 0]
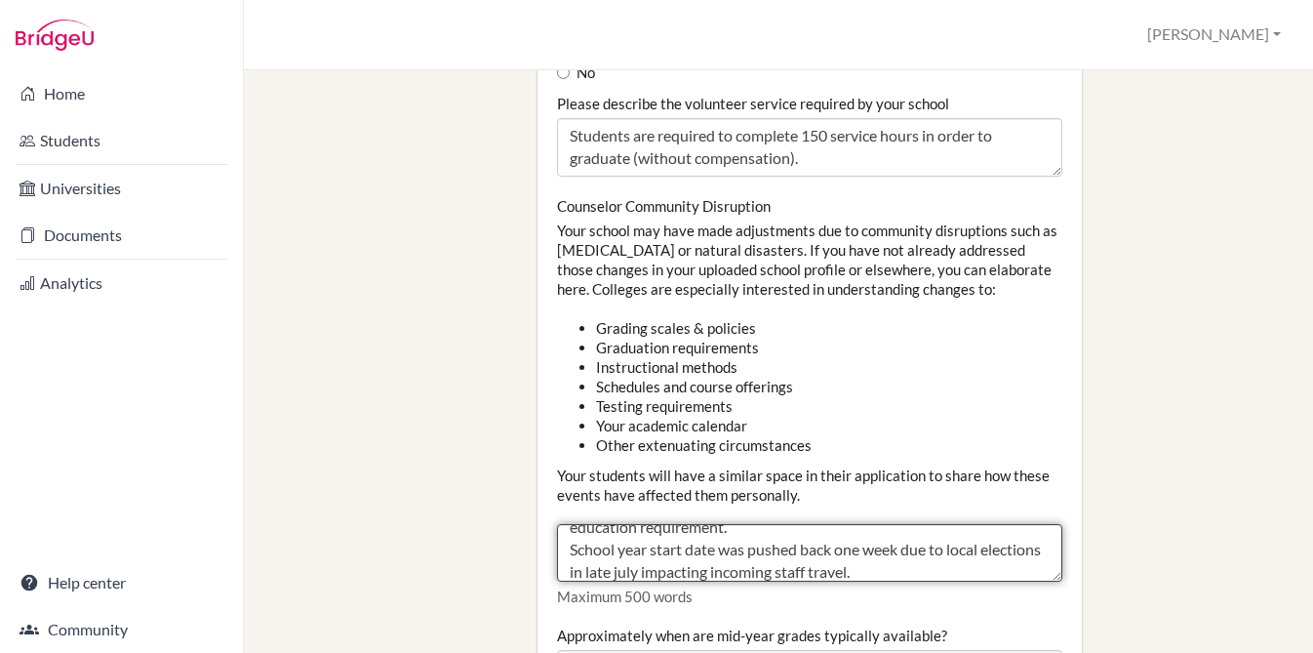
click at [627, 524] on textarea "Students attended synchronized online classes from April 2020 until June 2021, …" at bounding box center [809, 553] width 505 height 59
drag, startPoint x: 889, startPoint y: 505, endPoint x: 570, endPoint y: 495, distance: 319.2
click at [570, 524] on textarea "Students attended synchronized online classes from April 2020 until June 2021, …" at bounding box center [809, 553] width 505 height 59
paste textarea "The start of the school year was delayed by one week because local elections in…"
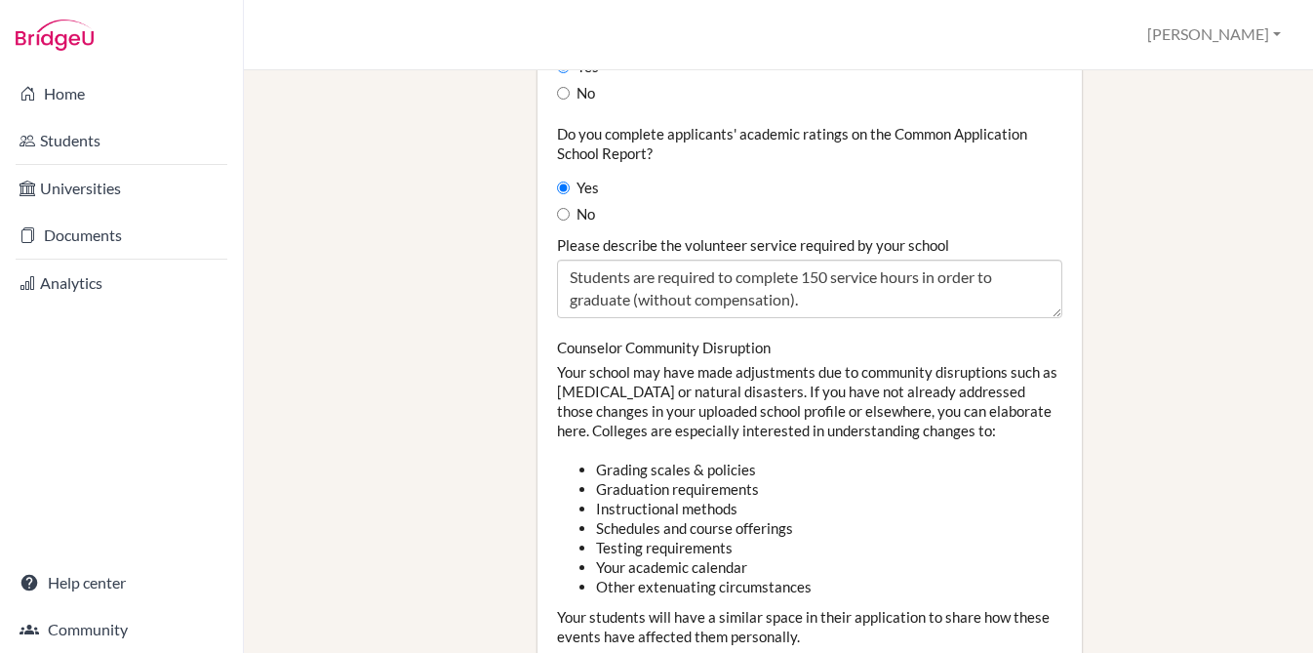
scroll to position [2017, 0]
type textarea "Students attended synchronized online classes from April 2020 until June 2021, …"
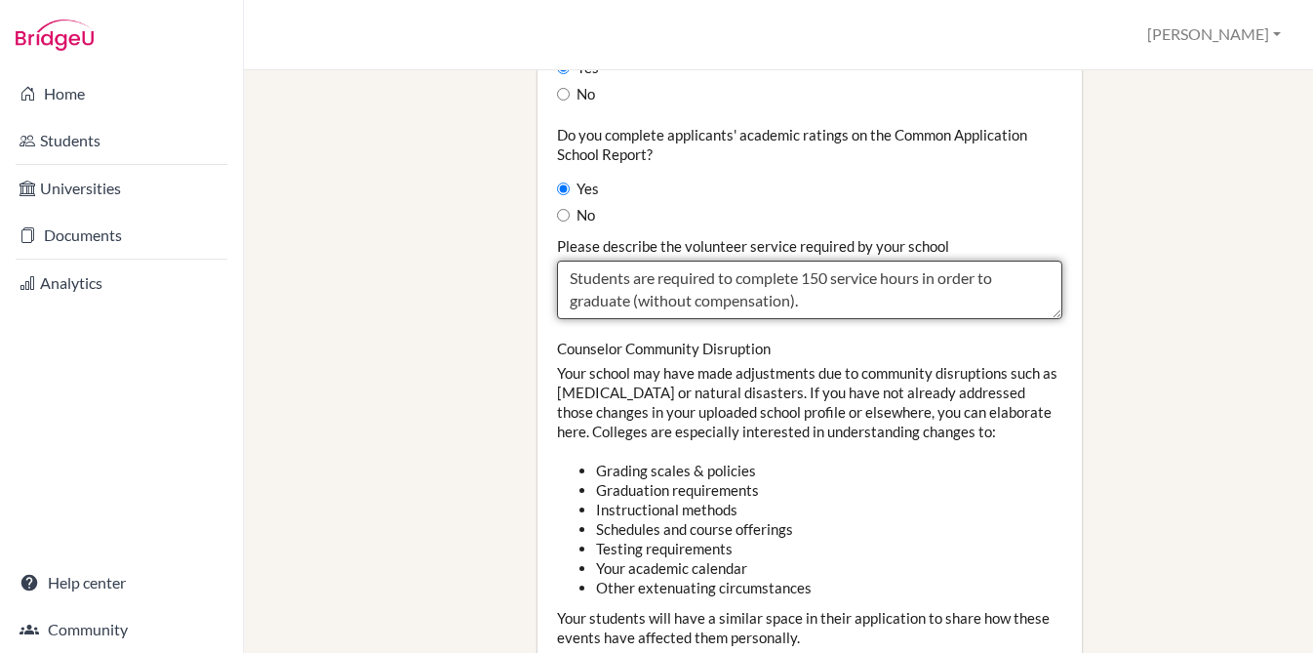
click at [745, 261] on textarea "Students are required to complete 150 service hours in order to graduate (witho…" at bounding box center [809, 290] width 505 height 59
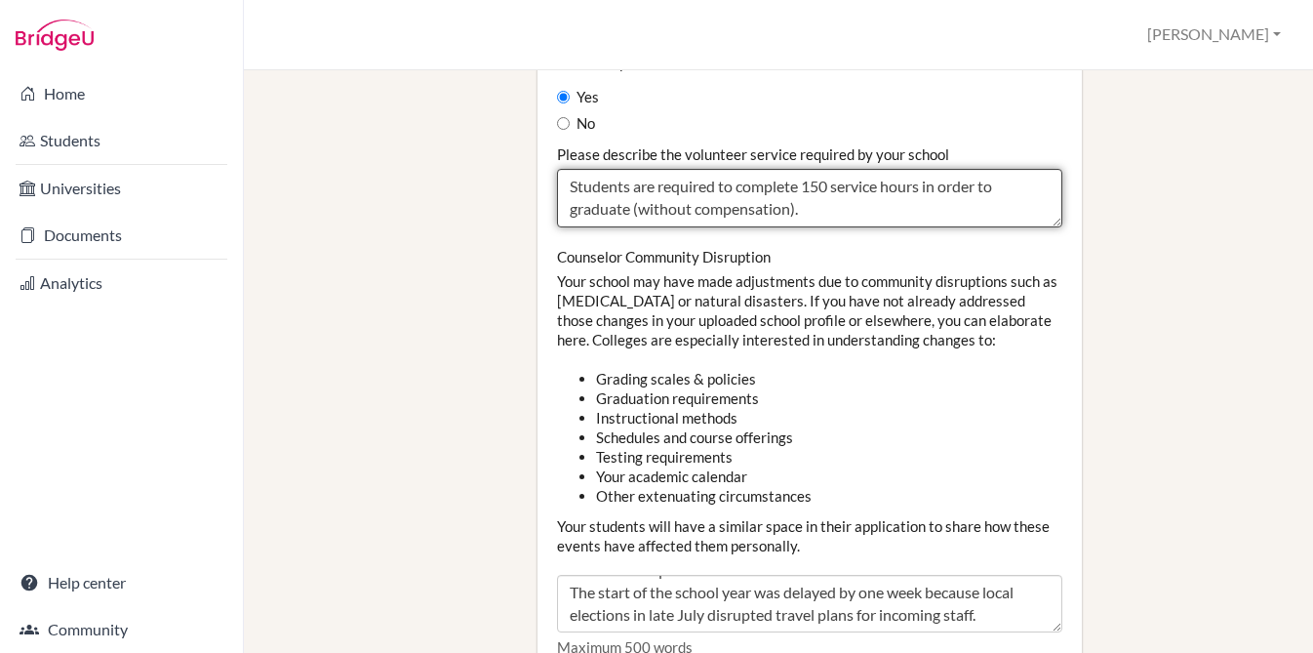
scroll to position [2522, 0]
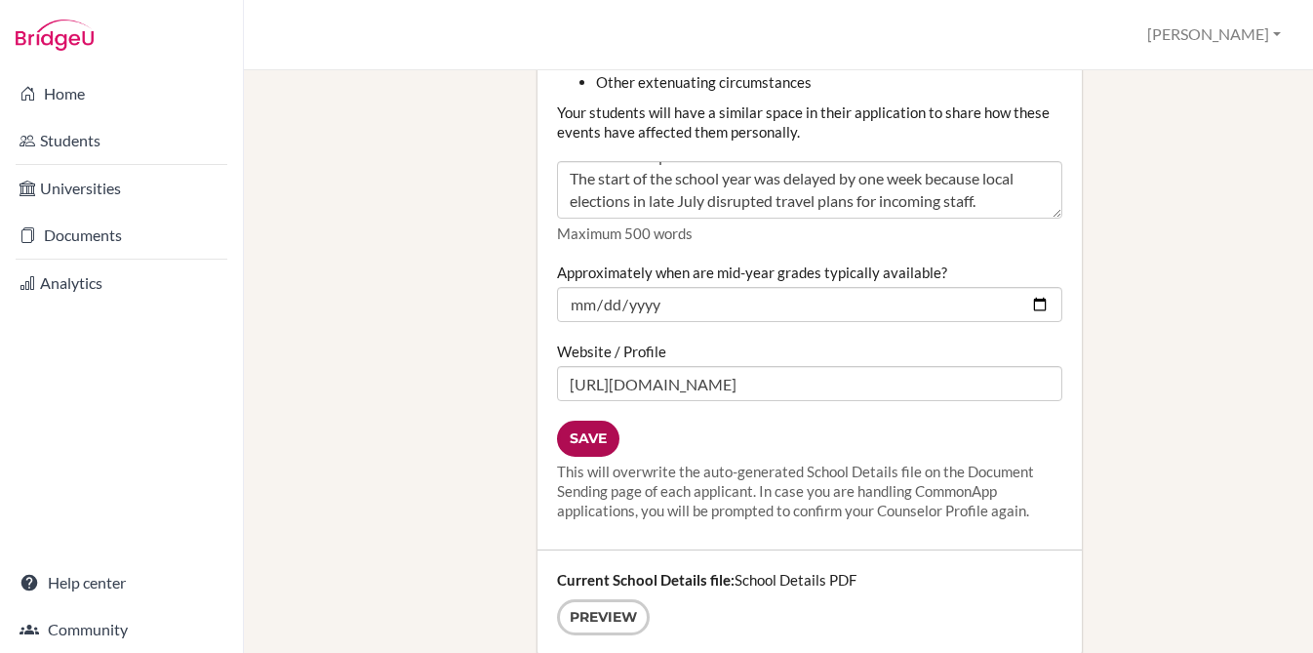
click at [583, 421] on input "Save" at bounding box center [588, 439] width 62 height 36
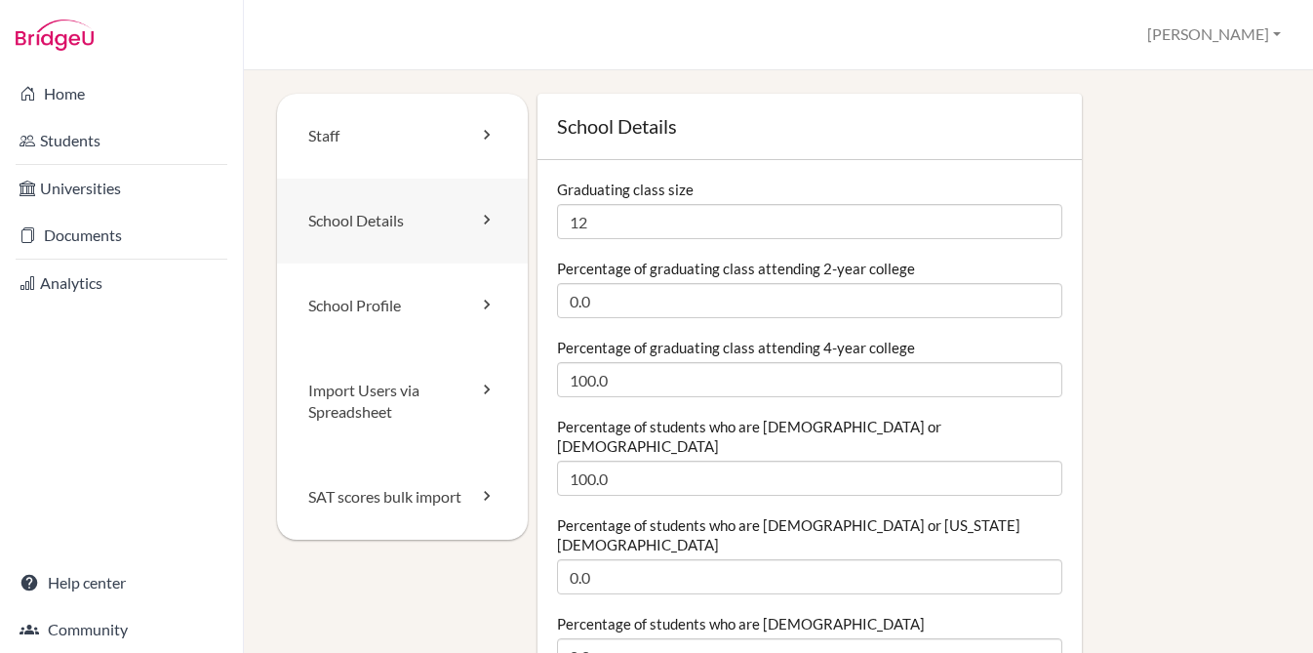
click at [376, 228] on link "School Details" at bounding box center [402, 221] width 251 height 85
click at [366, 281] on link "School Profile" at bounding box center [402, 305] width 251 height 85
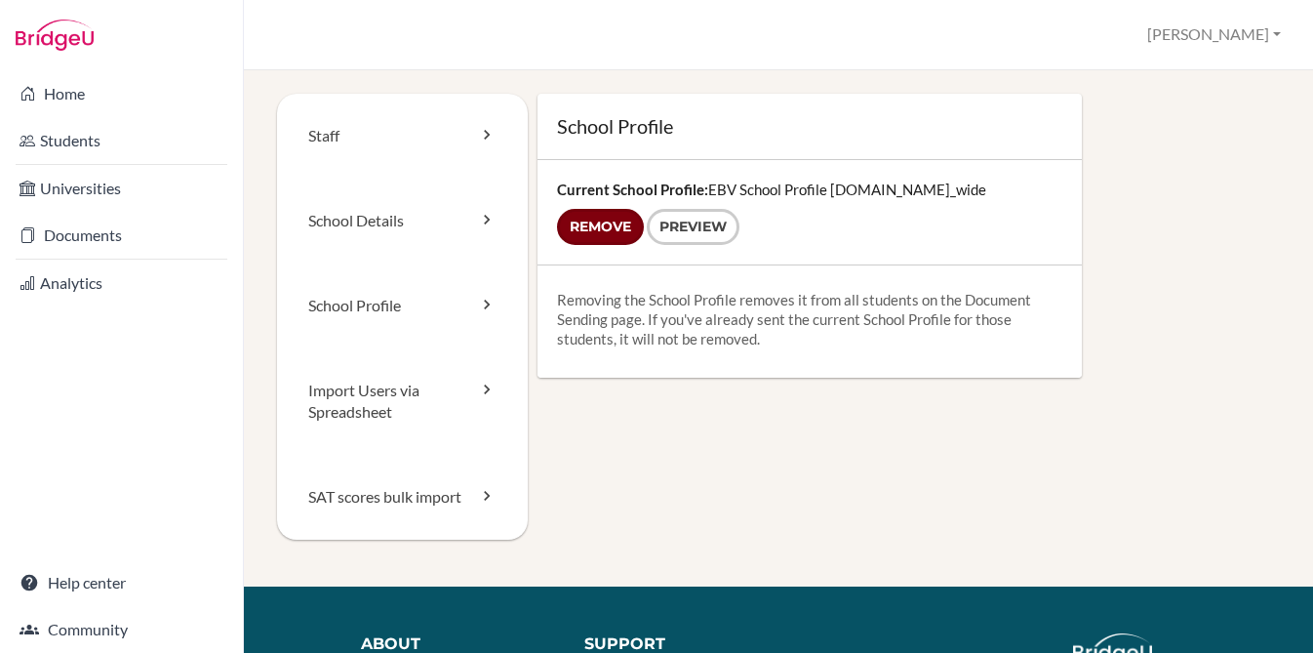
click at [585, 224] on input "Remove" at bounding box center [600, 227] width 87 height 36
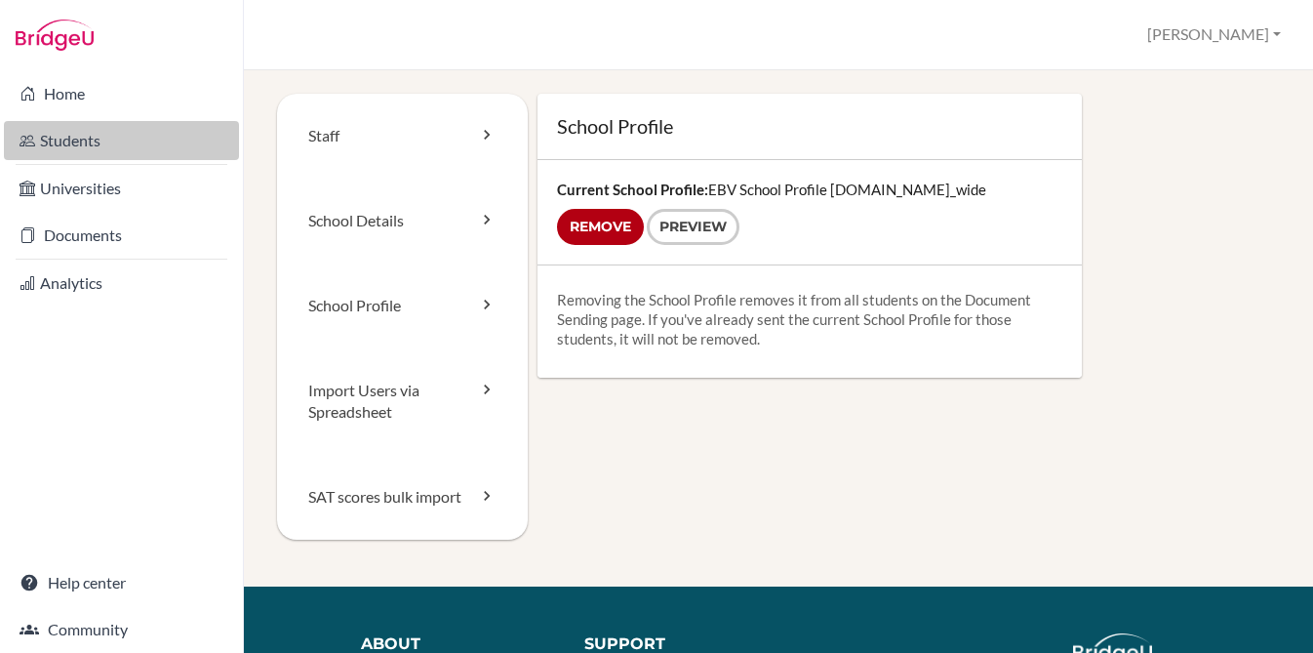
click at [113, 150] on link "Students" at bounding box center [121, 140] width 235 height 39
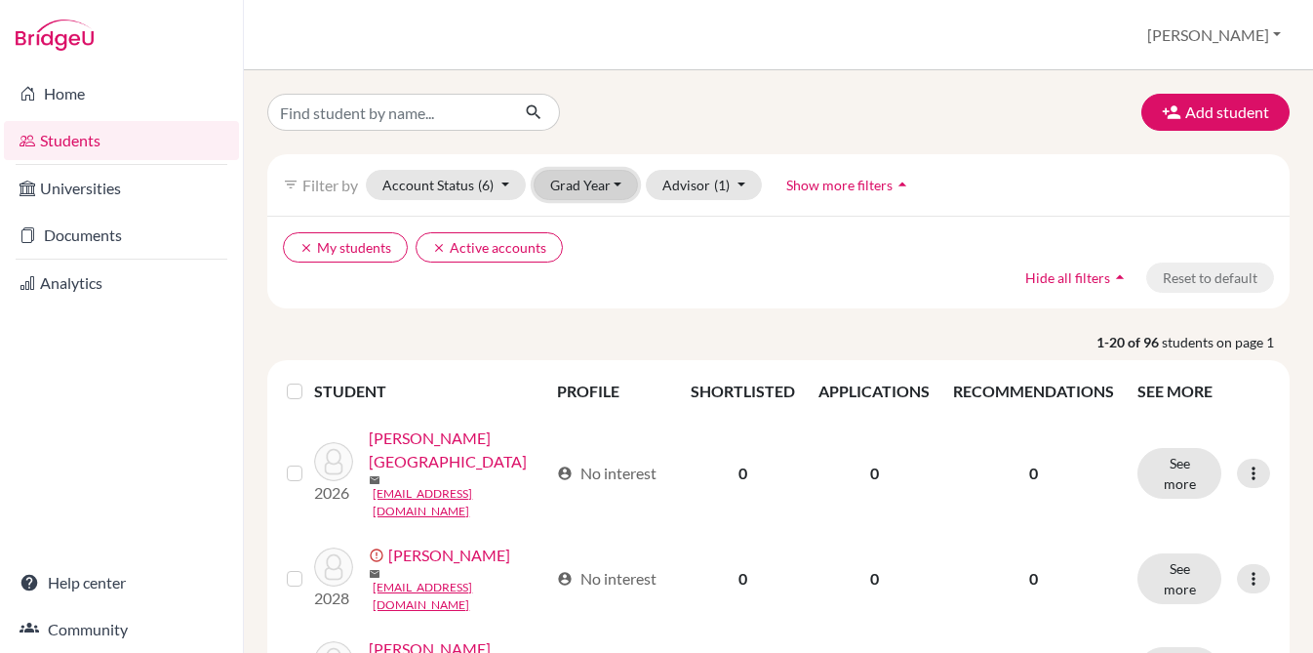
click at [574, 175] on button "Grad Year" at bounding box center [586, 185] width 105 height 30
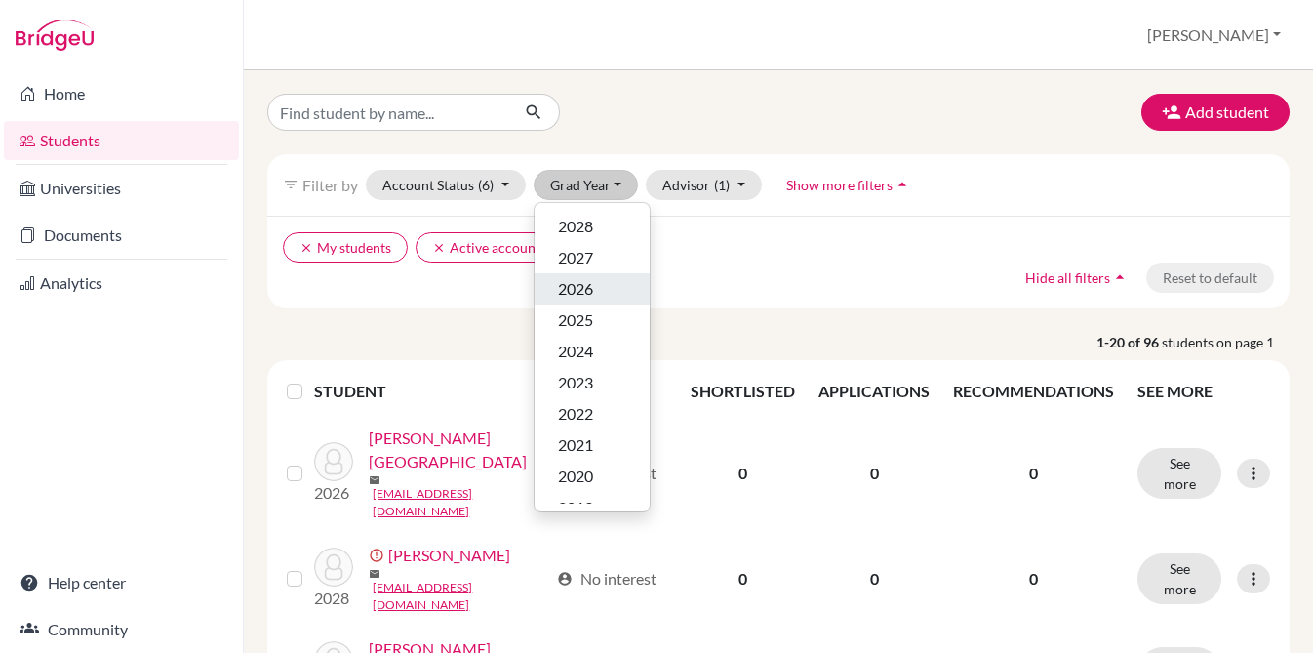
click at [591, 300] on span "2026" at bounding box center [575, 288] width 35 height 23
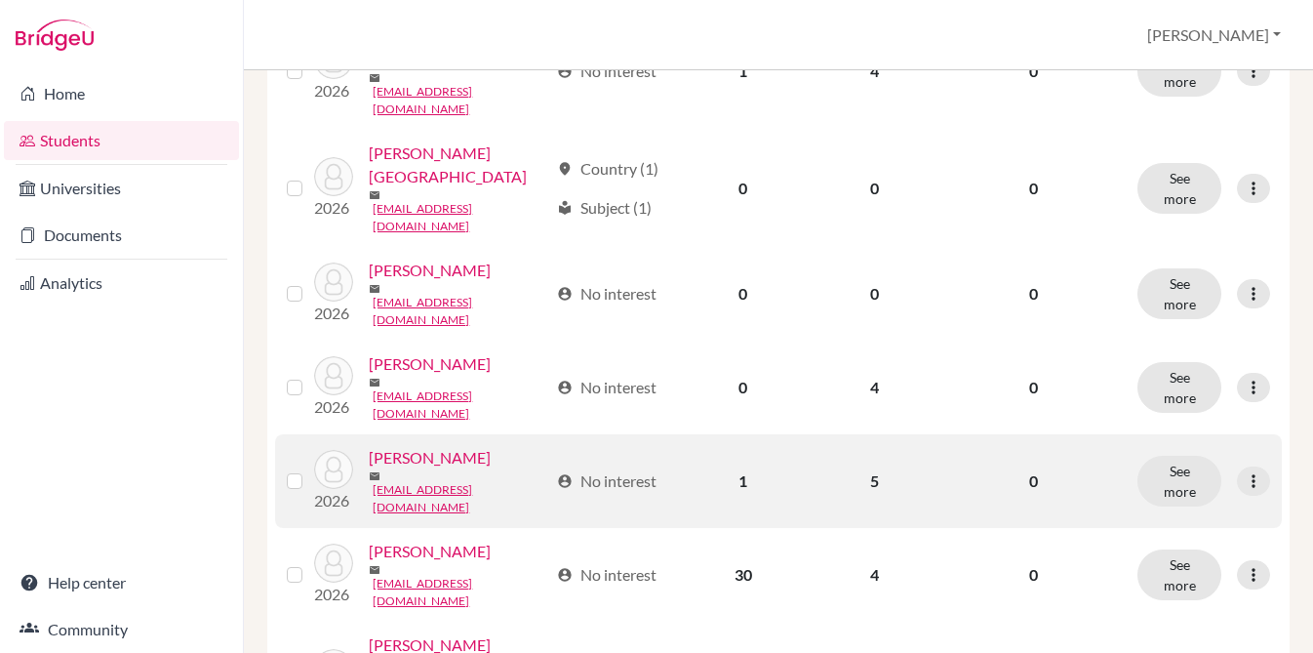
scroll to position [847, 0]
